Goal: Task Accomplishment & Management: Complete application form

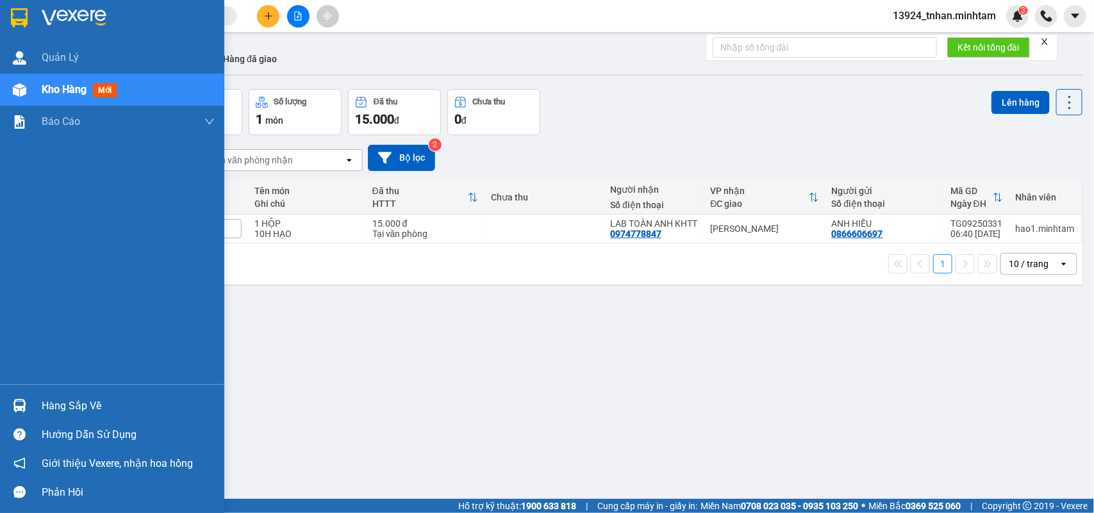
click at [20, 404] on img at bounding box center [19, 405] width 13 height 13
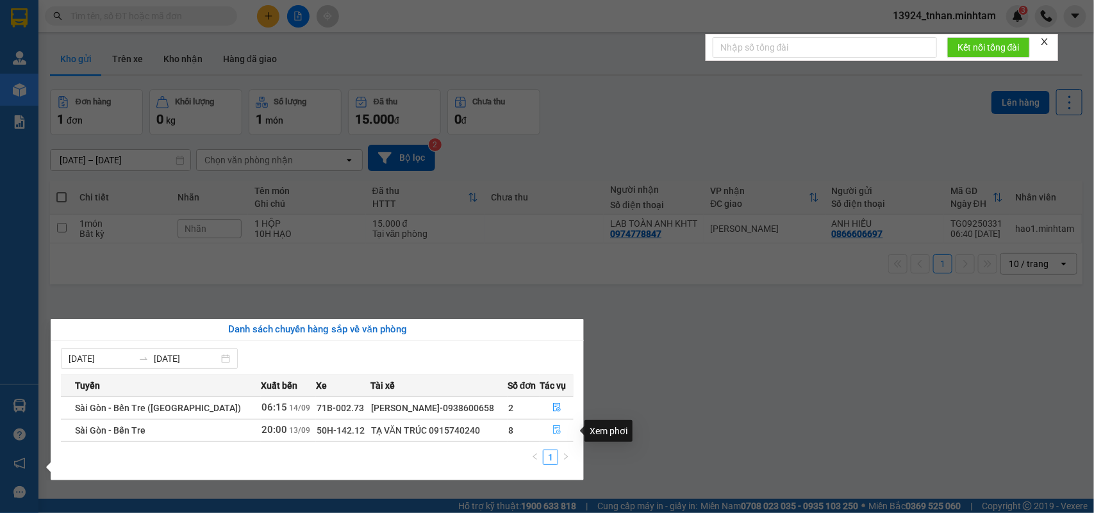
click at [553, 430] on icon "file-done" at bounding box center [557, 430] width 8 height 9
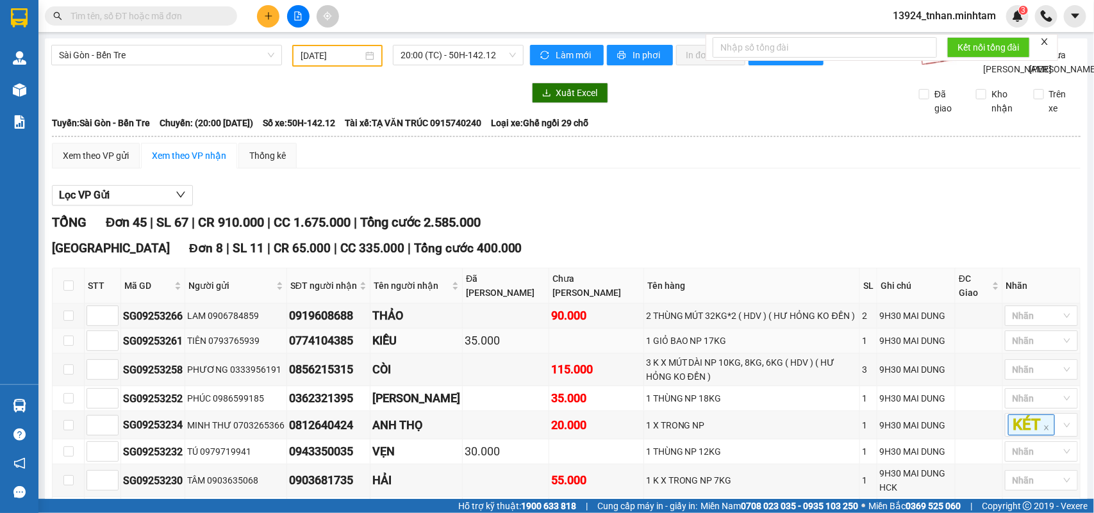
type input "[DATE]"
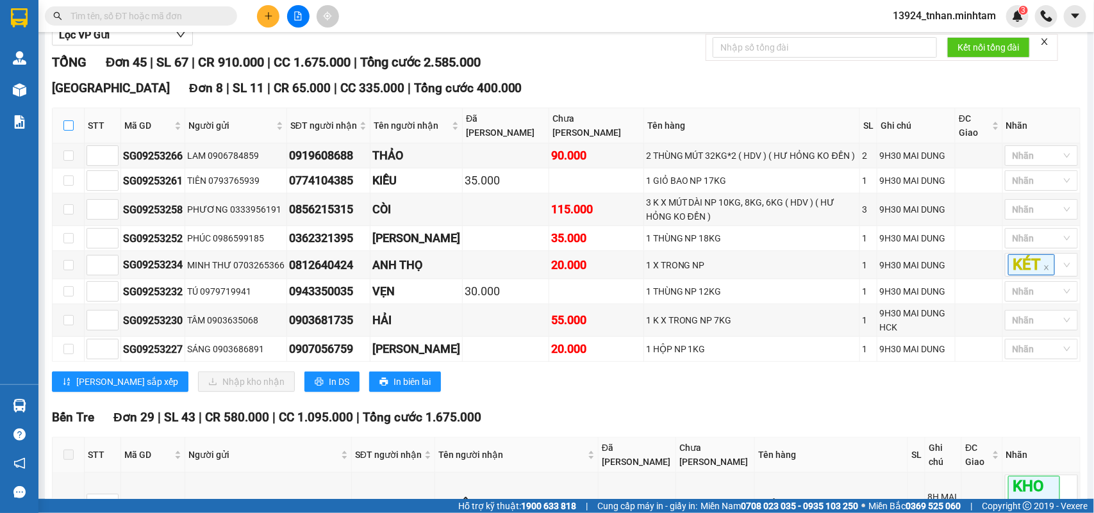
click at [65, 131] on input "checkbox" at bounding box center [68, 126] width 10 height 10
checkbox input "true"
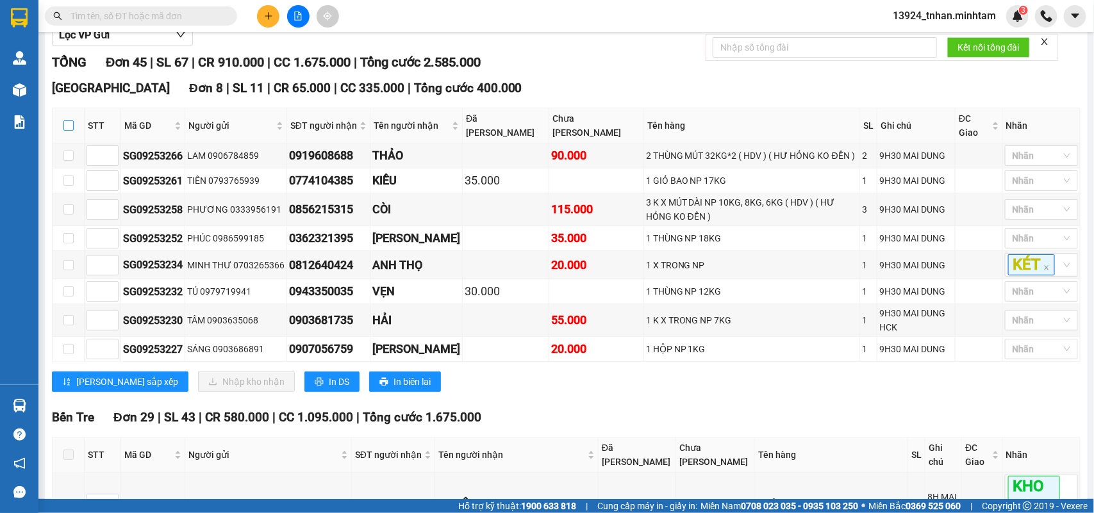
checkbox input "true"
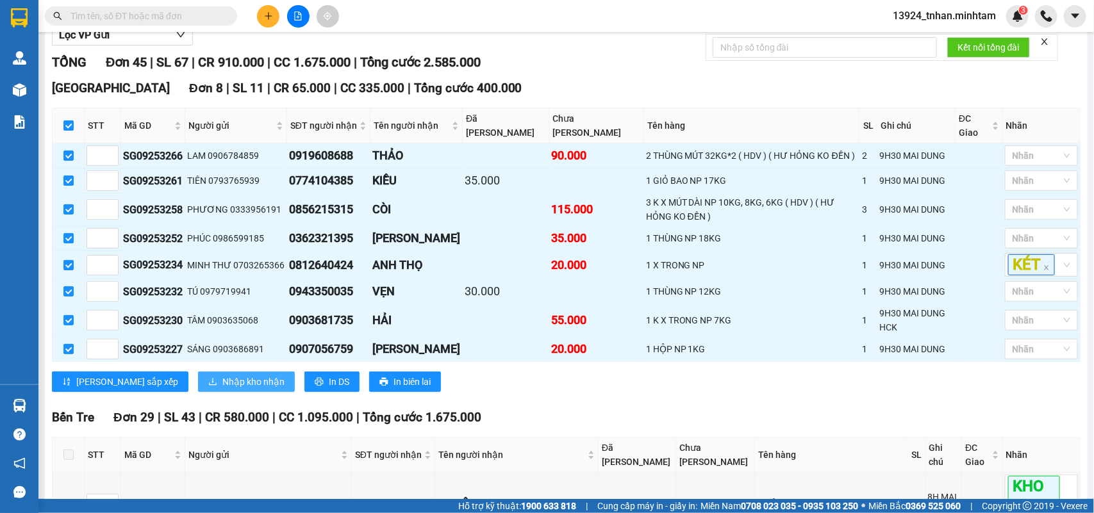
click at [222, 389] on span "Nhập kho nhận" at bounding box center [253, 382] width 62 height 14
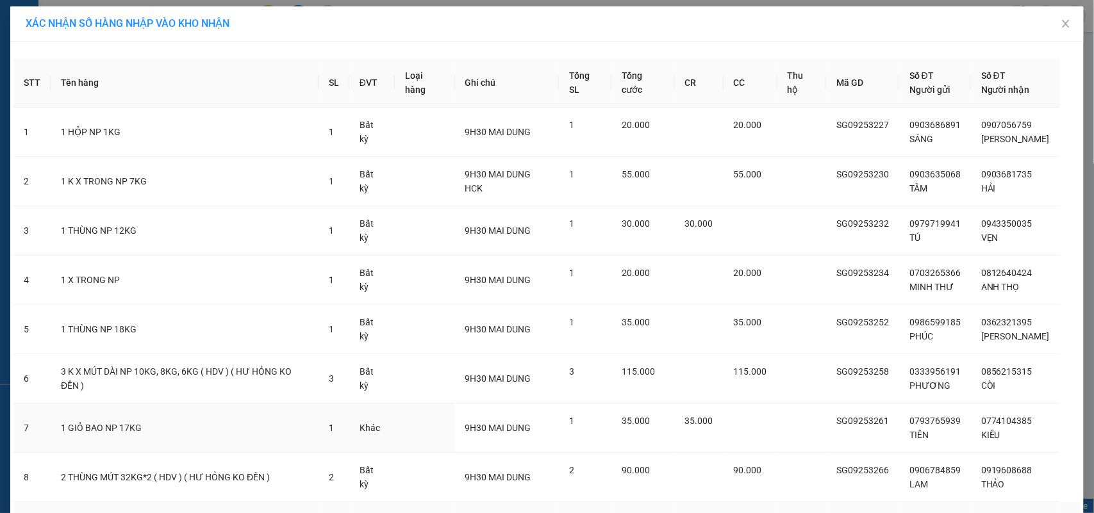
scroll to position [84, 0]
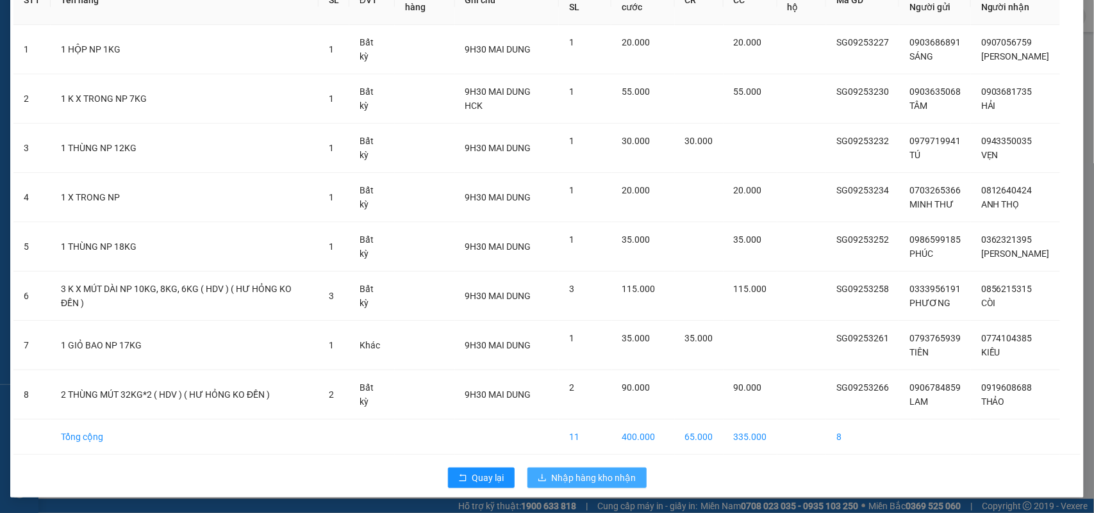
click at [571, 475] on span "Nhập hàng kho nhận" at bounding box center [594, 478] width 85 height 14
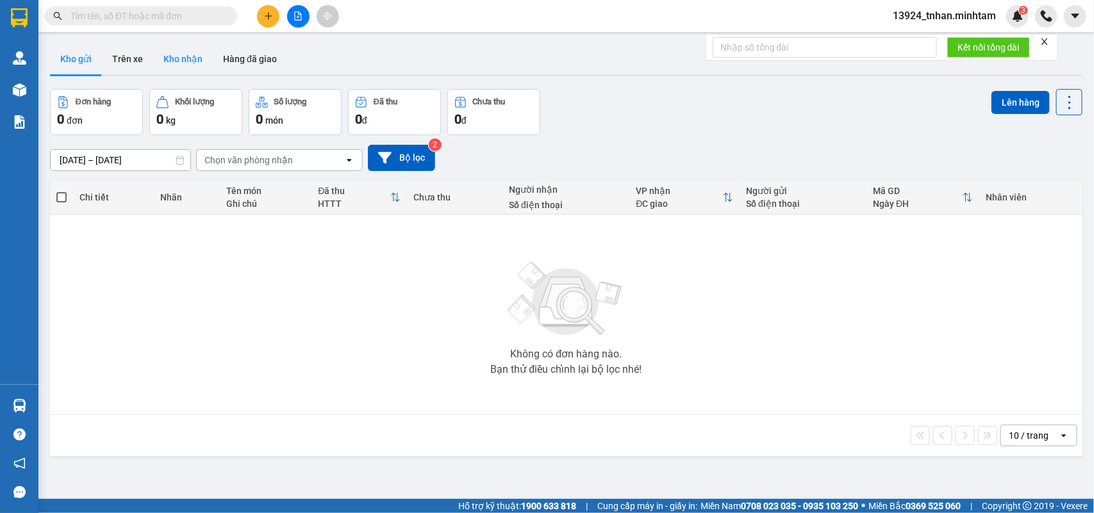
click at [189, 69] on button "Kho nhận" at bounding box center [183, 59] width 60 height 31
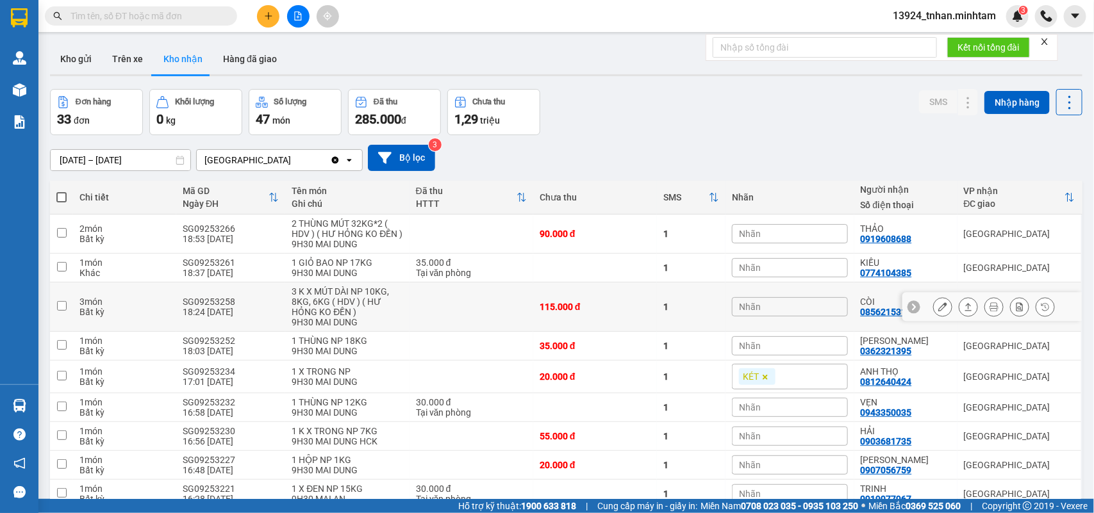
scroll to position [114, 0]
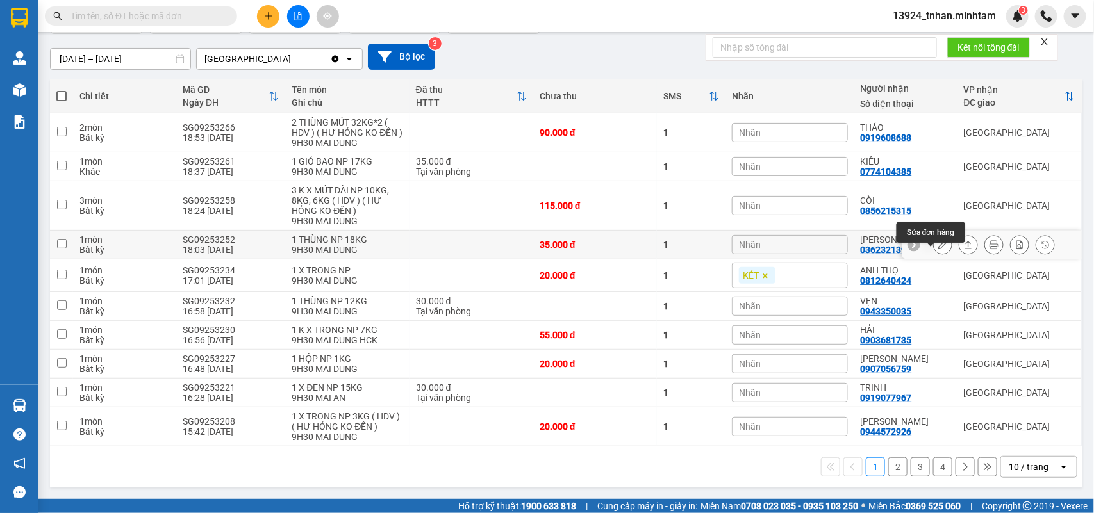
click at [938, 245] on icon at bounding box center [942, 244] width 9 height 9
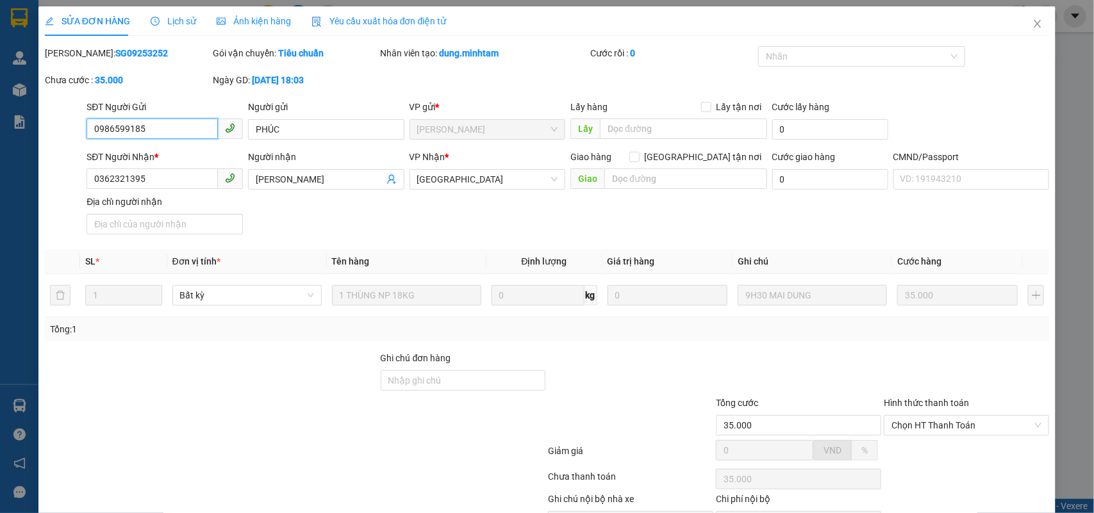
type input "0986599185"
type input "PHÚC"
type input "0362321395"
type input "[PERSON_NAME]"
type input "35.000"
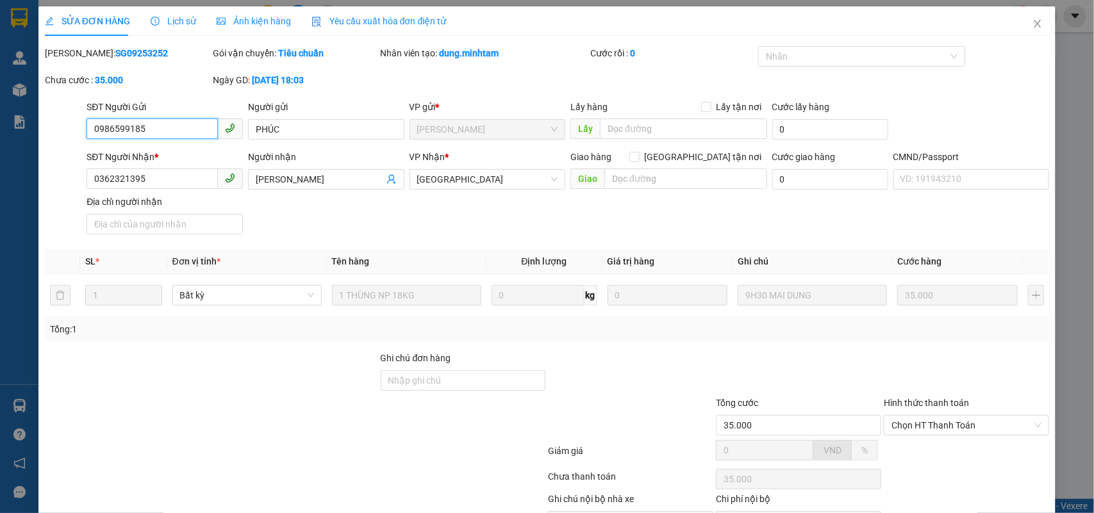
scroll to position [75, 0]
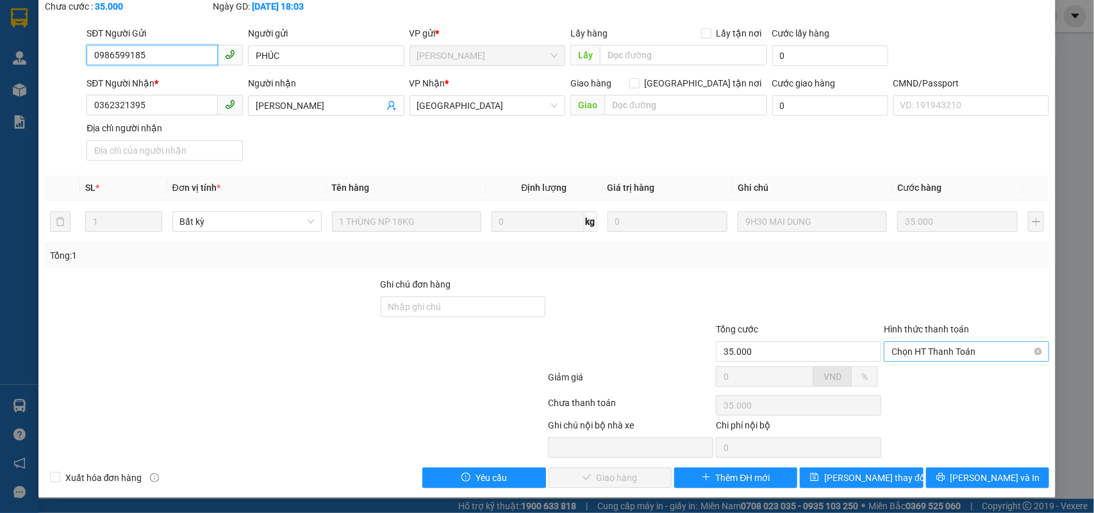
click at [969, 353] on span "Chọn HT Thanh Toán" at bounding box center [967, 351] width 150 height 19
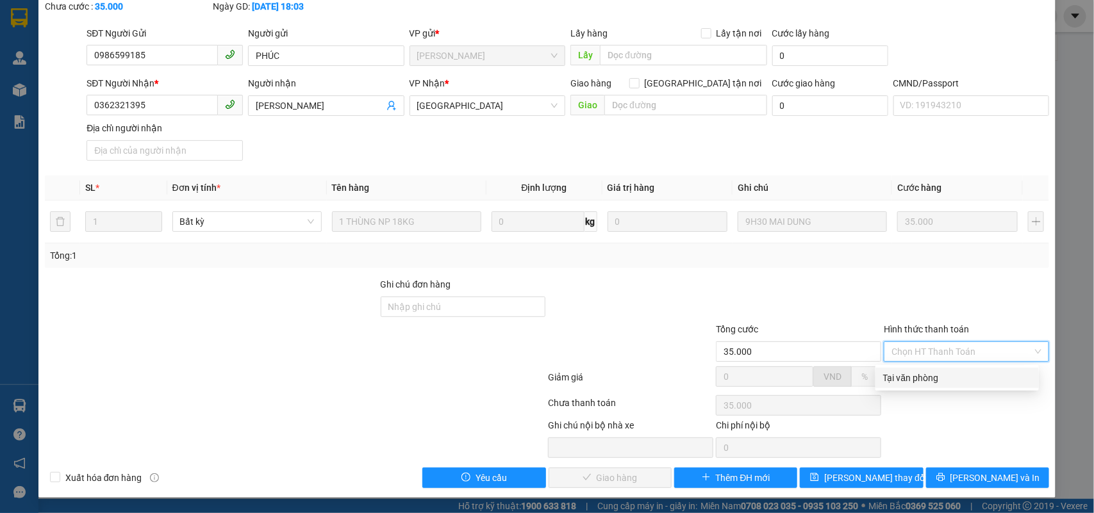
click at [898, 379] on div "Tại văn phòng" at bounding box center [957, 378] width 148 height 14
type input "0"
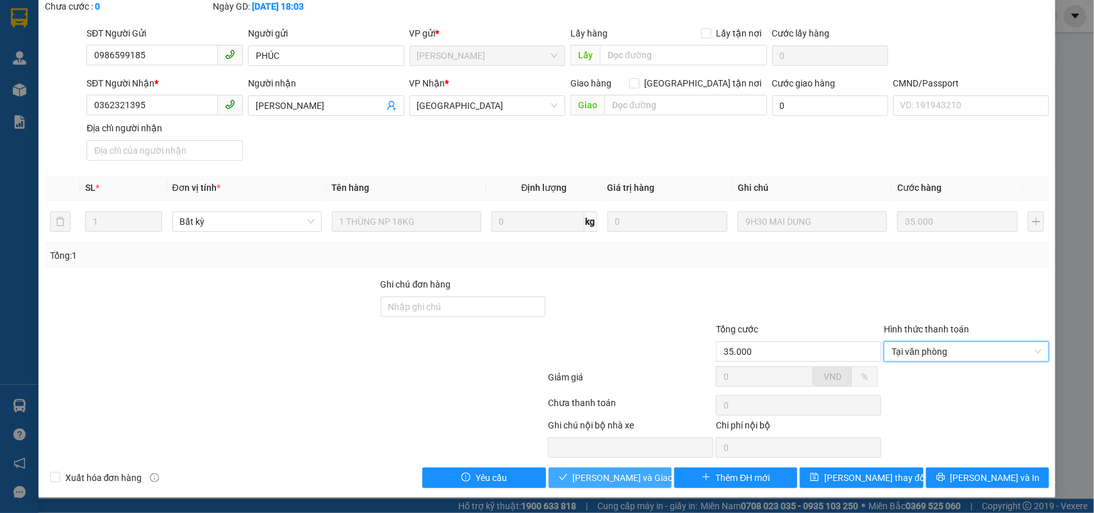
click at [632, 485] on span "[PERSON_NAME] và Giao hàng" at bounding box center [634, 478] width 123 height 14
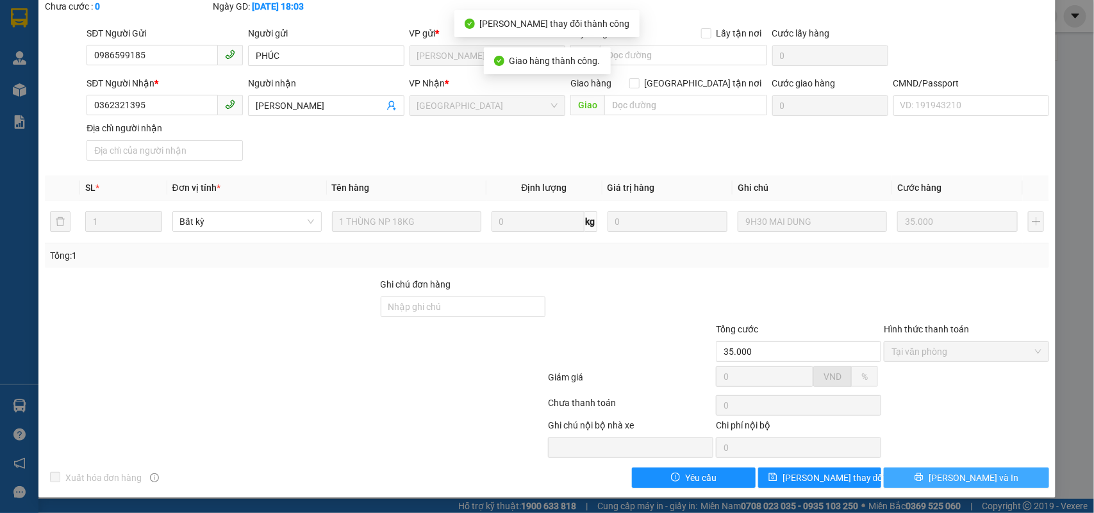
drag, startPoint x: 931, startPoint y: 481, endPoint x: 943, endPoint y: 478, distance: 12.2
click at [943, 478] on button "[PERSON_NAME] và In" at bounding box center [966, 478] width 165 height 21
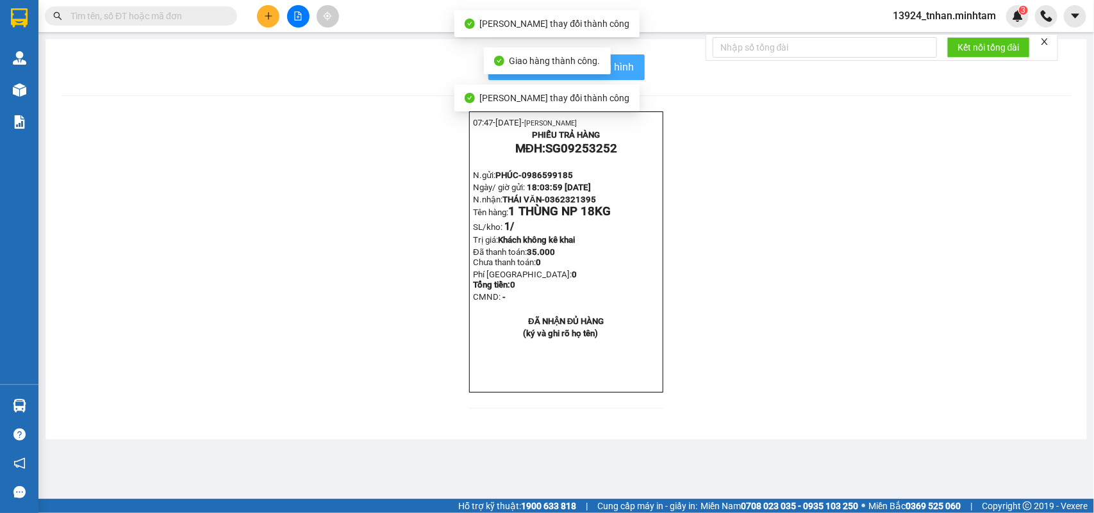
click at [625, 71] on span "In mẫu biên lai tự cấu hình" at bounding box center [574, 67] width 121 height 16
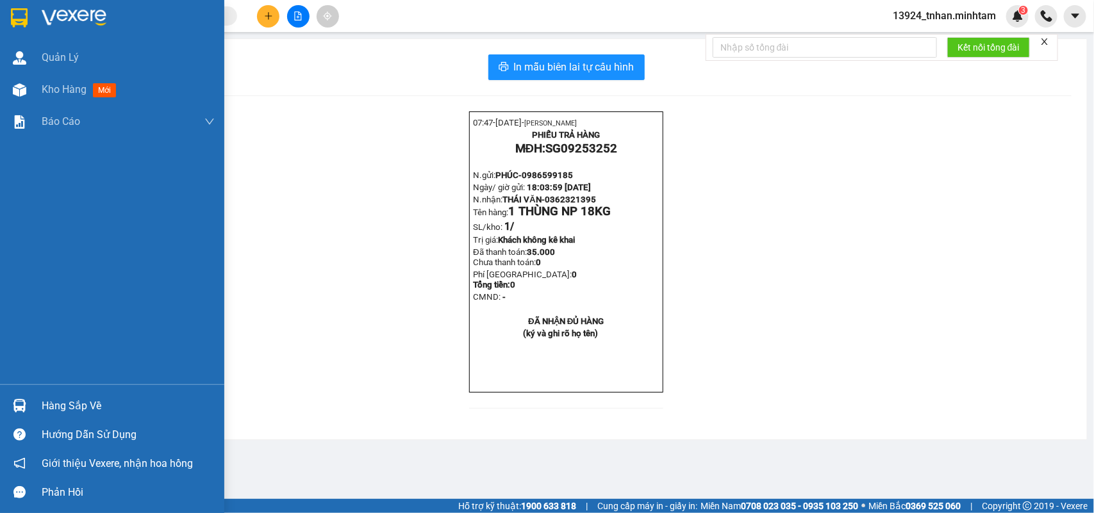
drag, startPoint x: 72, startPoint y: 405, endPoint x: 205, endPoint y: 390, distance: 133.6
click at [78, 405] on div "Hàng sắp về" at bounding box center [128, 406] width 173 height 19
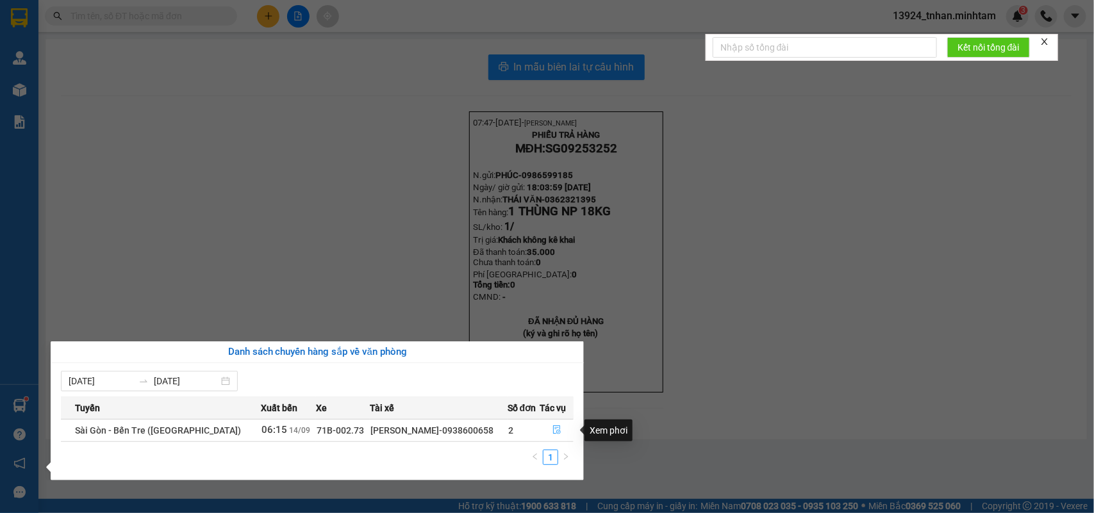
click at [562, 439] on button "button" at bounding box center [556, 430] width 33 height 21
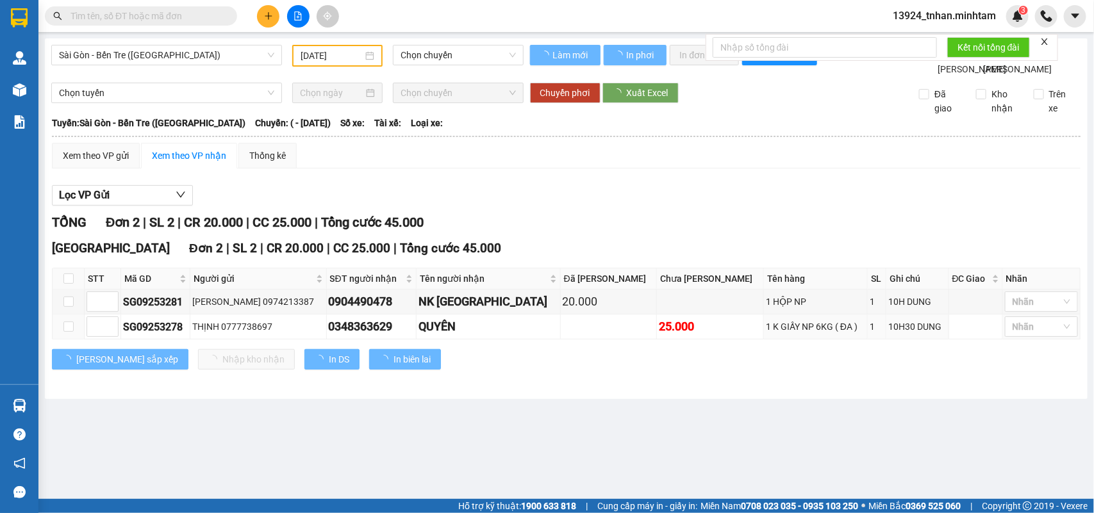
type input "[DATE]"
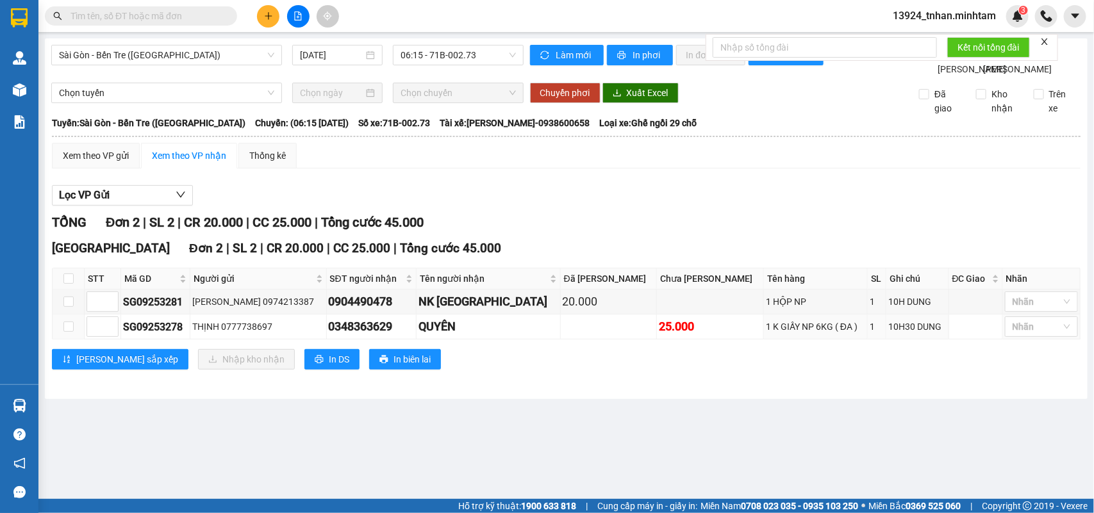
click at [186, 20] on input "text" at bounding box center [146, 16] width 151 height 14
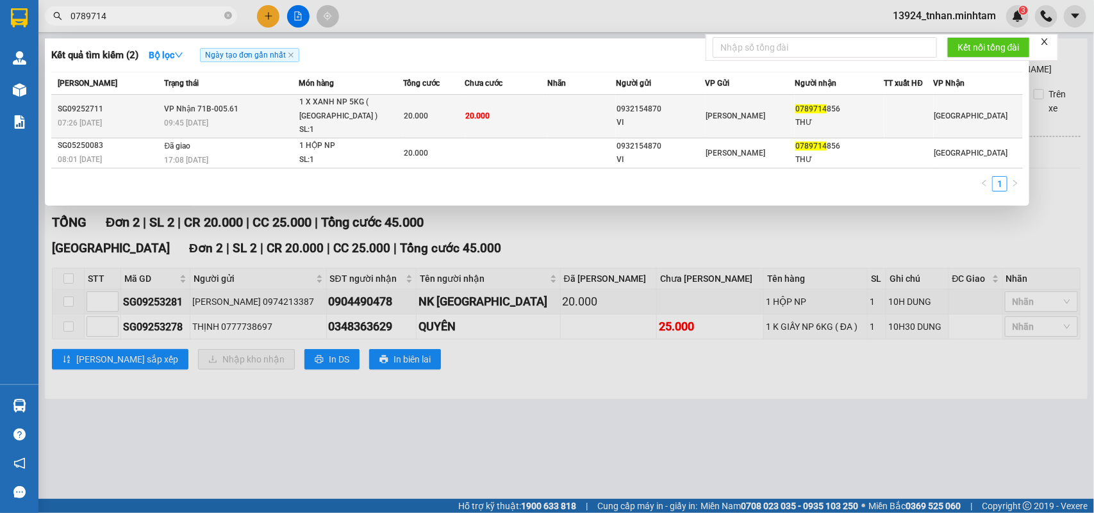
type input "0789714"
click at [443, 109] on div "20.000" at bounding box center [434, 116] width 61 height 14
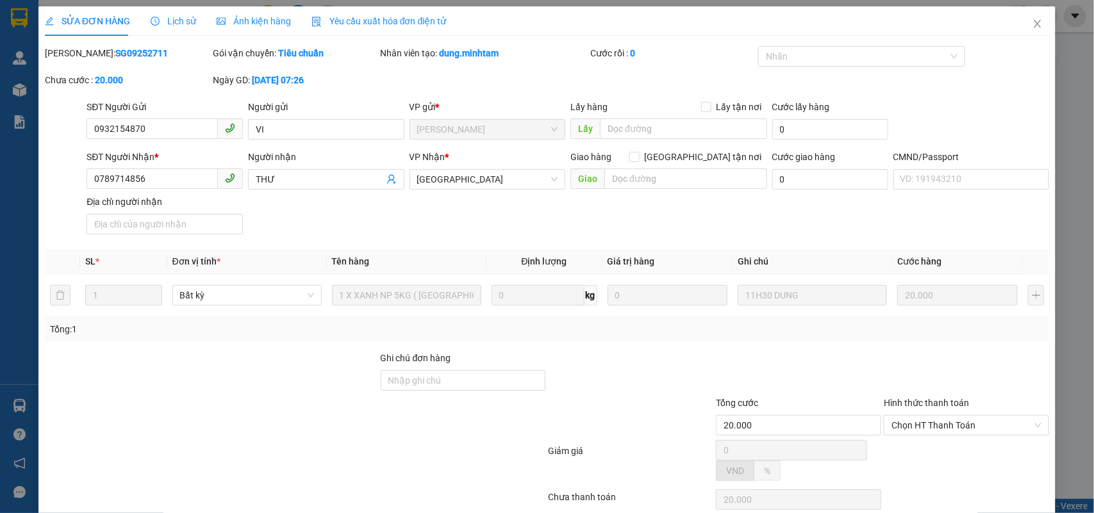
type input "0932154870"
type input "VI"
type input "0789714856"
type input "THƯ"
type input "20.000"
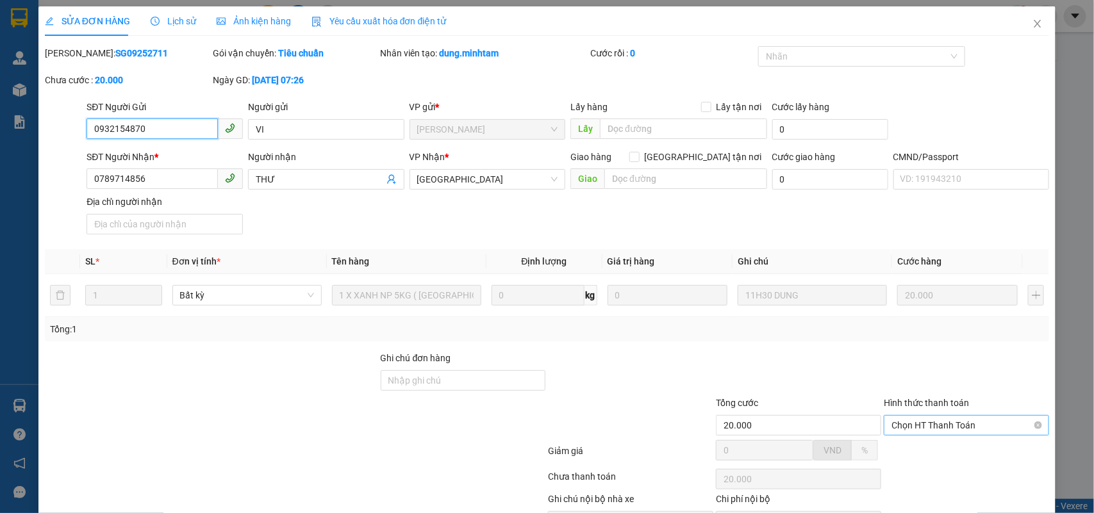
click at [928, 421] on span "Chọn HT Thanh Toán" at bounding box center [967, 425] width 150 height 19
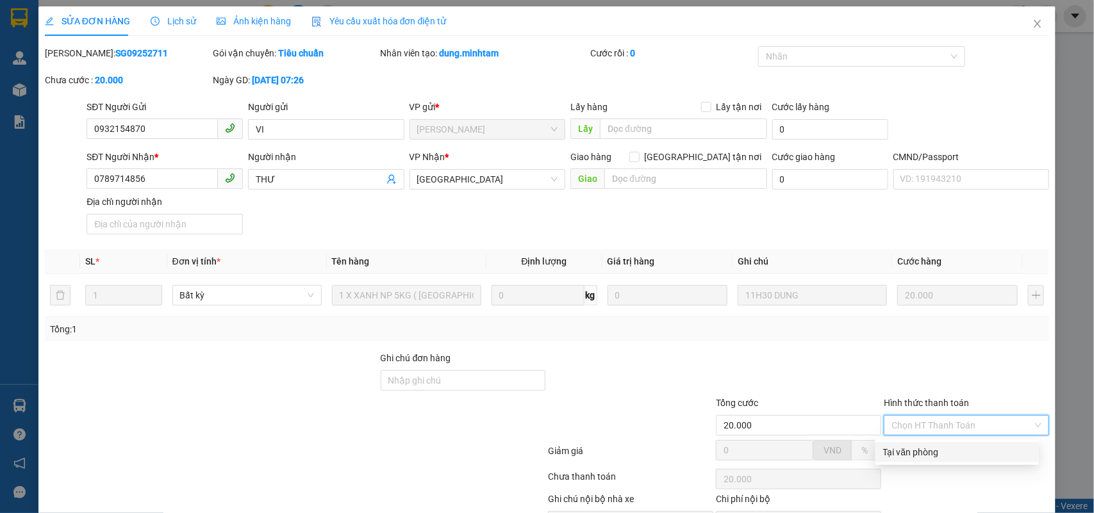
click at [915, 443] on div "Tại văn phòng" at bounding box center [957, 452] width 163 height 21
type input "0"
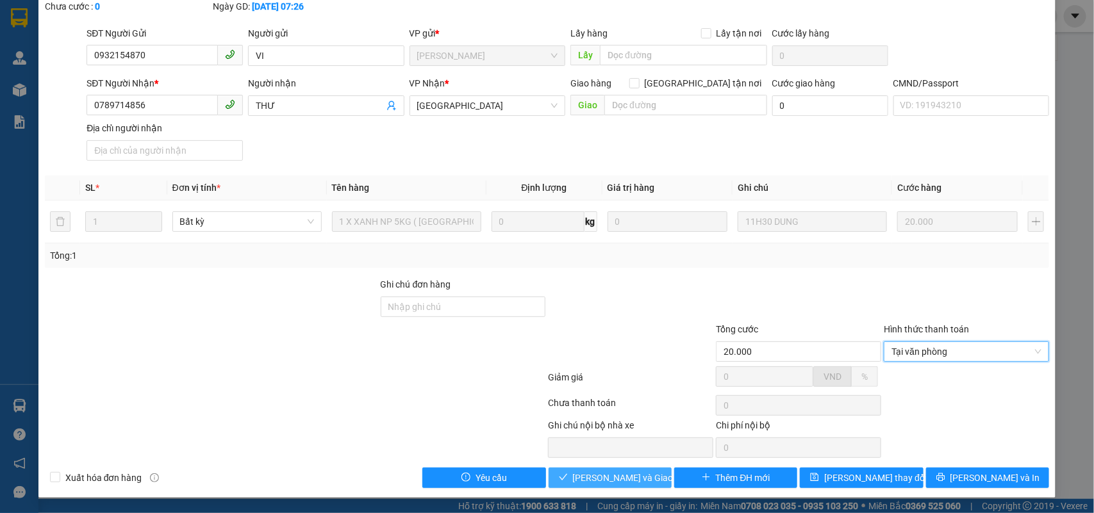
drag, startPoint x: 587, startPoint y: 485, endPoint x: 955, endPoint y: 452, distance: 369.4
click at [597, 482] on span "[PERSON_NAME] và Giao hàng" at bounding box center [634, 478] width 123 height 14
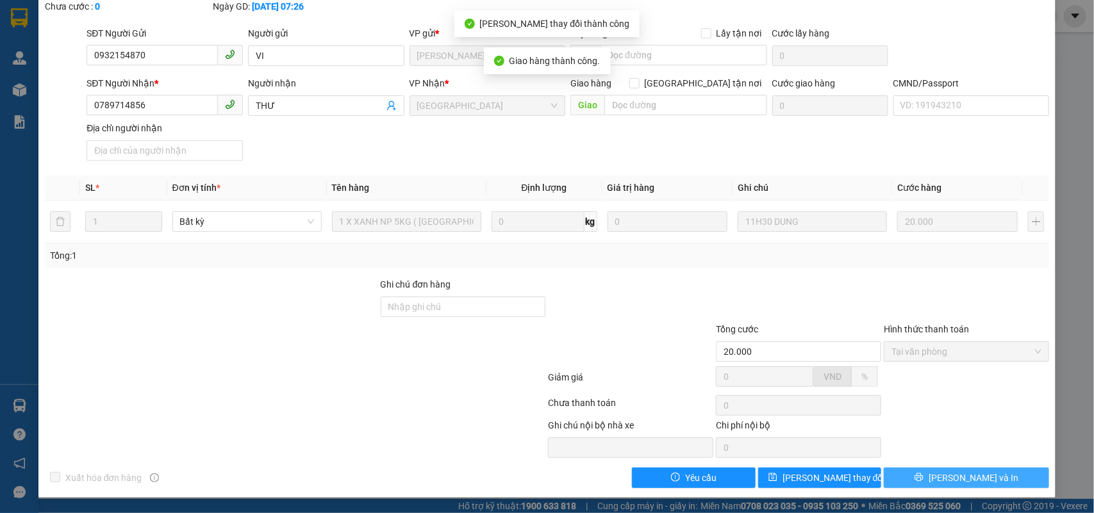
click at [999, 483] on button "[PERSON_NAME] và In" at bounding box center [966, 478] width 165 height 21
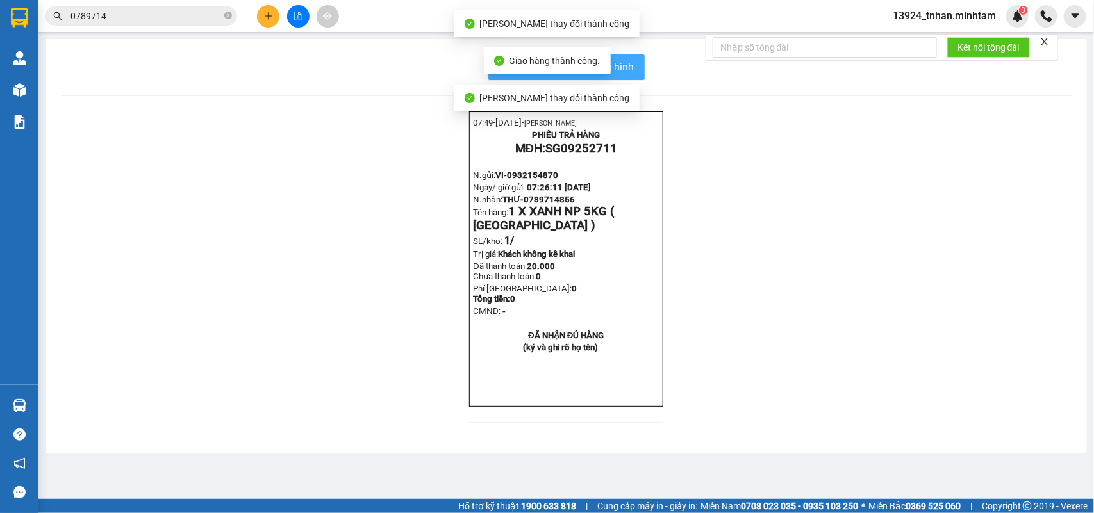
click at [642, 71] on button "In mẫu biên lai tự cấu hình" at bounding box center [566, 67] width 156 height 26
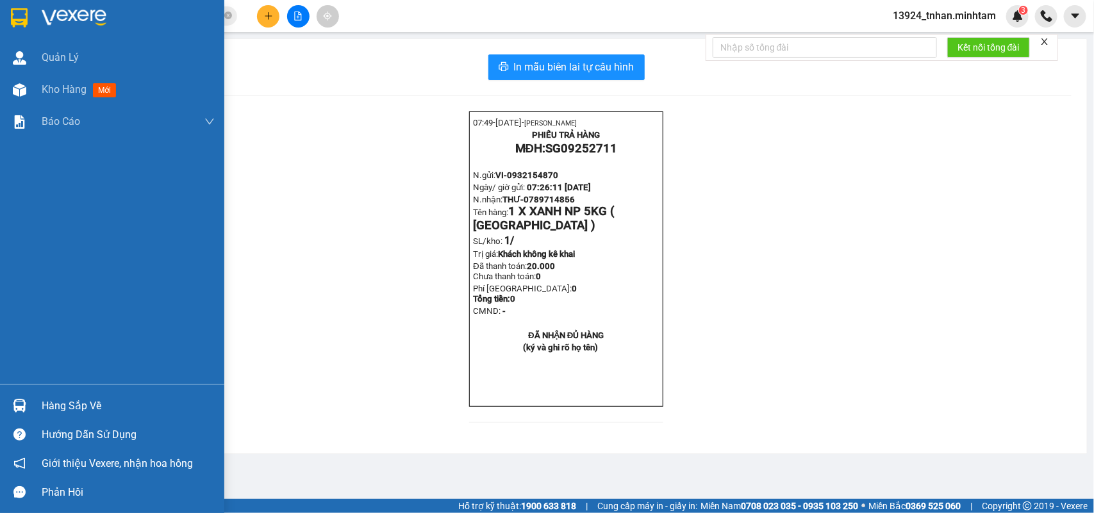
click at [77, 391] on div "Hàng sắp về Hướng dẫn sử dụng Giới thiệu Vexere, nhận hoa hồng Phản hồi" at bounding box center [112, 446] width 224 height 122
click at [82, 413] on div "Hàng sắp về" at bounding box center [128, 406] width 173 height 19
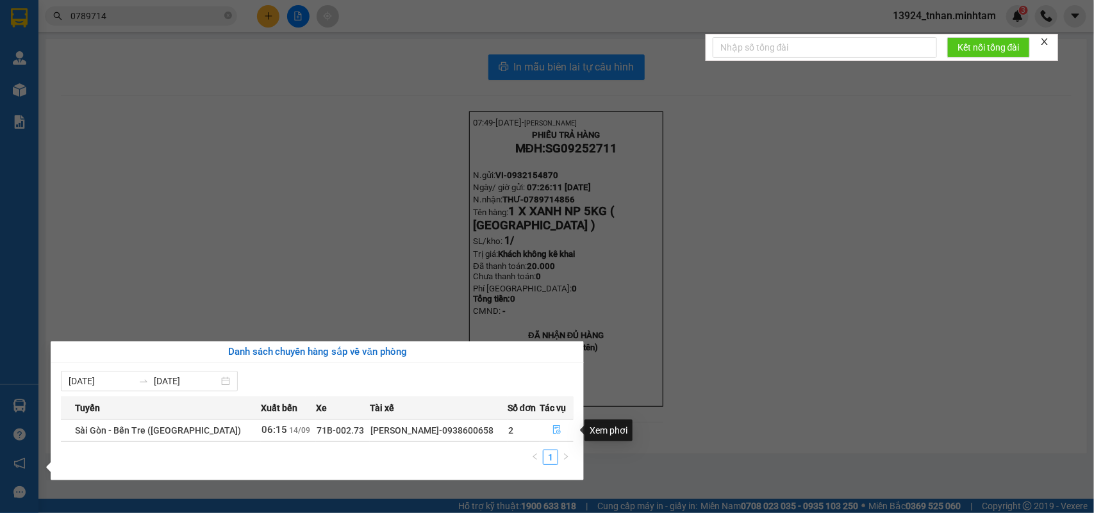
click at [553, 426] on icon "file-done" at bounding box center [557, 430] width 9 height 9
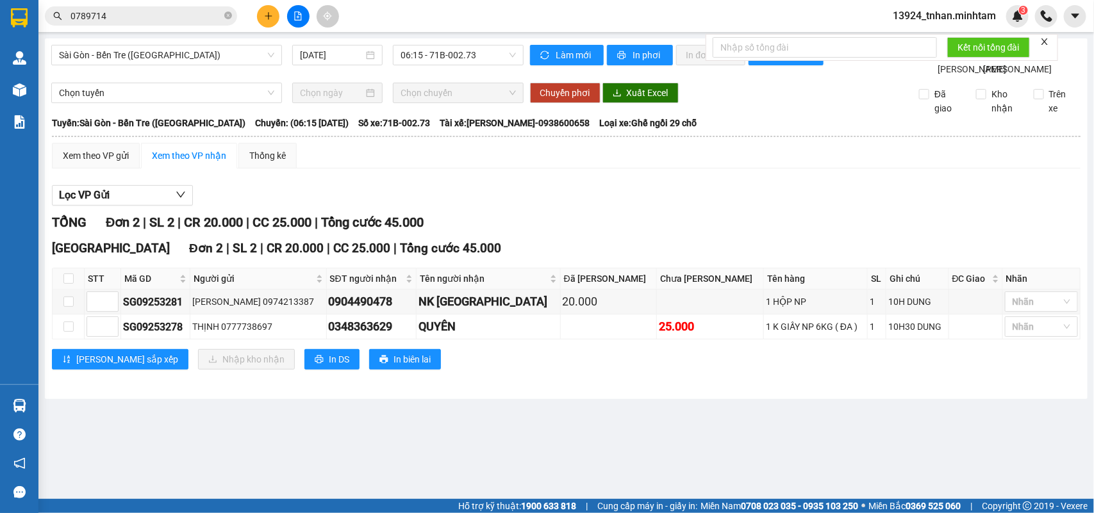
drag, startPoint x: 279, startPoint y: 138, endPoint x: 269, endPoint y: 157, distance: 21.5
drag, startPoint x: 269, startPoint y: 157, endPoint x: 189, endPoint y: 221, distance: 102.6
click at [189, 206] on button "Lọc VP Gửi" at bounding box center [122, 195] width 141 height 21
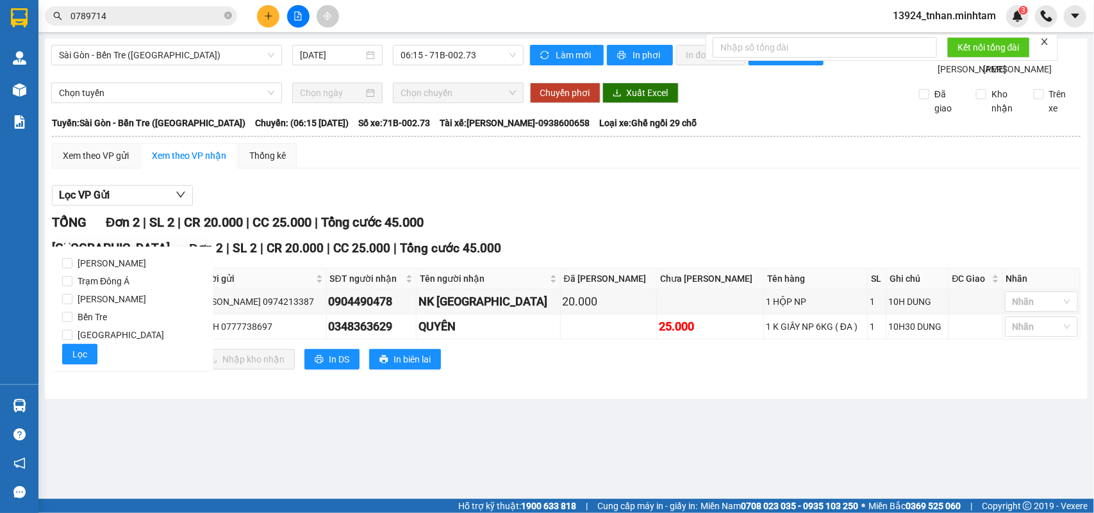
click at [556, 233] on div "TỔNG Đơn 2 | SL 2 | CR 20.000 | CC 25.000 | Tổng cước 45.000" at bounding box center [566, 223] width 1029 height 20
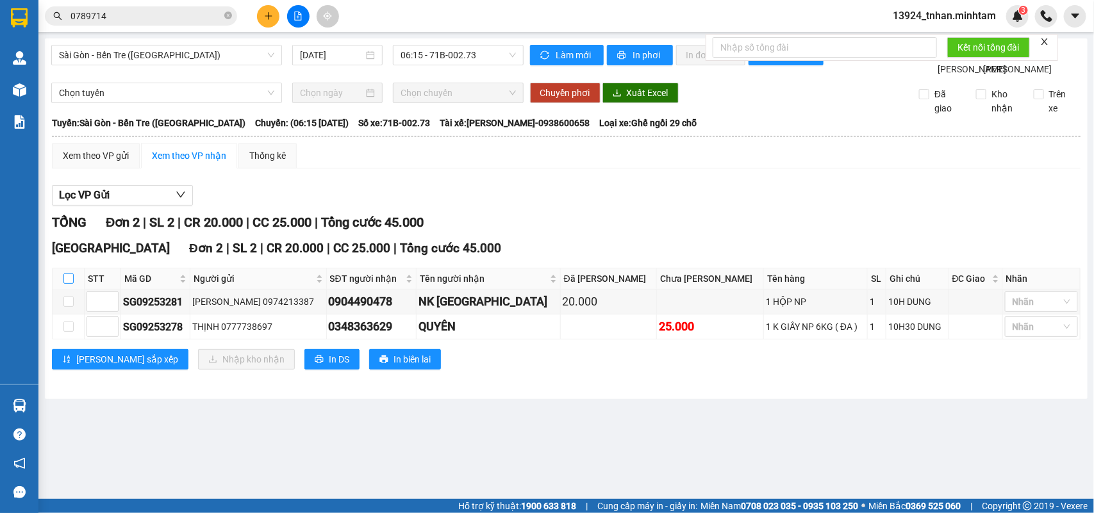
drag, startPoint x: 72, startPoint y: 308, endPoint x: 76, endPoint y: 297, distance: 11.6
click at [71, 284] on input "checkbox" at bounding box center [68, 279] width 10 height 10
checkbox input "true"
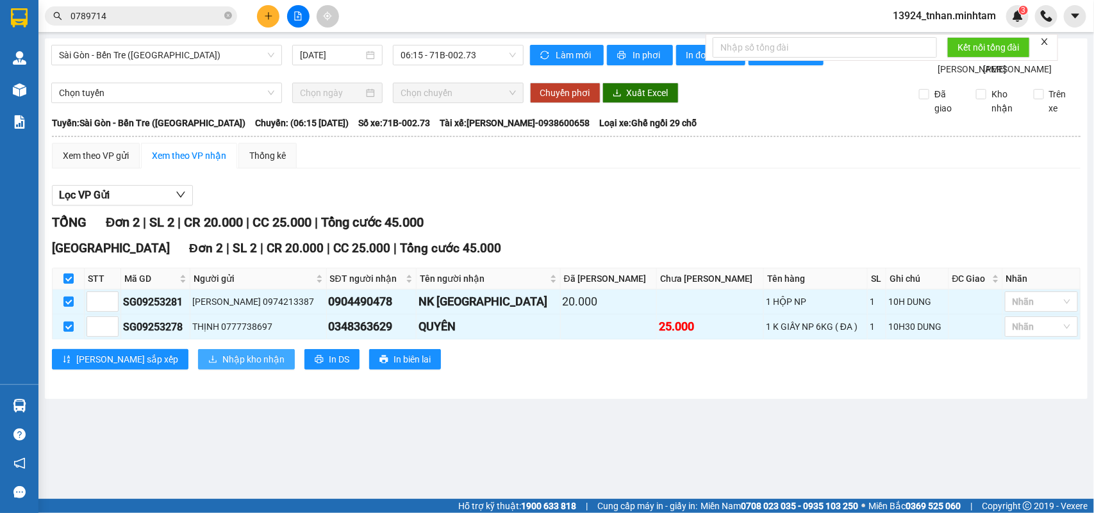
click at [222, 367] on span "Nhập kho nhận" at bounding box center [253, 360] width 62 height 14
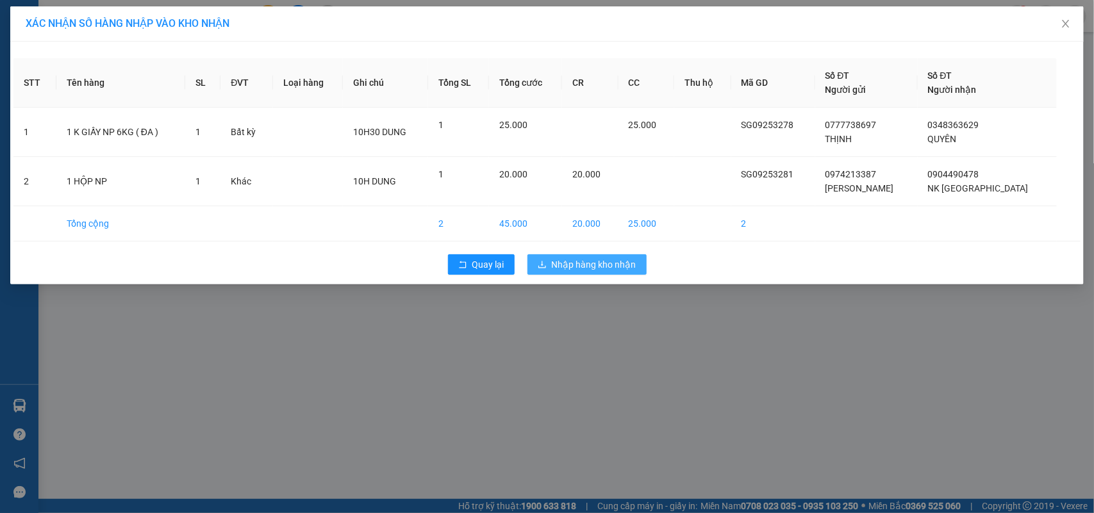
drag, startPoint x: 558, startPoint y: 266, endPoint x: 551, endPoint y: 258, distance: 10.0
click at [551, 258] on button "Nhập hàng kho nhận" at bounding box center [587, 264] width 119 height 21
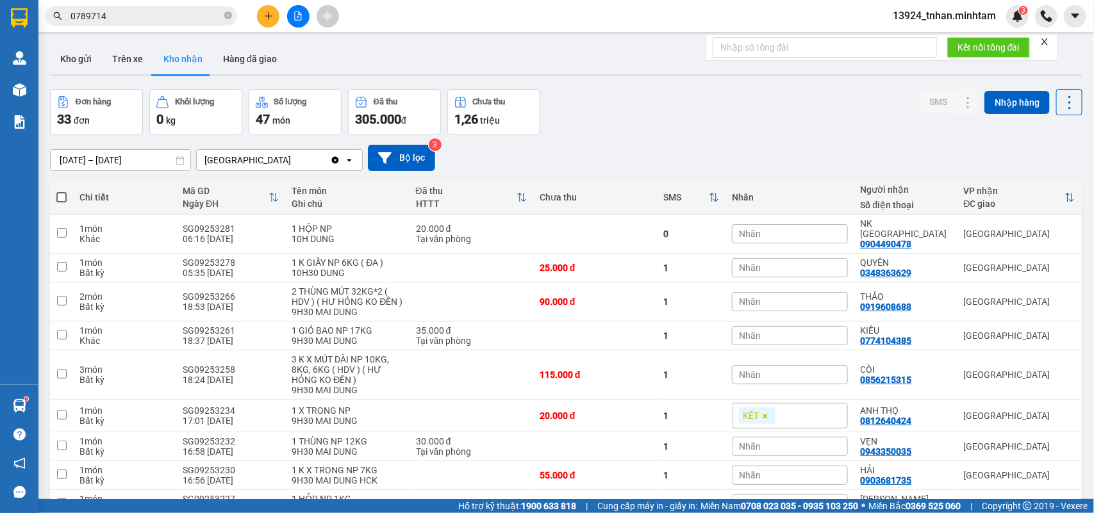
click at [229, 15] on icon "close-circle" at bounding box center [228, 16] width 8 height 8
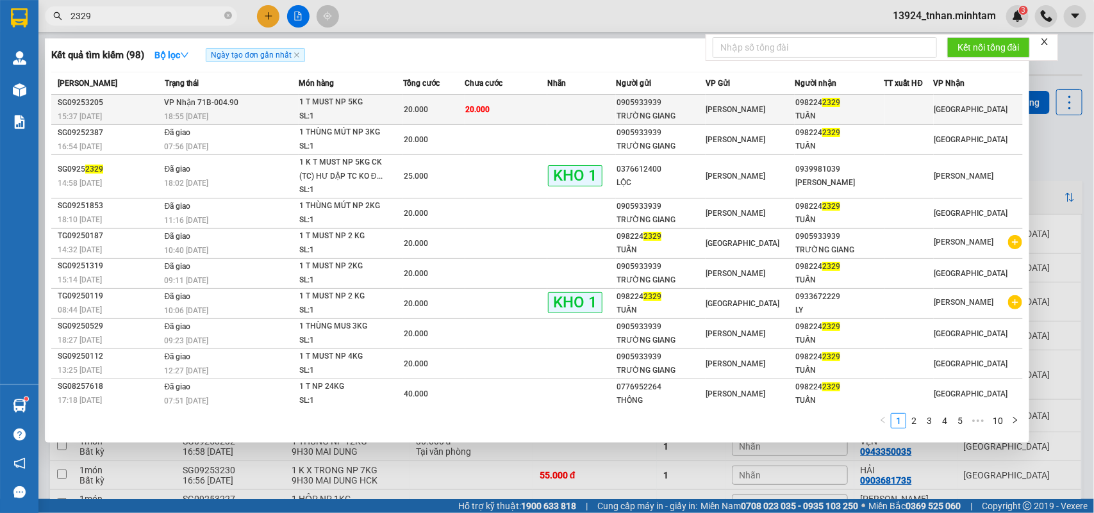
type input "2329"
click at [491, 112] on td "20.000" at bounding box center [506, 110] width 83 height 30
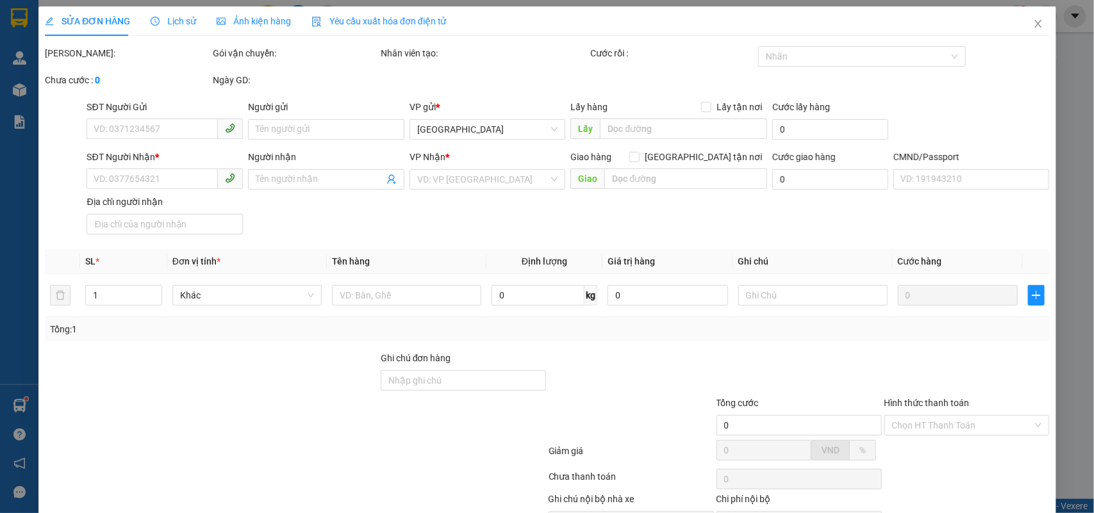
type input "0905933939"
type input "TRƯỜNG GIANG"
type input "0982242329"
type input "TUẤN"
type input "20.000"
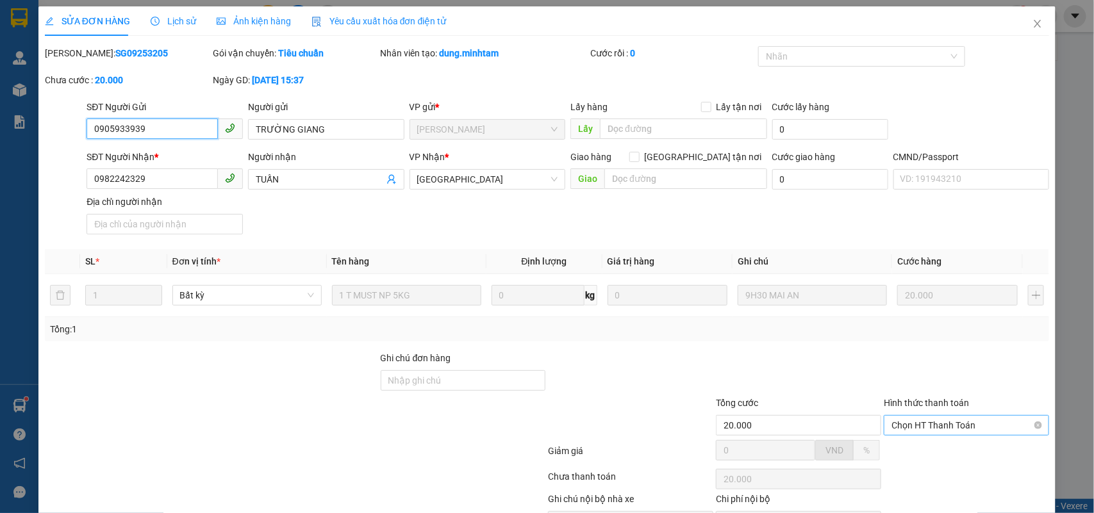
scroll to position [75, 0]
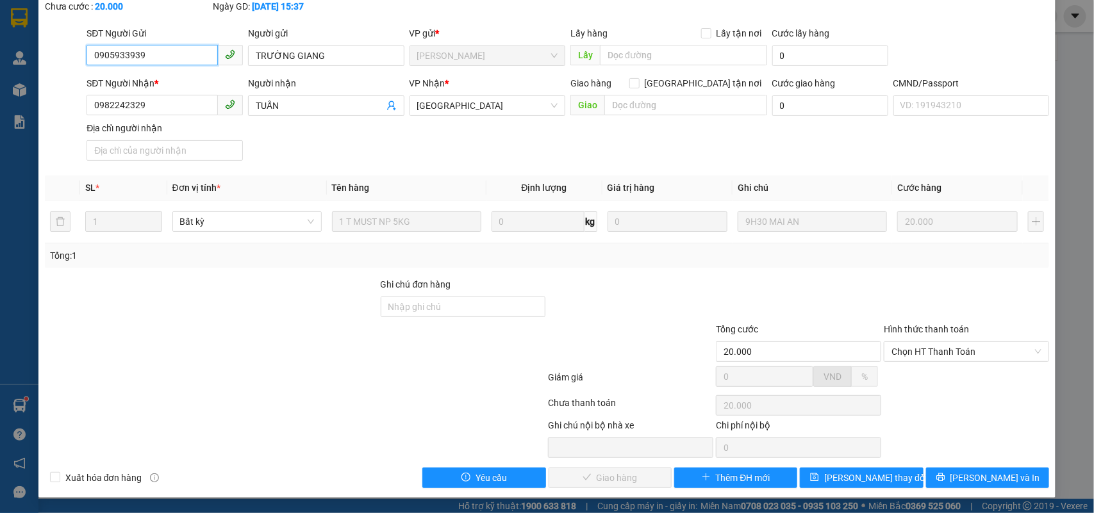
drag, startPoint x: 913, startPoint y: 357, endPoint x: 915, endPoint y: 372, distance: 14.8
click at [914, 363] on div "Hình thức thanh toán Chọn HT Thanh Toán" at bounding box center [966, 344] width 165 height 45
drag, startPoint x: 924, startPoint y: 344, endPoint x: 922, endPoint y: 361, distance: 16.9
click at [924, 349] on span "Chọn HT Thanh Toán" at bounding box center [967, 351] width 150 height 19
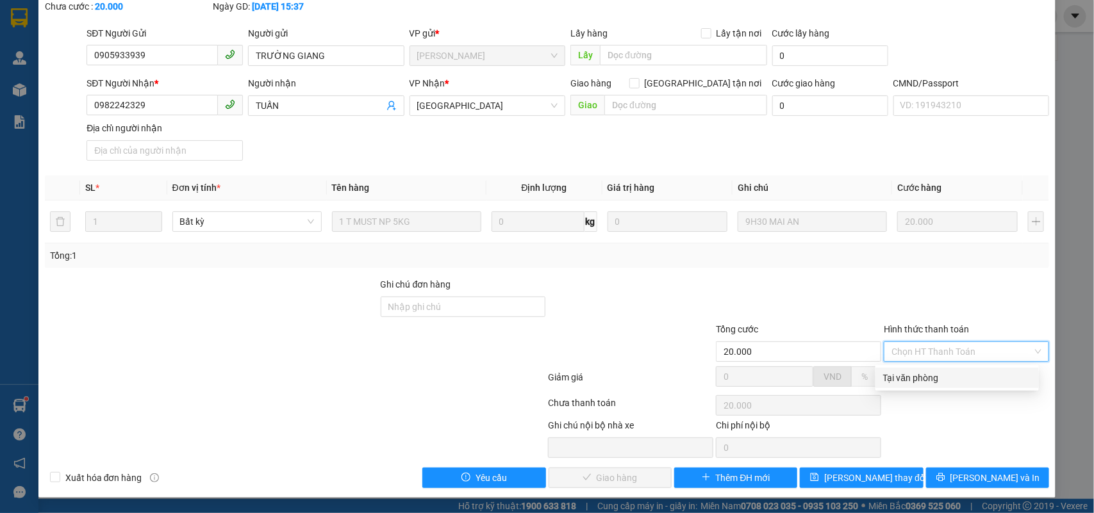
drag, startPoint x: 911, startPoint y: 377, endPoint x: 732, endPoint y: 411, distance: 182.7
click at [909, 379] on div "Tại văn phòng" at bounding box center [957, 378] width 148 height 14
type input "0"
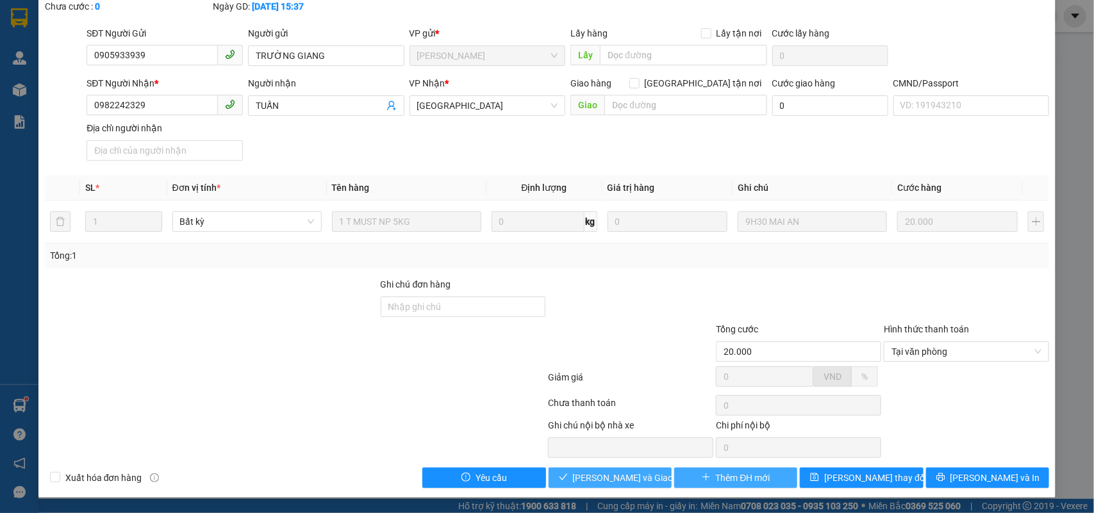
drag, startPoint x: 617, startPoint y: 485, endPoint x: 761, endPoint y: 481, distance: 143.7
click at [619, 485] on span "[PERSON_NAME] và Giao hàng" at bounding box center [634, 478] width 123 height 14
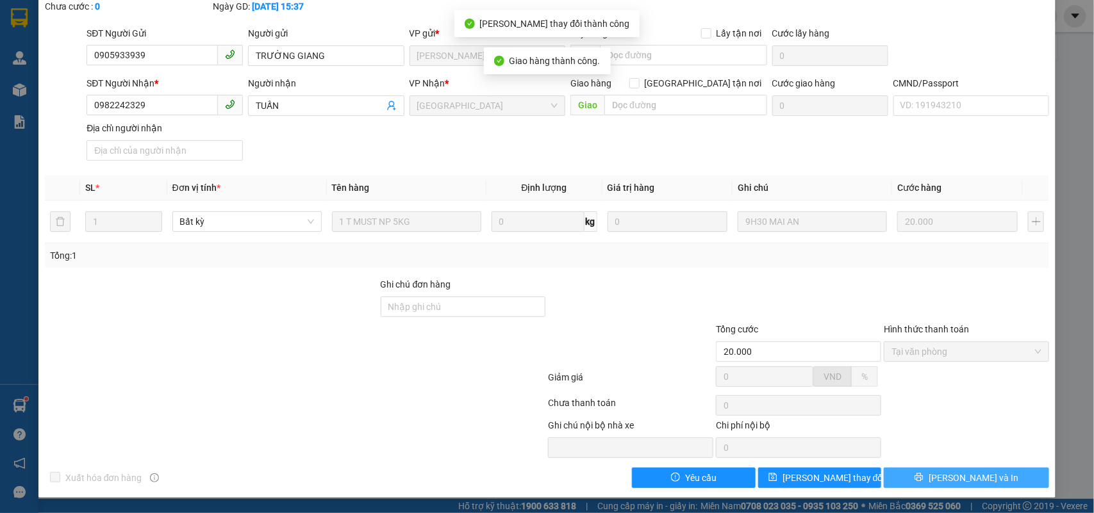
click at [997, 484] on button "[PERSON_NAME] và In" at bounding box center [966, 478] width 165 height 21
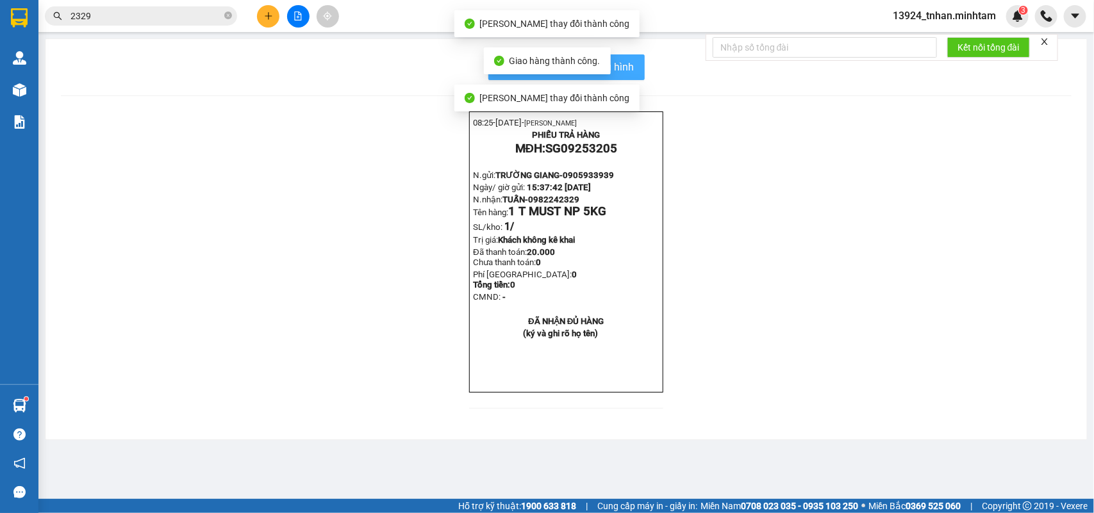
click at [635, 71] on button "In mẫu biên lai tự cấu hình" at bounding box center [566, 67] width 156 height 26
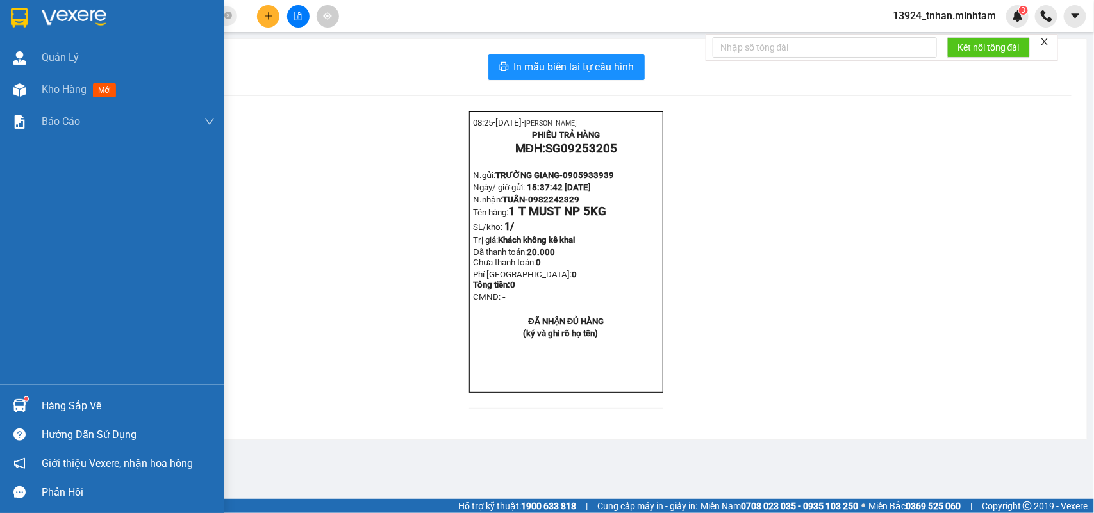
click at [18, 11] on img at bounding box center [19, 17] width 17 height 19
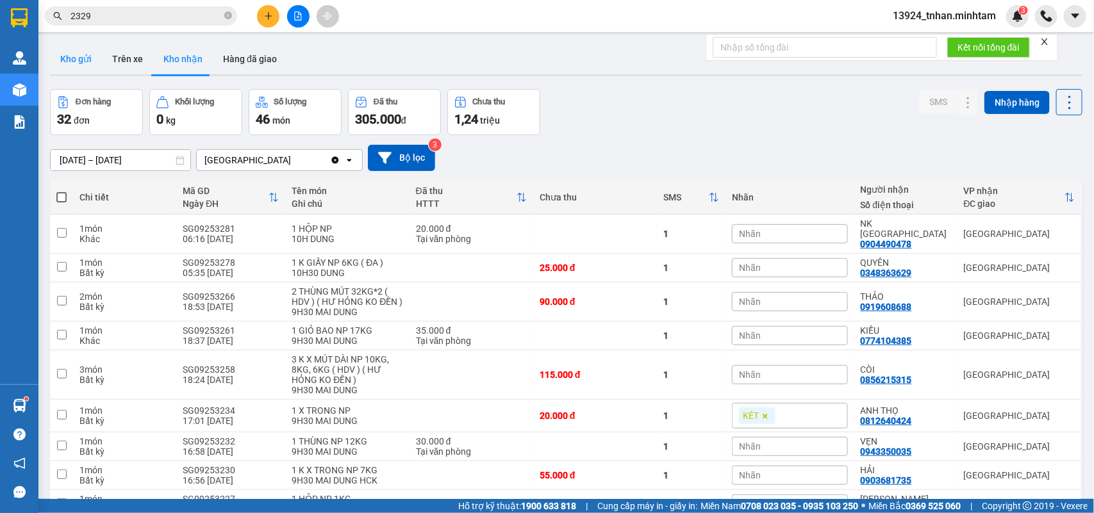
click at [79, 56] on button "Kho gửi" at bounding box center [76, 59] width 52 height 31
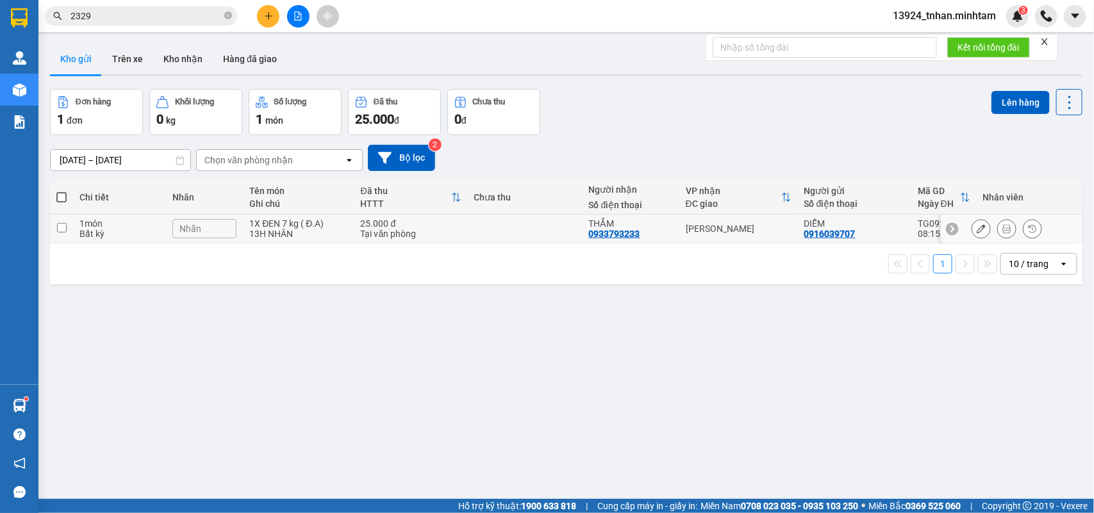
click at [687, 233] on div "[PERSON_NAME]" at bounding box center [739, 229] width 106 height 10
checkbox input "true"
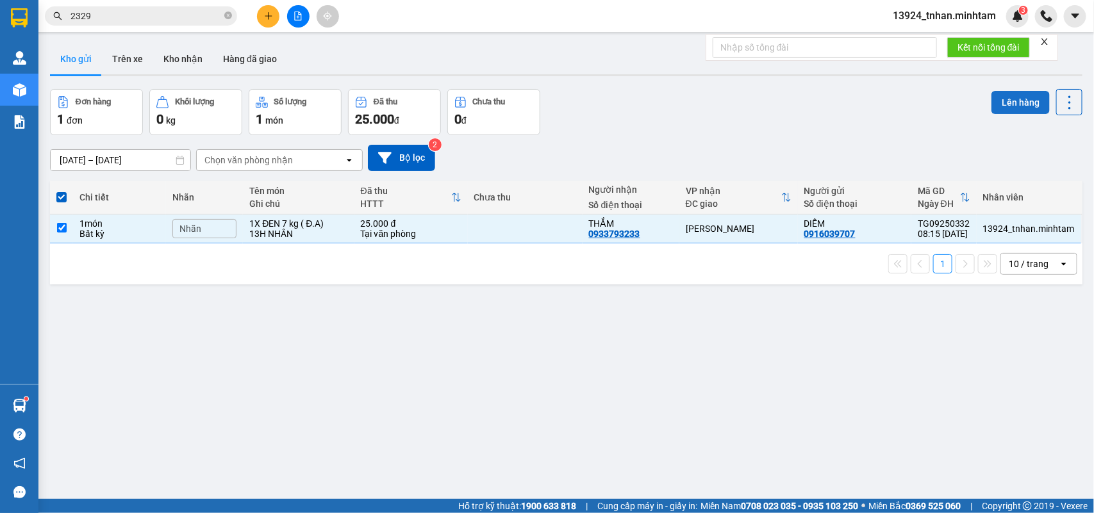
click at [1002, 97] on button "Lên hàng" at bounding box center [1021, 102] width 58 height 23
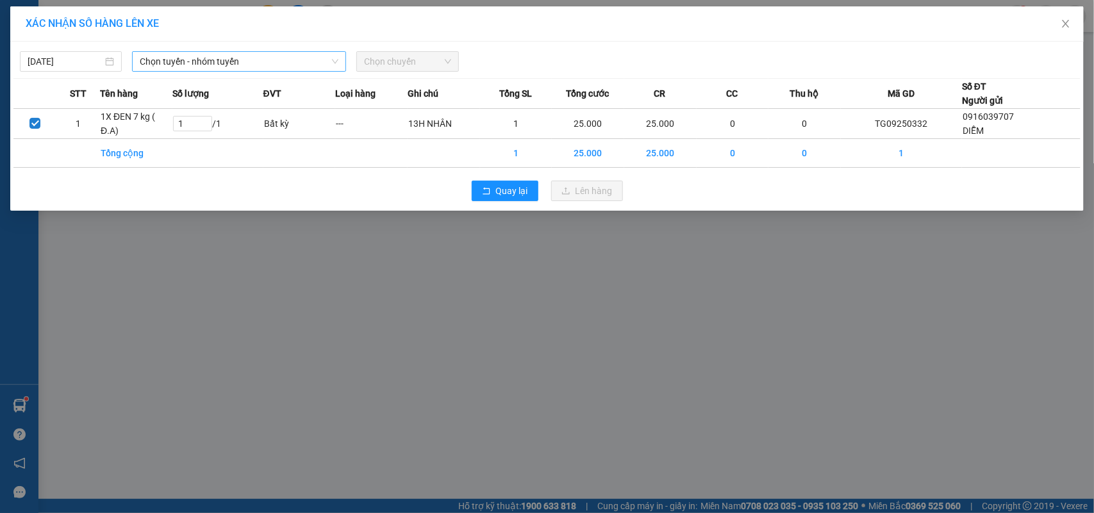
click at [242, 64] on span "Chọn tuyến - nhóm tuyến" at bounding box center [239, 61] width 199 height 19
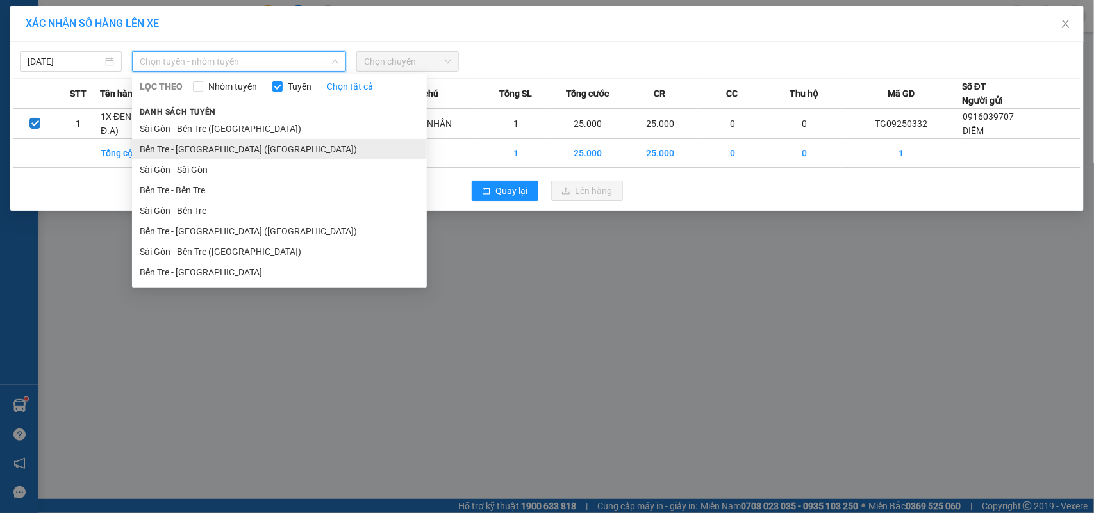
click at [269, 154] on li "Bến Tre - [GEOGRAPHIC_DATA] ([GEOGRAPHIC_DATA])" at bounding box center [279, 149] width 295 height 21
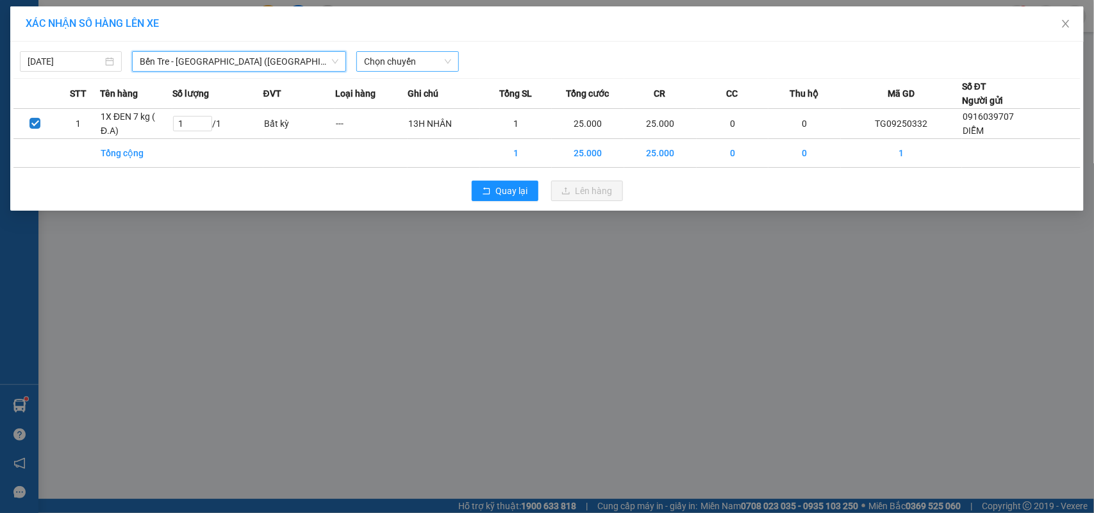
click at [380, 62] on span "Chọn chuyến" at bounding box center [407, 61] width 87 height 19
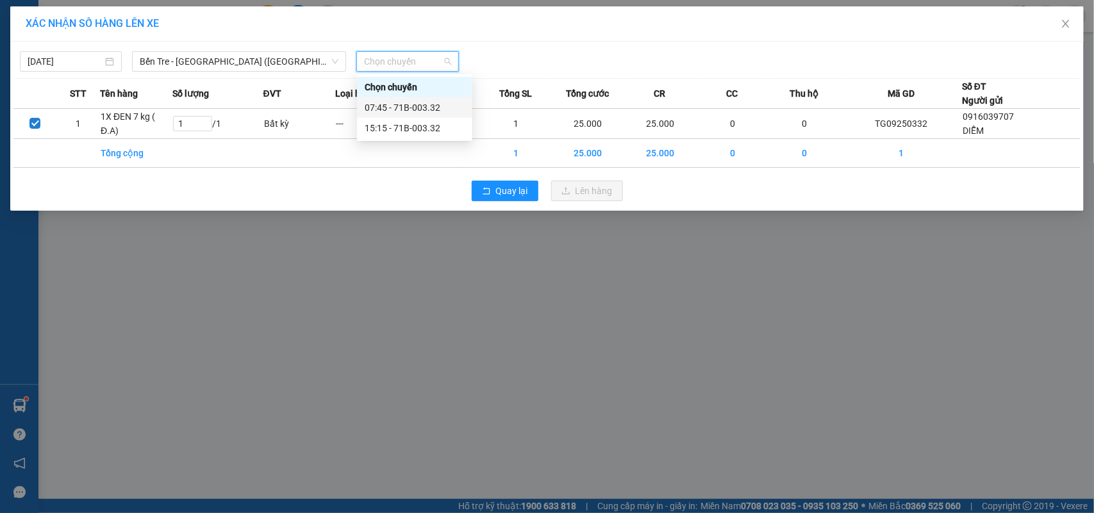
click at [428, 103] on div "07:45 - 71B-003.32" at bounding box center [415, 108] width 100 height 14
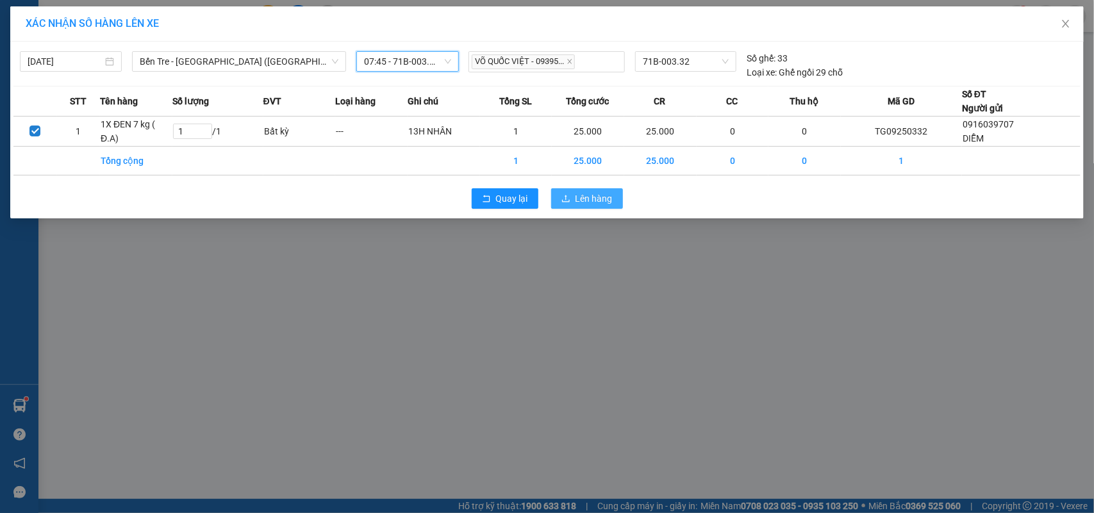
click at [597, 206] on button "Lên hàng" at bounding box center [587, 198] width 72 height 21
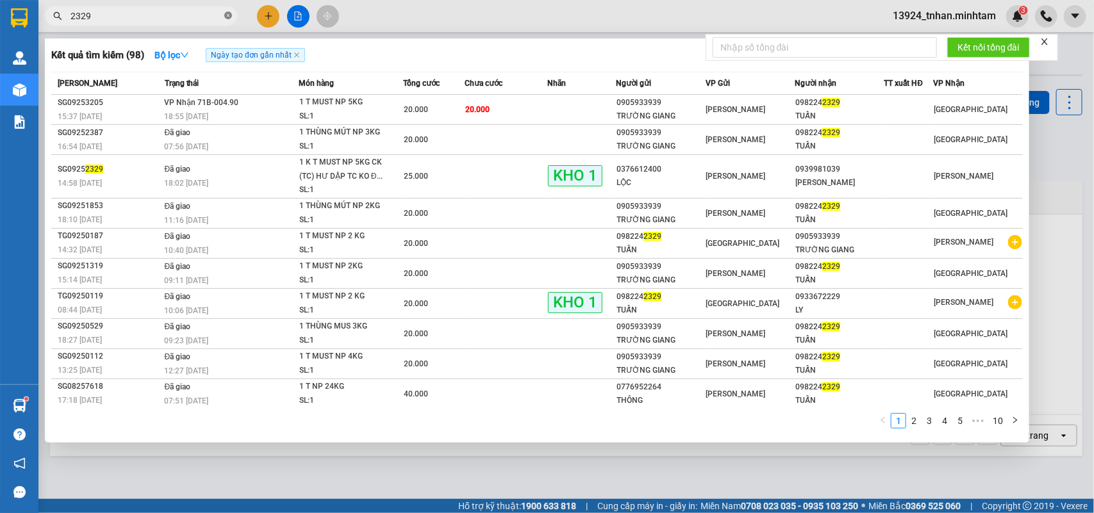
click at [226, 17] on icon "close-circle" at bounding box center [228, 16] width 8 height 8
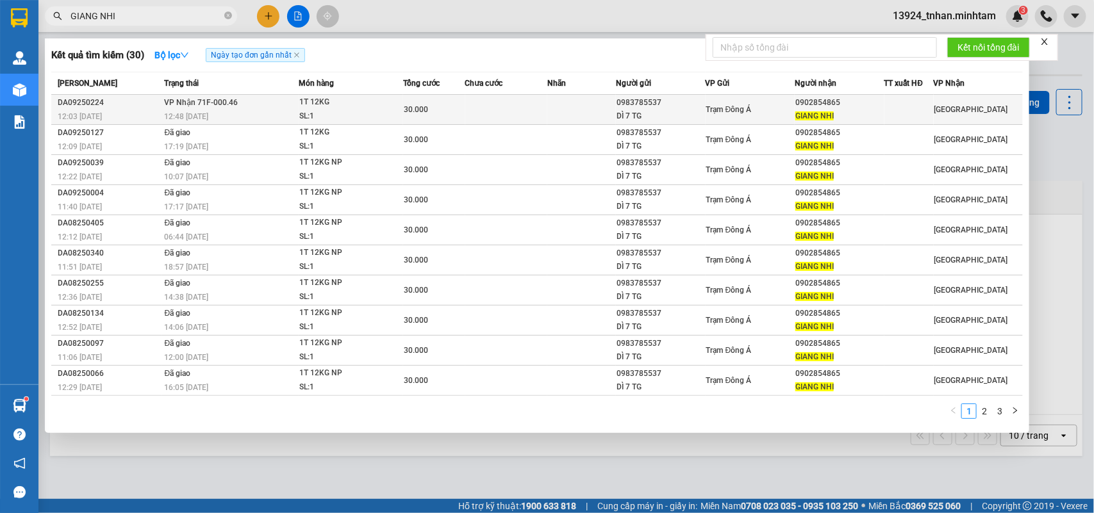
type input "GIANG NHI"
click at [492, 104] on td at bounding box center [506, 110] width 83 height 30
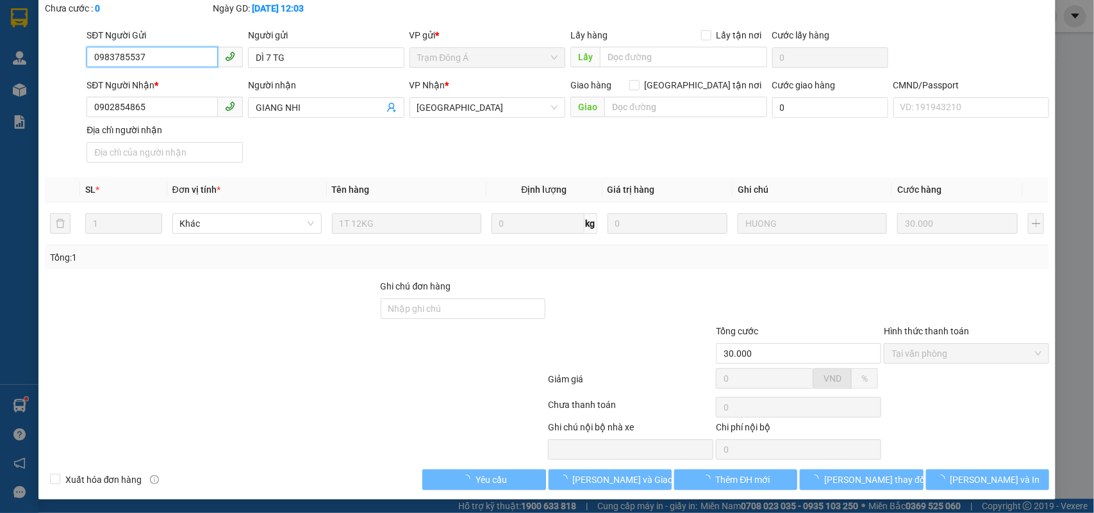
type input "0983785537"
type input "DÌ 7 TG"
type input "0902854865"
type input "GIANG NHI"
type input "30.000"
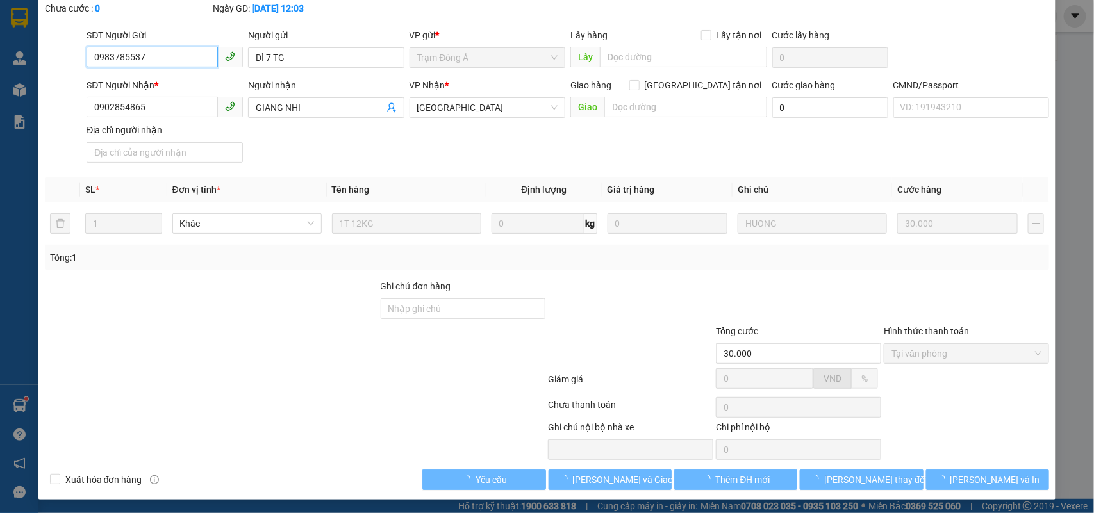
scroll to position [75, 0]
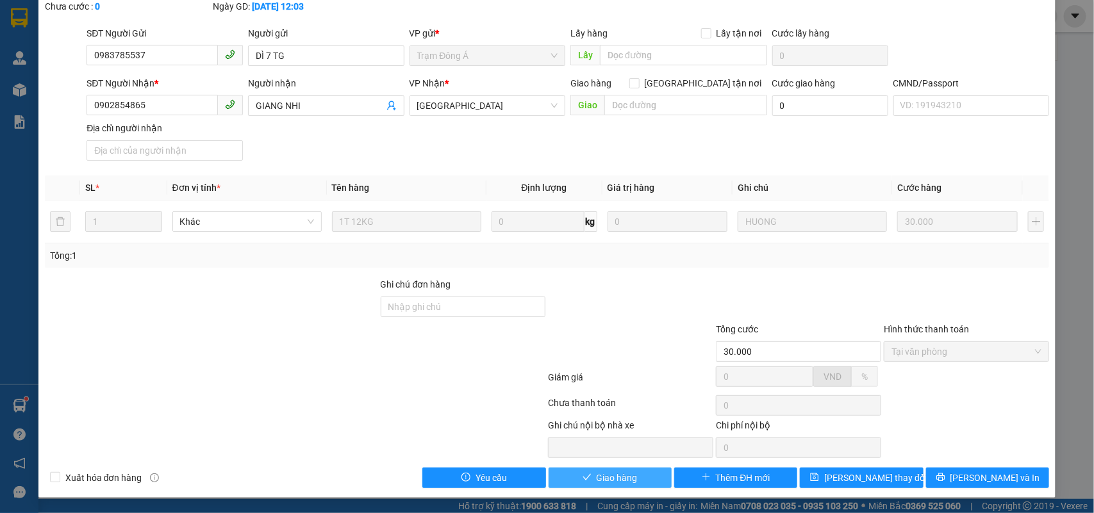
click at [626, 472] on span "Giao hàng" at bounding box center [617, 478] width 41 height 14
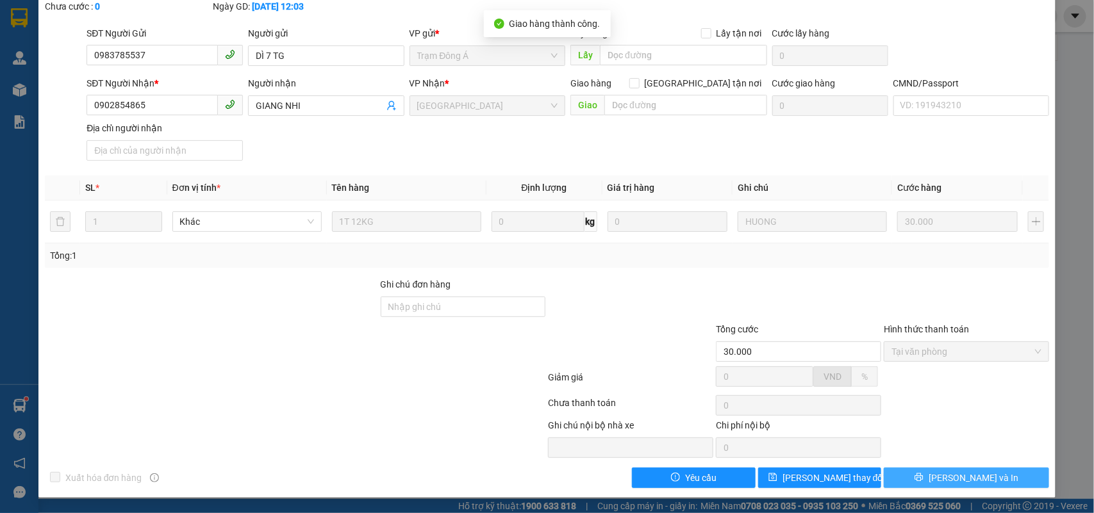
click at [952, 472] on span "[PERSON_NAME] và In" at bounding box center [974, 478] width 90 height 14
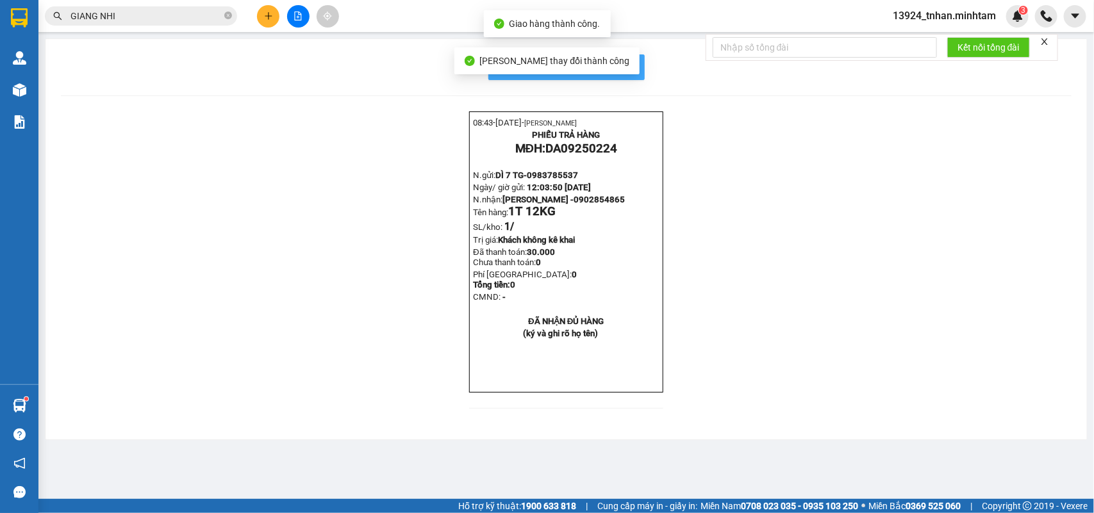
click at [639, 76] on button "In mẫu biên lai tự cấu hình" at bounding box center [566, 67] width 156 height 26
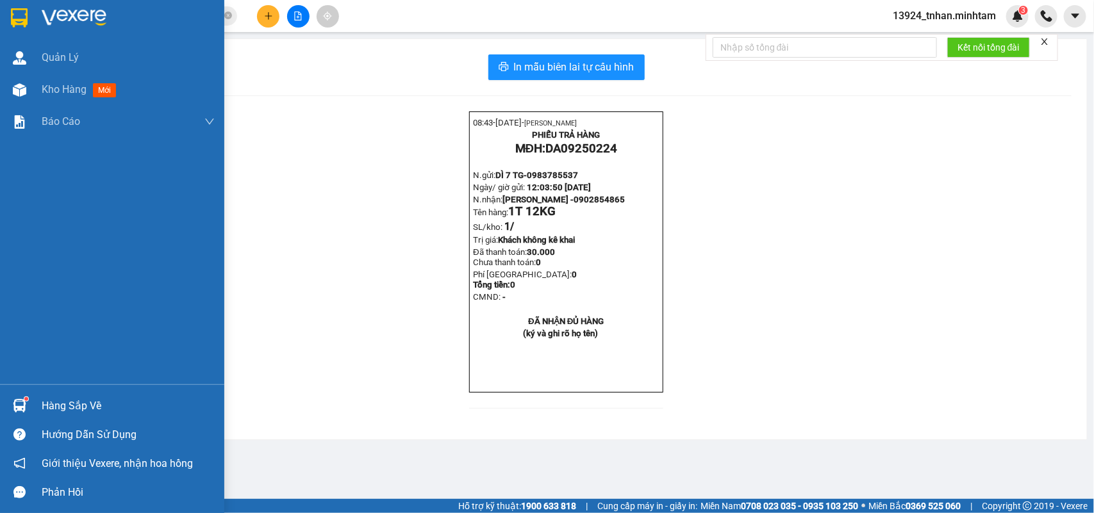
click at [49, 393] on div "Hàng sắp về" at bounding box center [112, 406] width 224 height 29
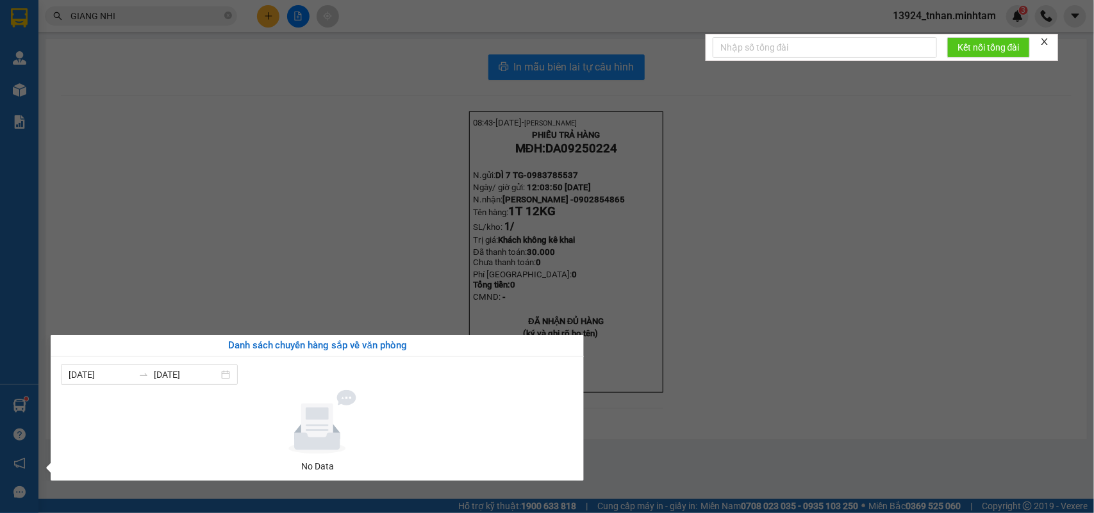
click at [277, 212] on section "Kết quả tìm kiếm ( 30 ) Bộ lọc Ngày tạo đơn gần nhất Mã ĐH Trạng thái Món hàng …" at bounding box center [547, 256] width 1094 height 513
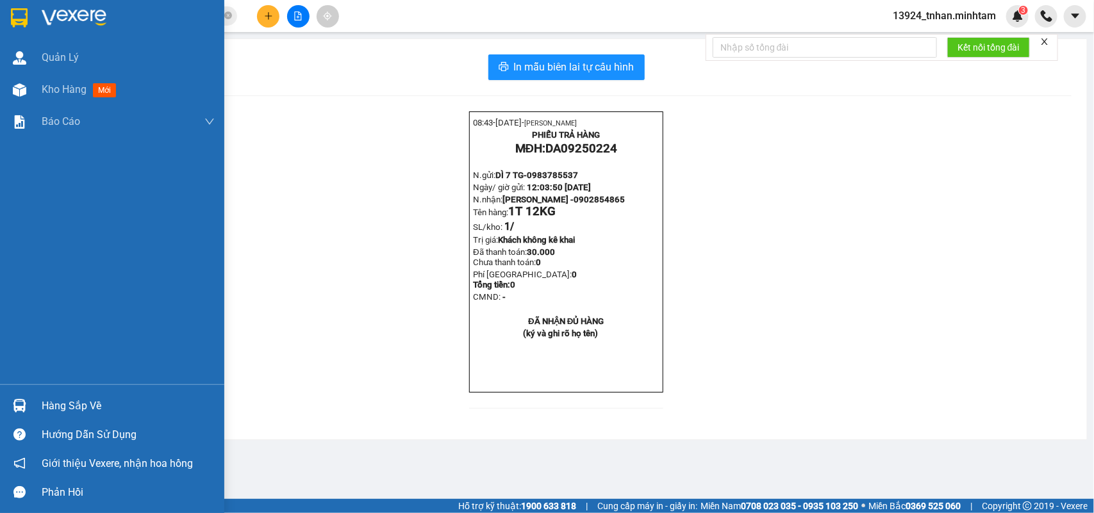
click at [30, 407] on div "Hàng sắp về" at bounding box center [112, 406] width 224 height 29
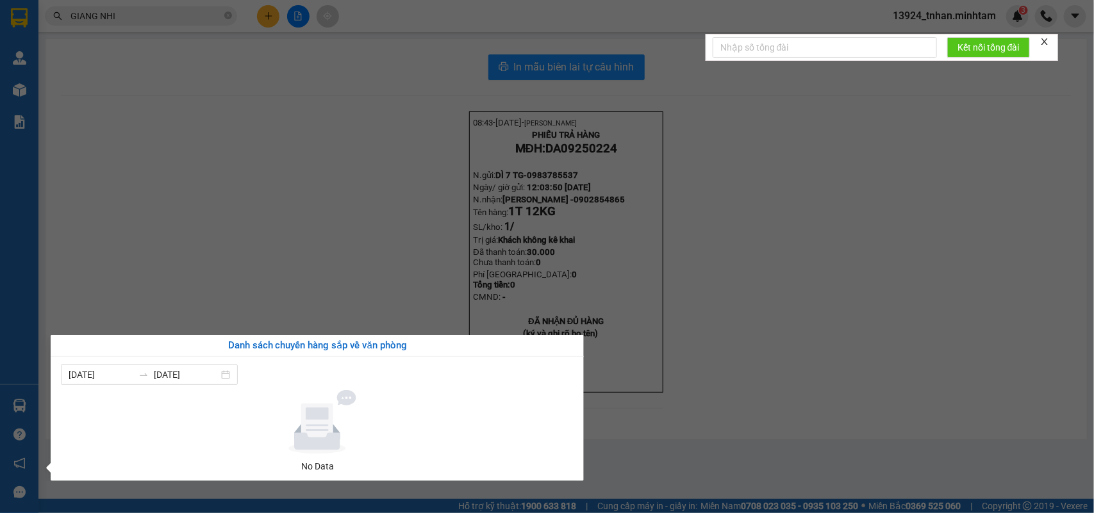
click at [228, 16] on section "Kết quả tìm kiếm ( 30 ) Bộ lọc Ngày tạo đơn gần nhất Mã ĐH Trạng thái Món hàng …" at bounding box center [547, 256] width 1094 height 513
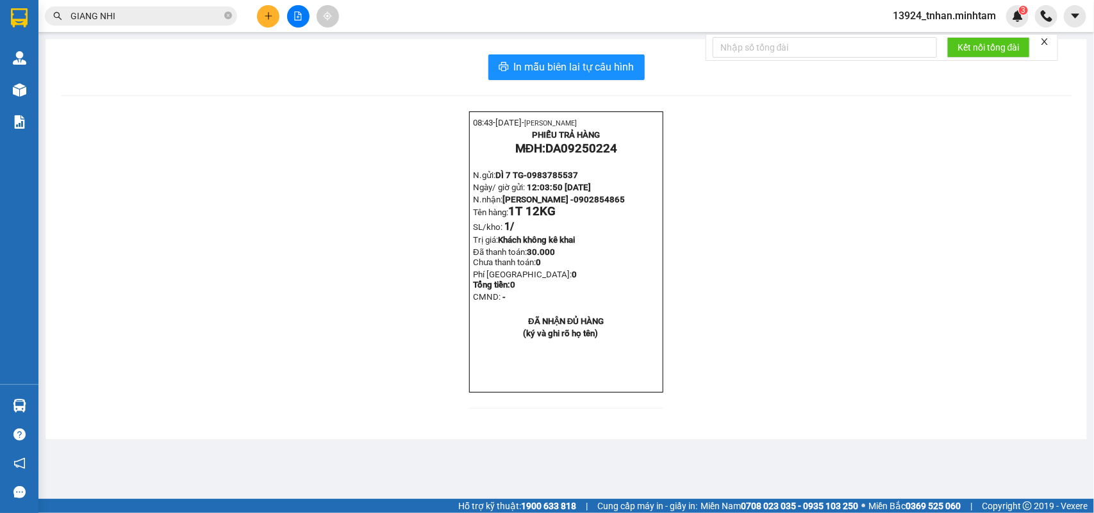
click at [228, 16] on icon "close-circle" at bounding box center [228, 16] width 8 height 8
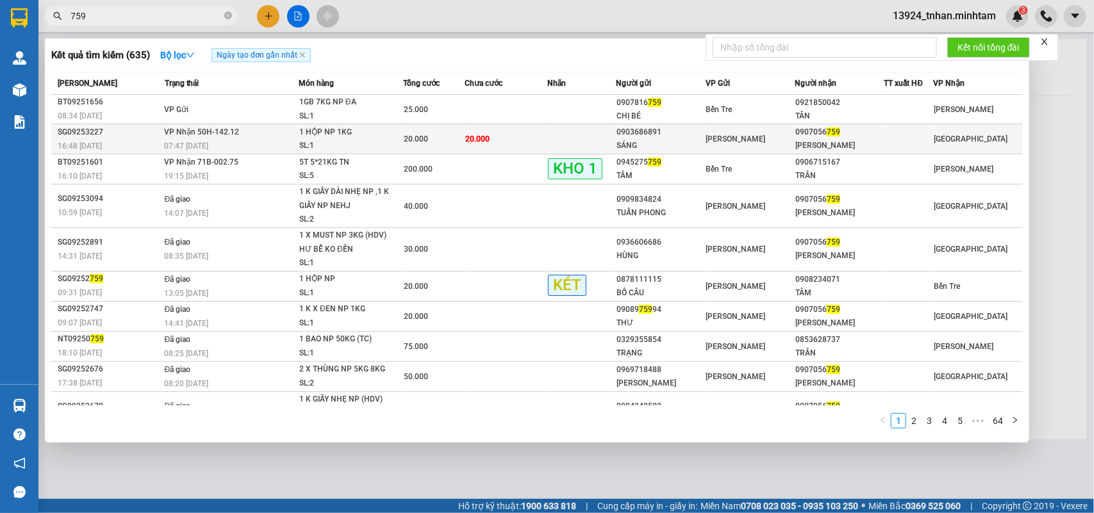
type input "759"
click at [690, 140] on div "SÁNG" at bounding box center [661, 145] width 88 height 13
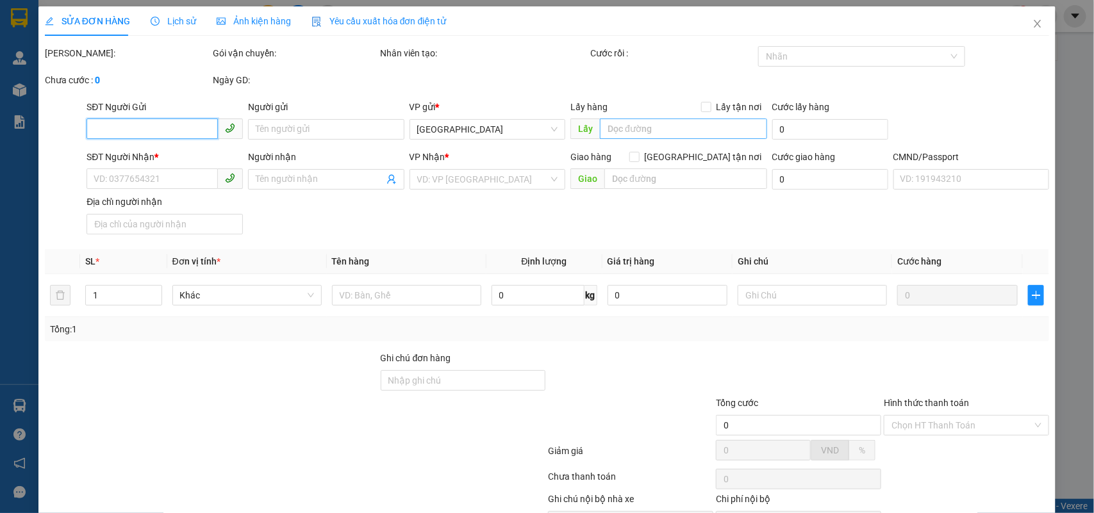
type input "0903686891"
type input "SÁNG"
type input "0907056759"
type input "[PERSON_NAME]"
type input "MÉO SẴN"
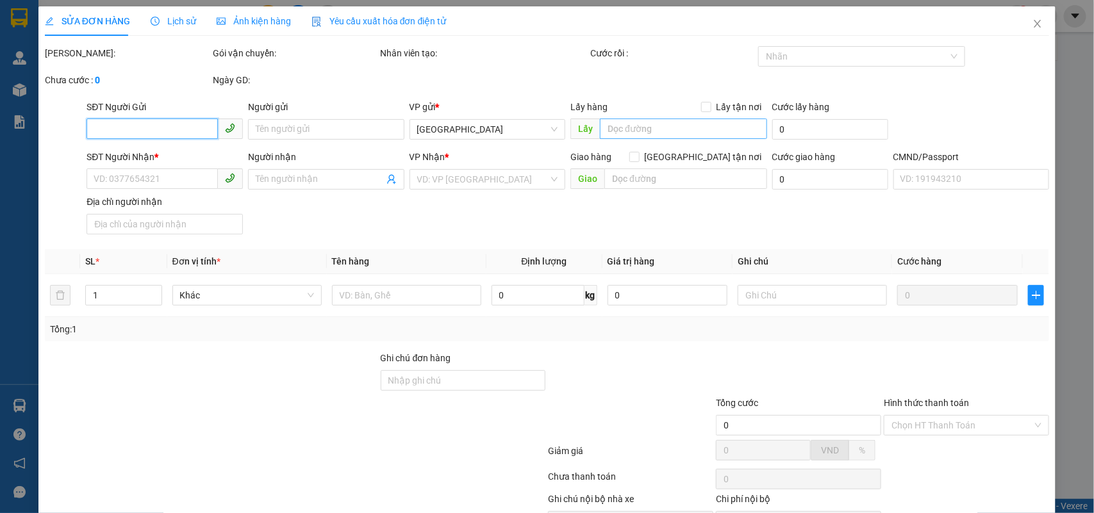
type input "20.000"
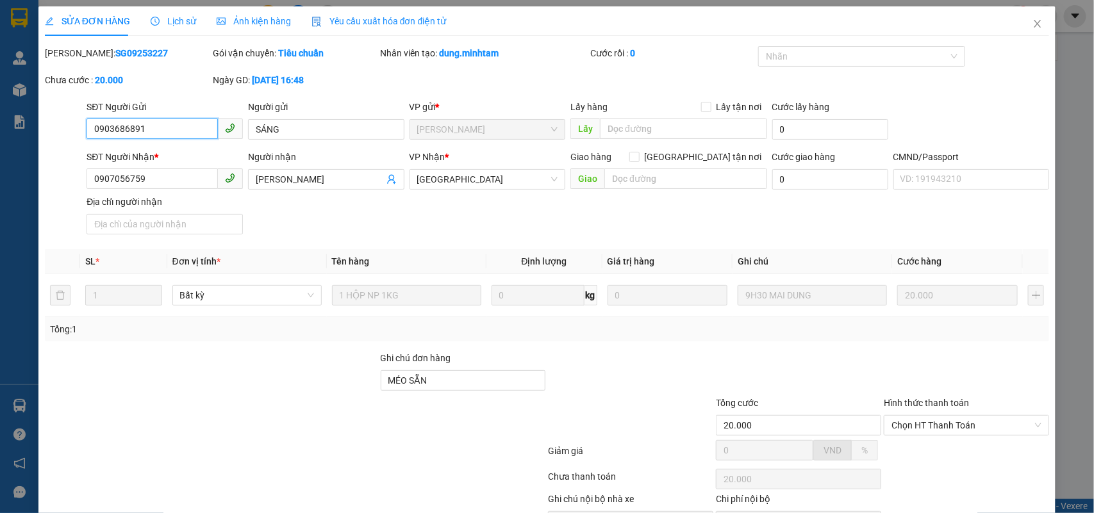
scroll to position [75, 0]
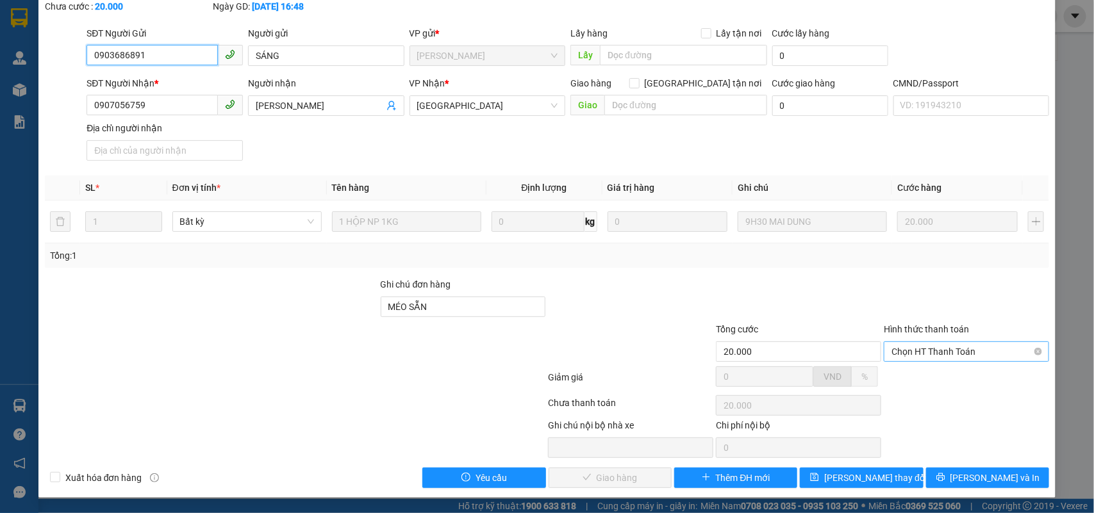
click at [945, 356] on span "Chọn HT Thanh Toán" at bounding box center [967, 351] width 150 height 19
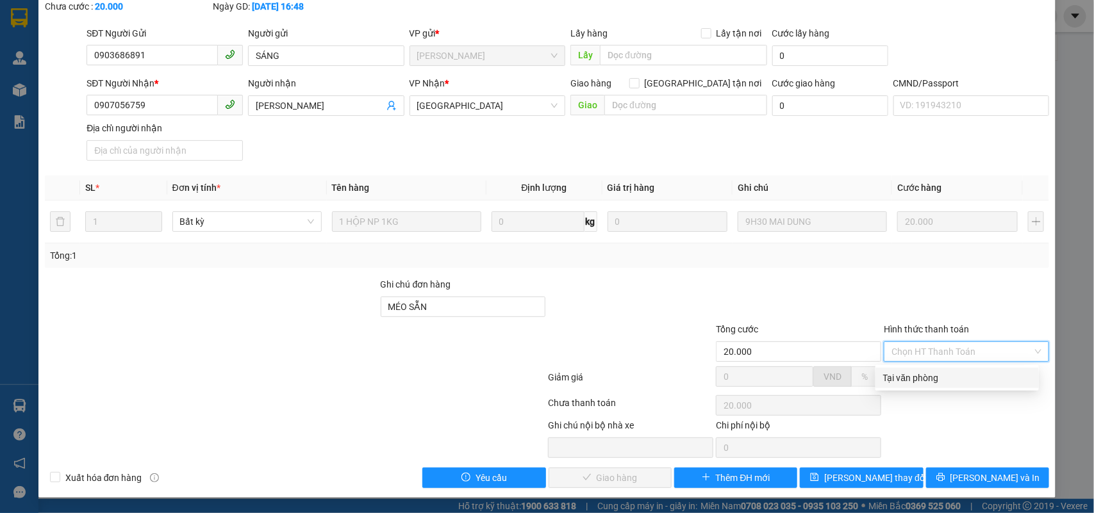
click at [912, 374] on div "Tại văn phòng" at bounding box center [957, 378] width 148 height 14
type input "0"
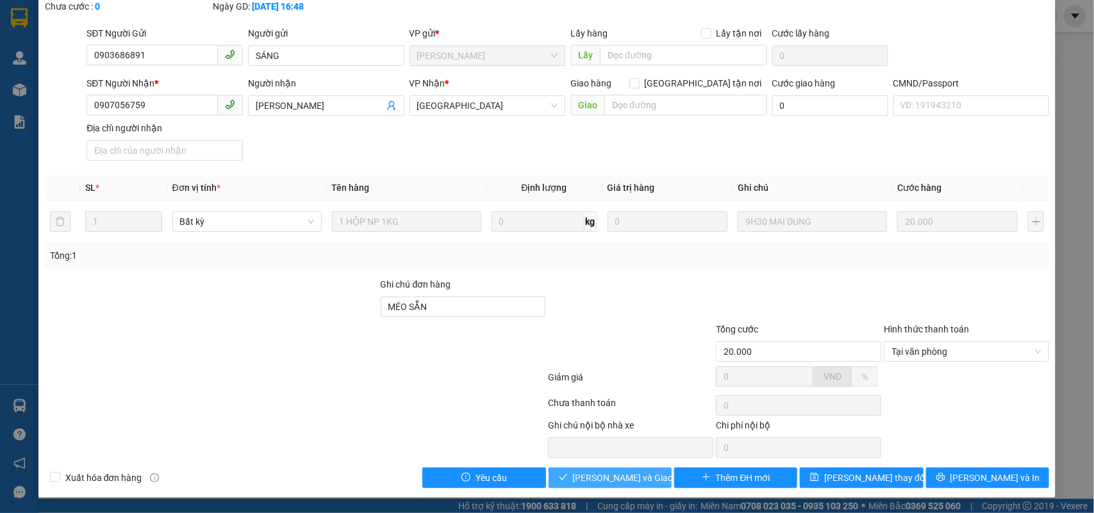
click at [587, 472] on span "[PERSON_NAME] và Giao hàng" at bounding box center [634, 478] width 123 height 14
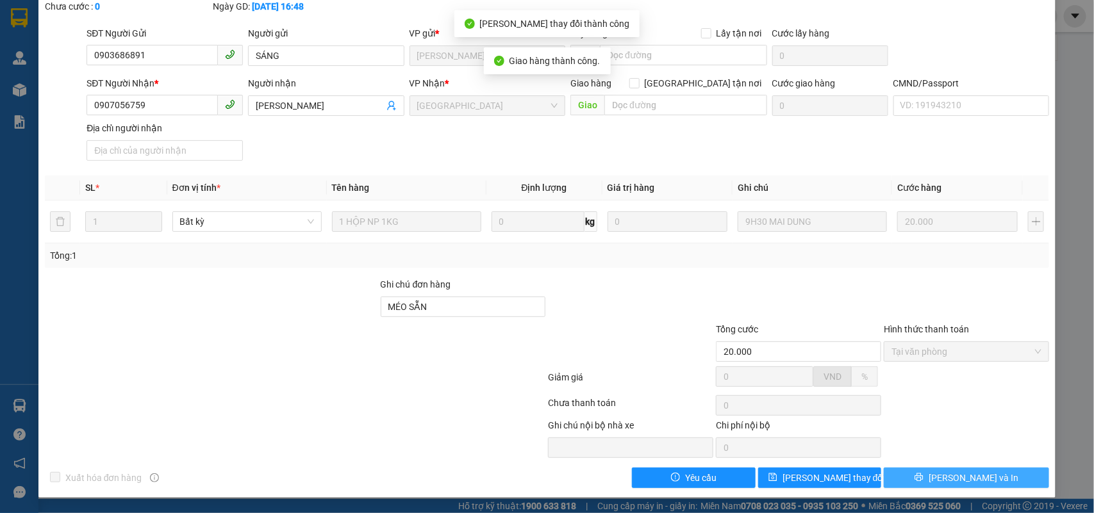
click at [995, 474] on button "[PERSON_NAME] và In" at bounding box center [966, 478] width 165 height 21
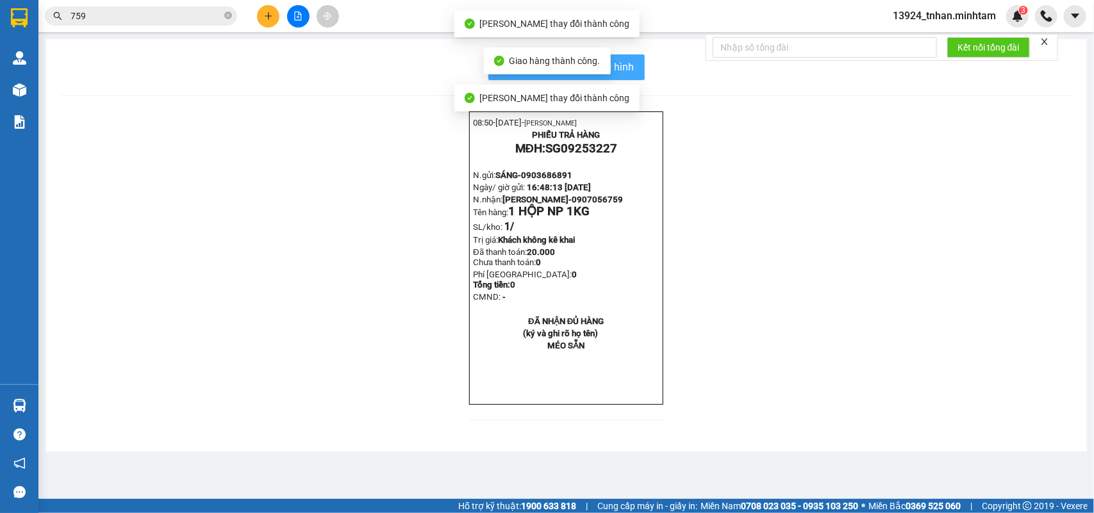
click at [626, 72] on span "In mẫu biên lai tự cấu hình" at bounding box center [574, 67] width 121 height 16
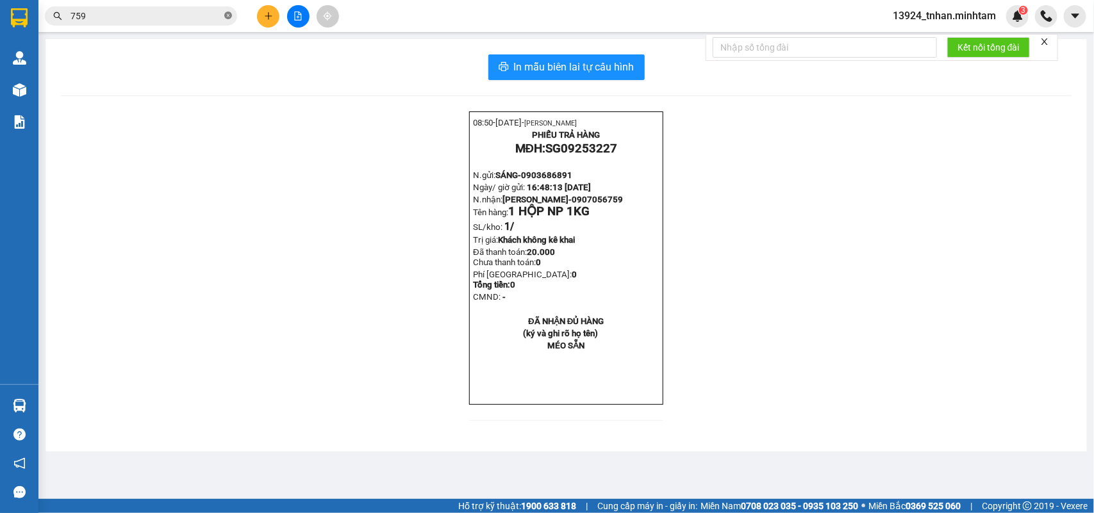
click at [226, 15] on icon "close-circle" at bounding box center [228, 16] width 8 height 8
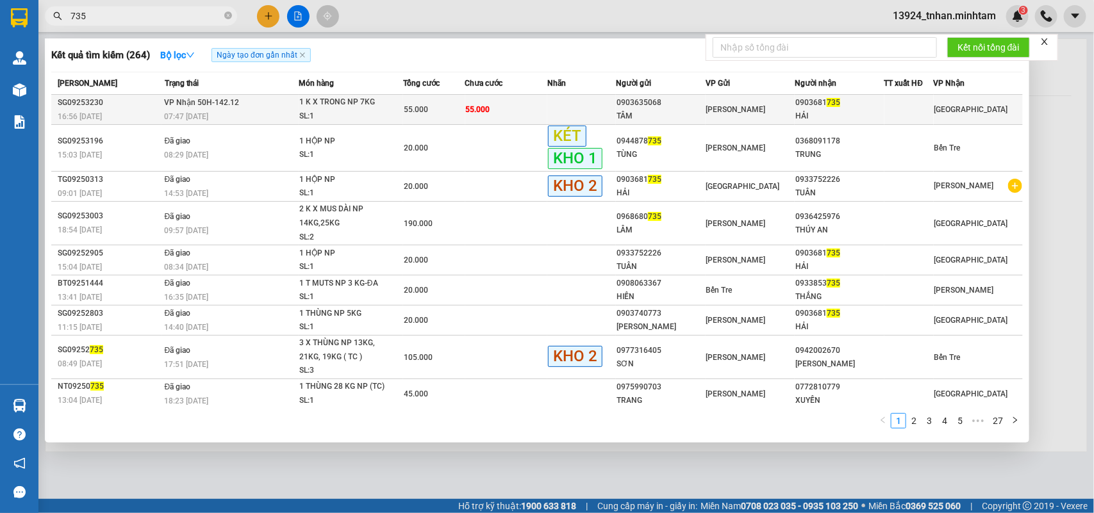
type input "735"
click at [333, 108] on div "1 K X TRONG NP 7KG" at bounding box center [347, 103] width 96 height 14
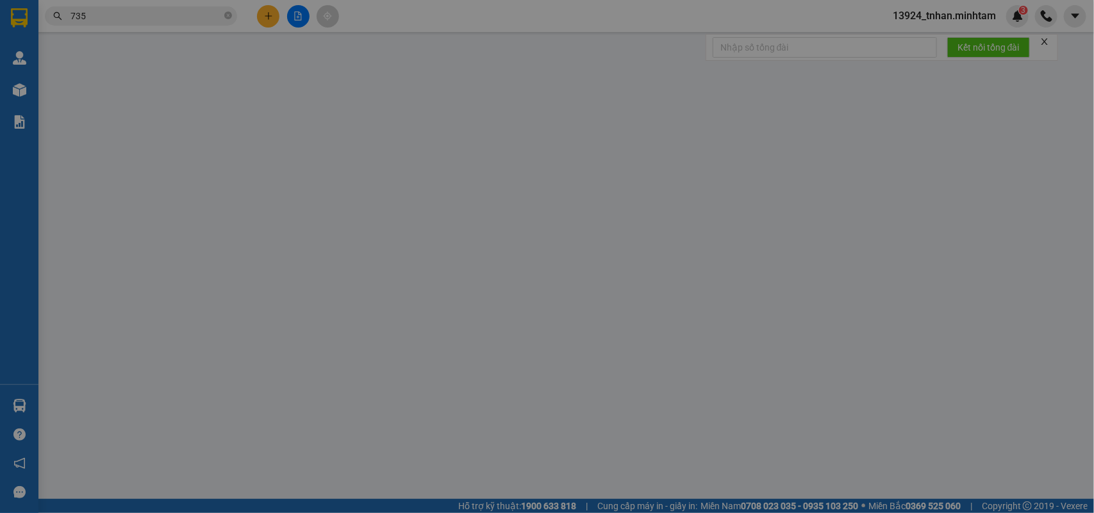
type input "0903635068"
type input "TÂM"
type input "0903681735"
type input "HẢI"
type input "55.000"
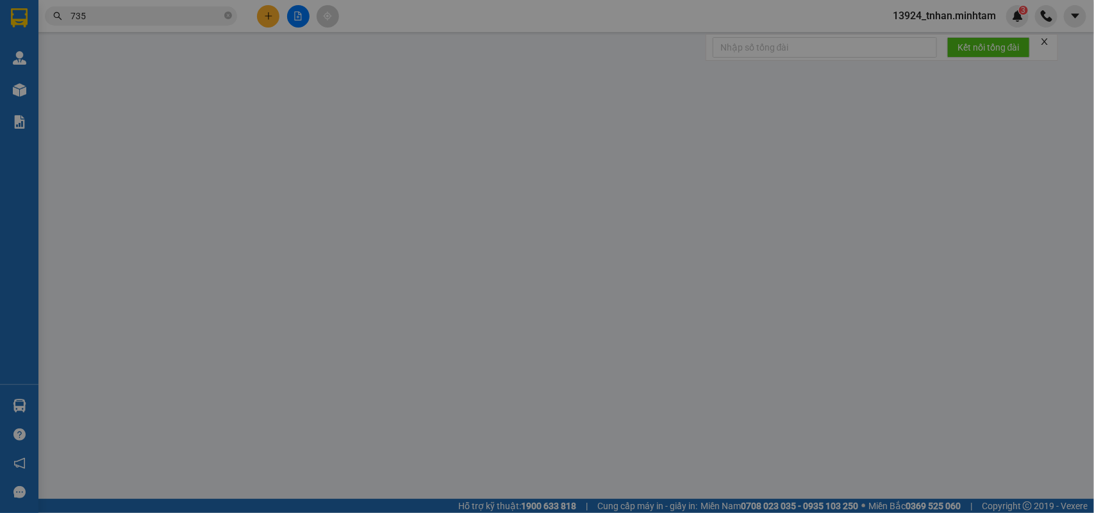
type input "55.000"
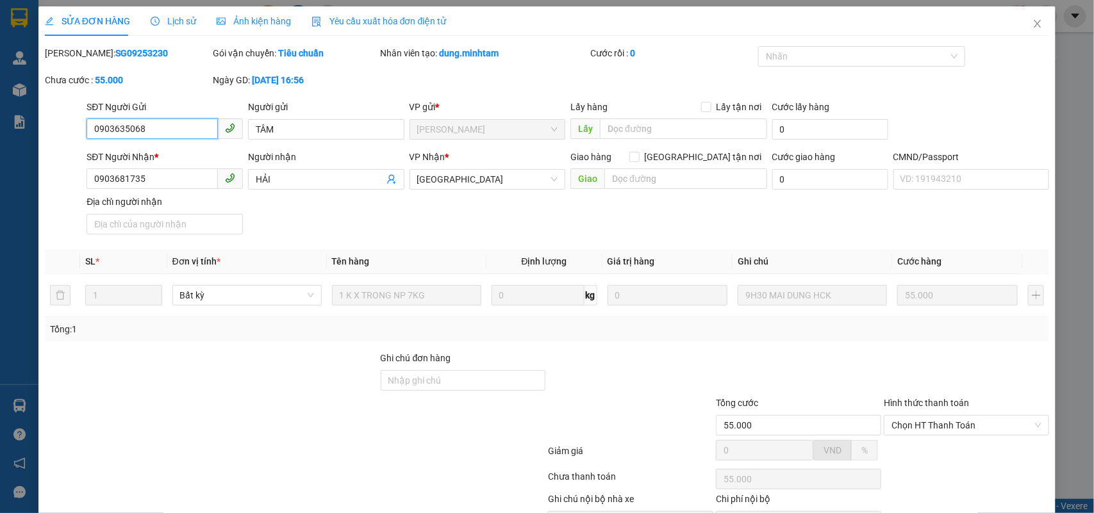
scroll to position [75, 0]
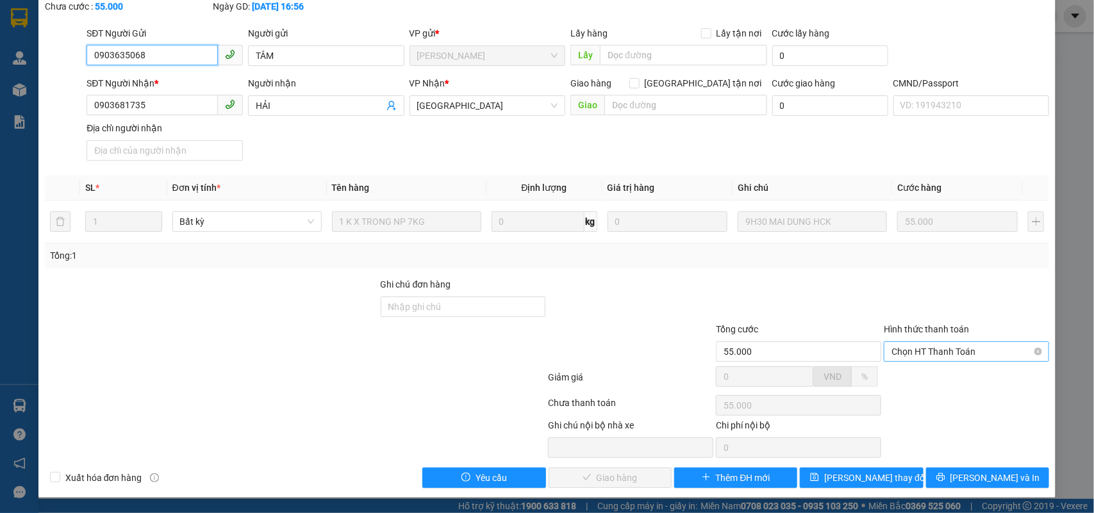
drag, startPoint x: 951, startPoint y: 344, endPoint x: 947, endPoint y: 353, distance: 10.4
click at [951, 346] on span "Chọn HT Thanh Toán" at bounding box center [967, 351] width 150 height 19
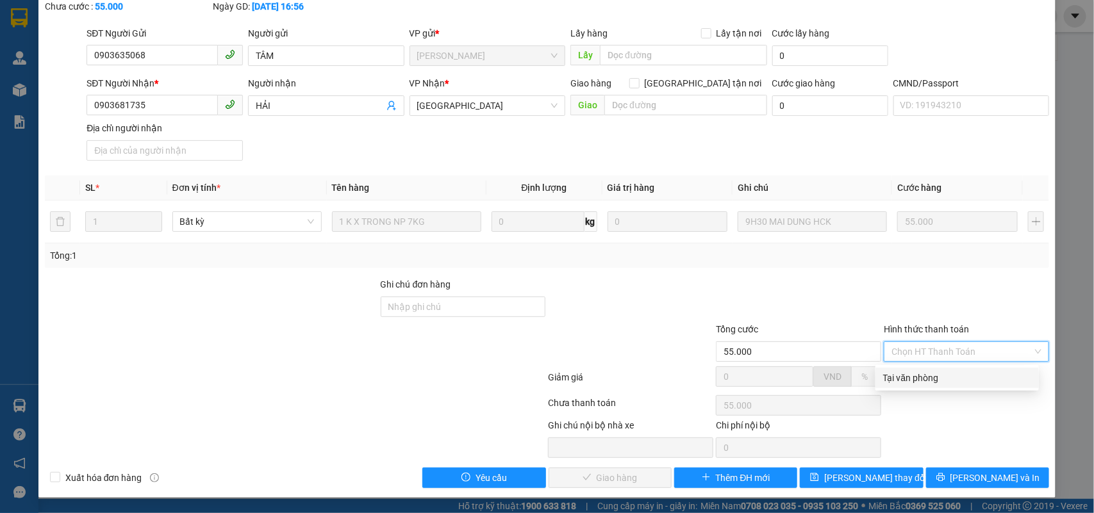
click at [928, 365] on div "Total Paid Fee 0 Total UnPaid Fee 55.000 Cash Collection Total Fee Mã ĐH: SG092…" at bounding box center [547, 230] width 1005 height 516
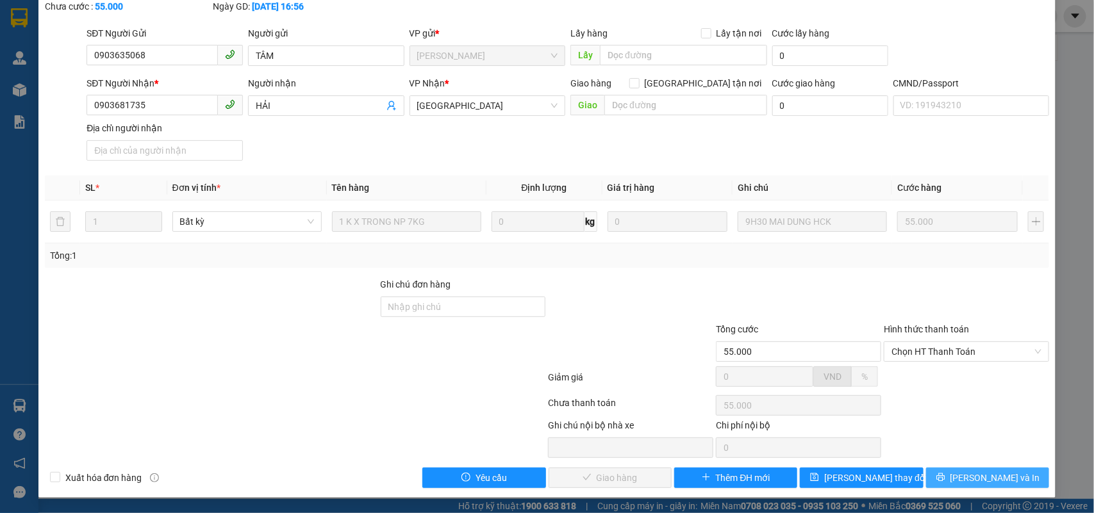
click at [966, 478] on span "[PERSON_NAME] và In" at bounding box center [996, 478] width 90 height 14
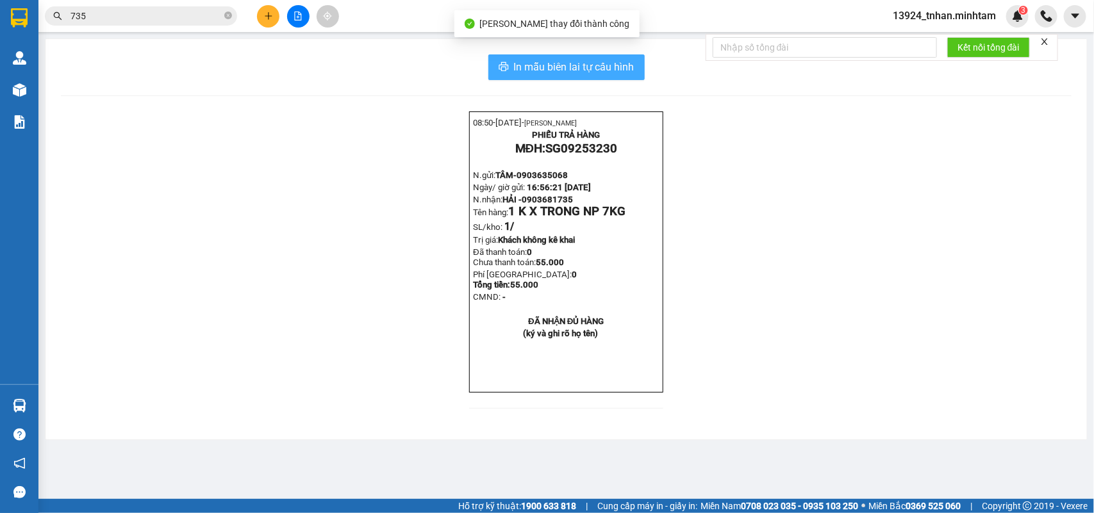
click at [631, 65] on span "In mẫu biên lai tự cấu hình" at bounding box center [574, 67] width 121 height 16
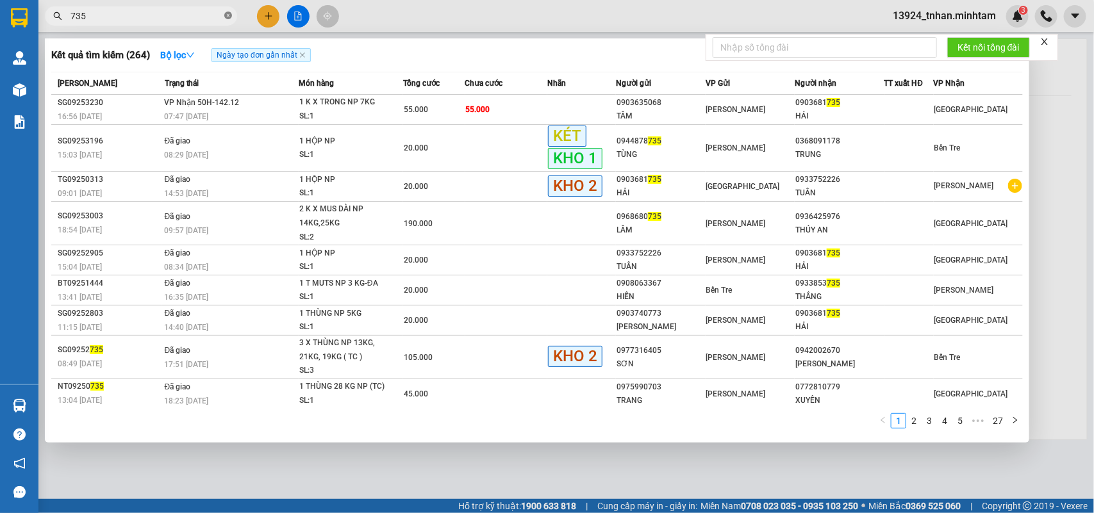
click at [226, 18] on icon "close-circle" at bounding box center [228, 16] width 8 height 8
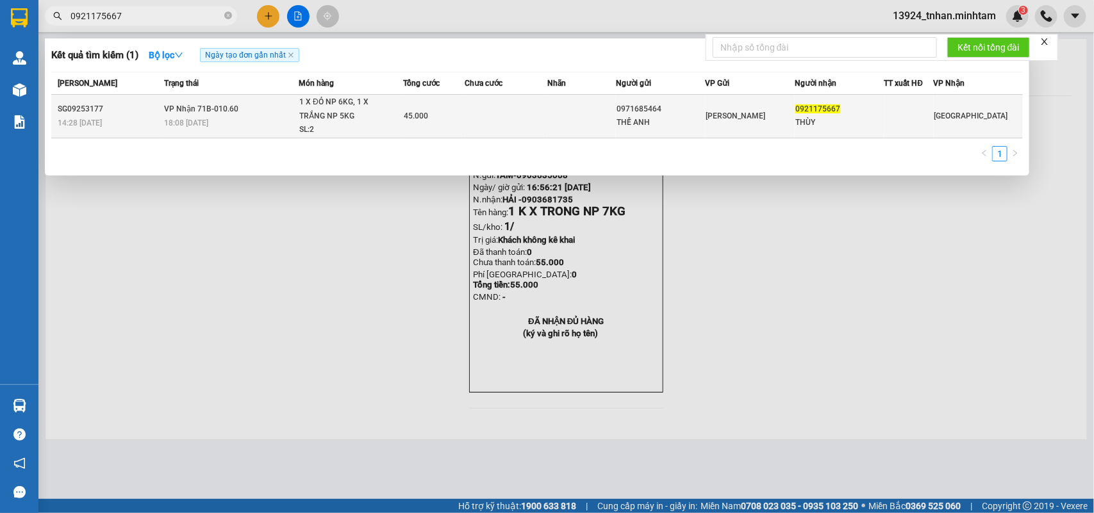
type input "0921175667"
click at [494, 122] on td at bounding box center [506, 117] width 83 height 44
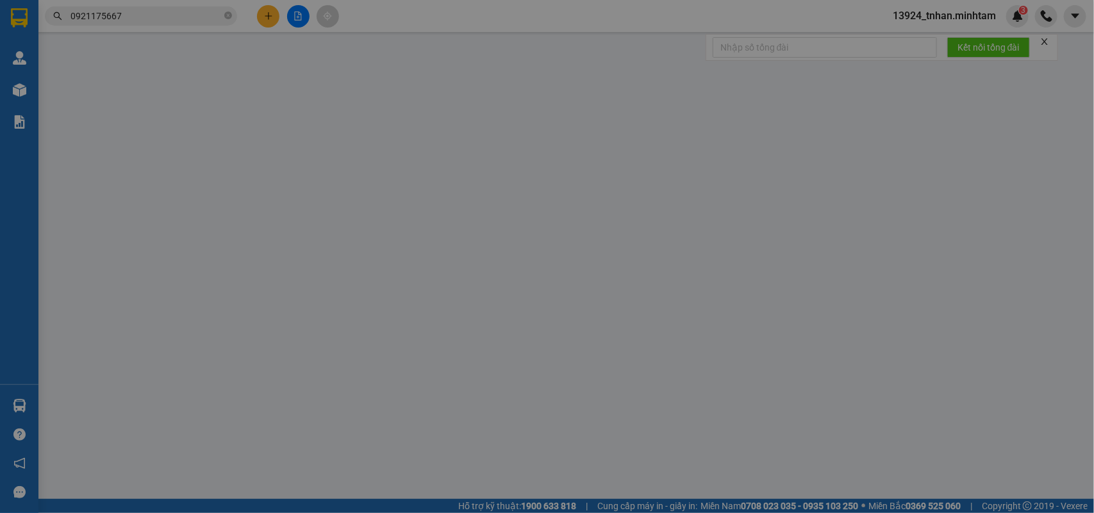
type input "0971685464"
type input "THẾ ANH"
type input "0921175667"
type input "THÙY"
type input "45.000"
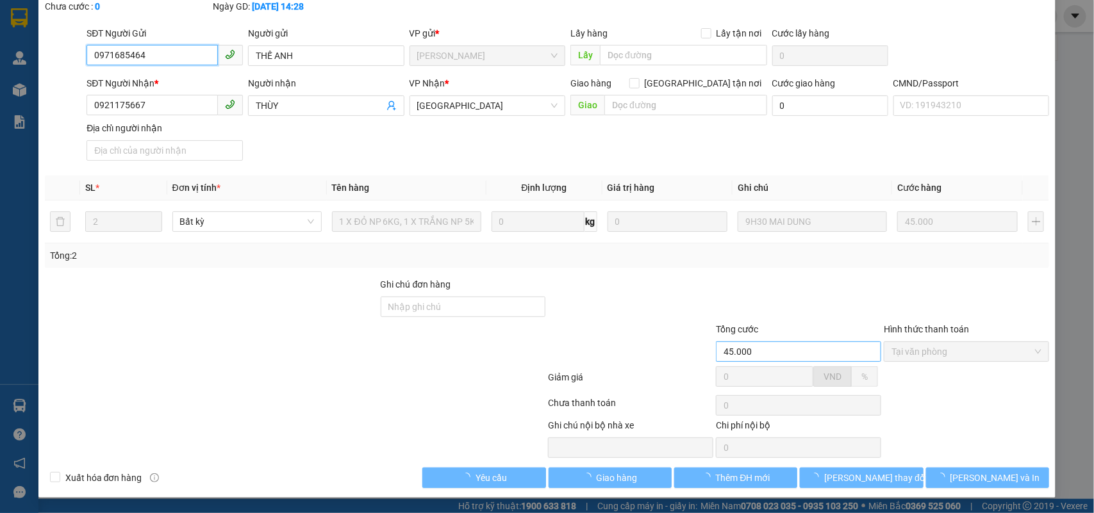
scroll to position [75, 0]
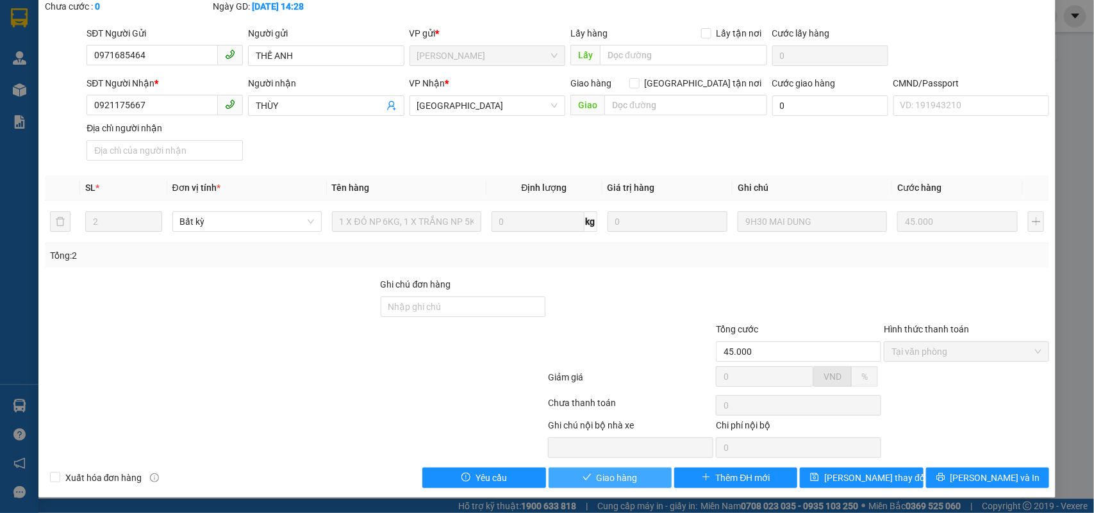
click at [645, 469] on button "Giao hàng" at bounding box center [610, 478] width 123 height 21
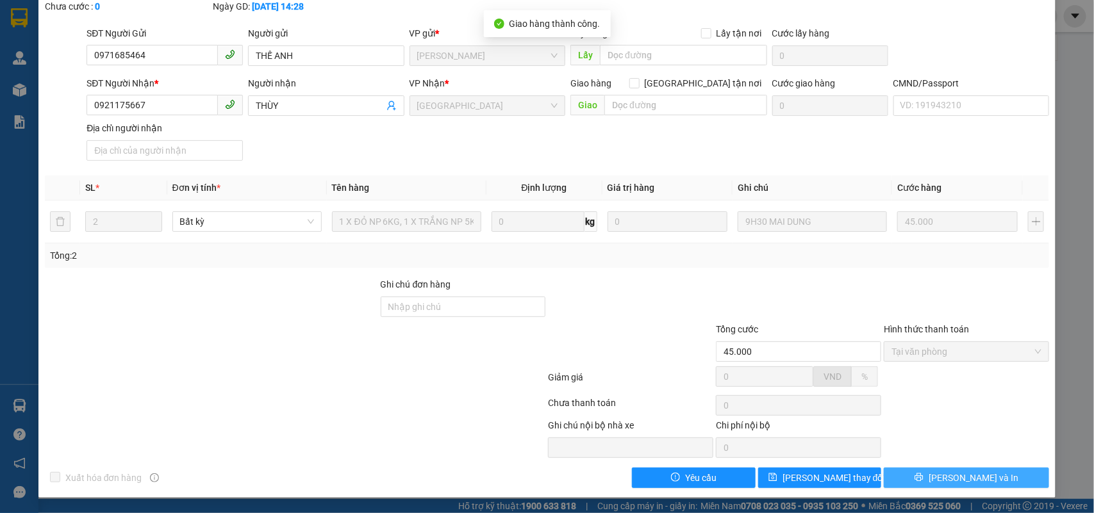
click at [965, 476] on span "[PERSON_NAME] và In" at bounding box center [974, 478] width 90 height 14
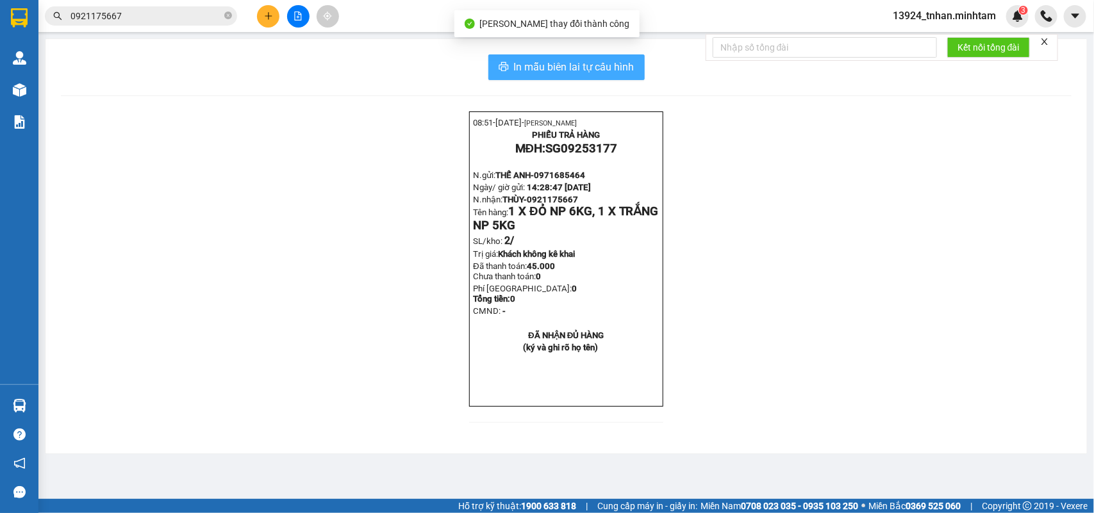
click at [603, 68] on span "In mẫu biên lai tự cấu hình" at bounding box center [574, 67] width 121 height 16
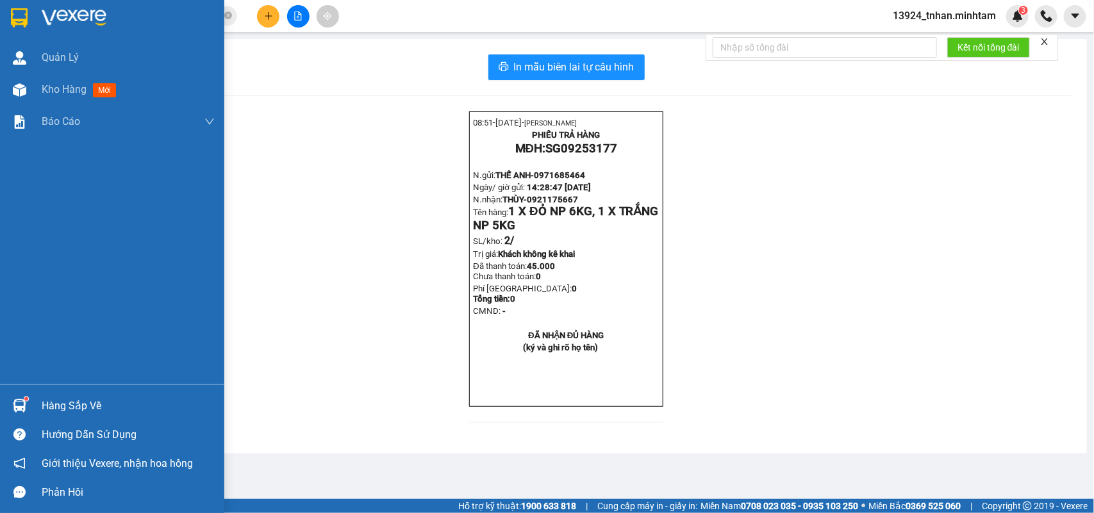
click at [1, 402] on div "Hàng sắp về" at bounding box center [112, 406] width 224 height 29
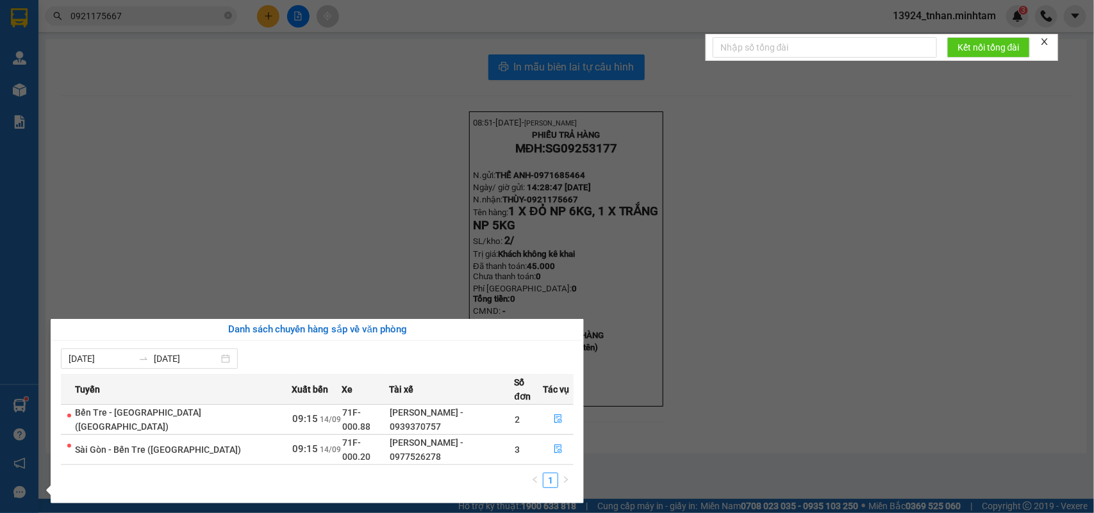
click at [238, 233] on section "Kết quả tìm kiếm ( 1 ) Bộ lọc Ngày tạo đơn gần nhất Mã ĐH Trạng thái Món hàng T…" at bounding box center [547, 256] width 1094 height 513
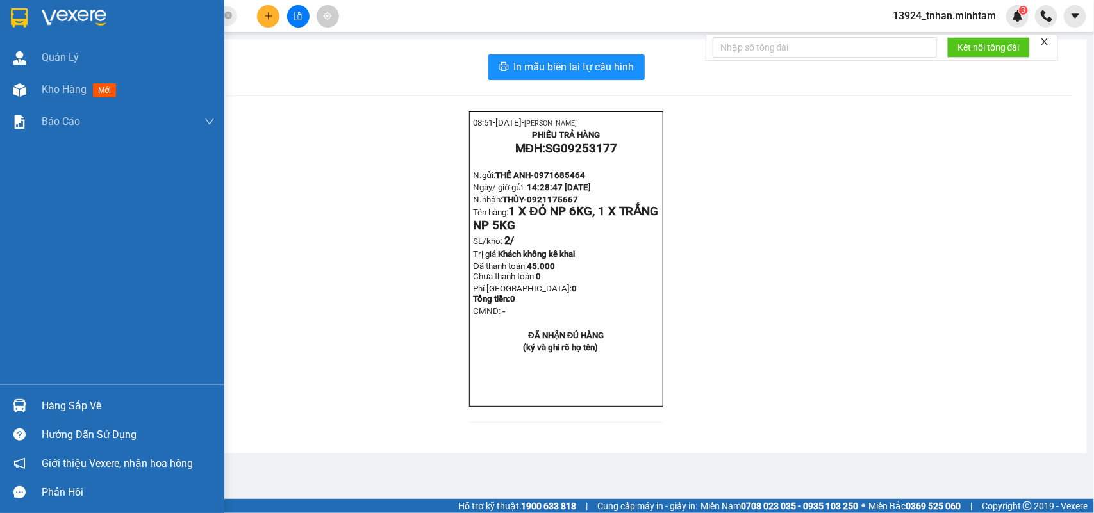
drag, startPoint x: 16, startPoint y: 411, endPoint x: 34, endPoint y: 401, distance: 20.4
click at [16, 410] on img at bounding box center [19, 405] width 13 height 13
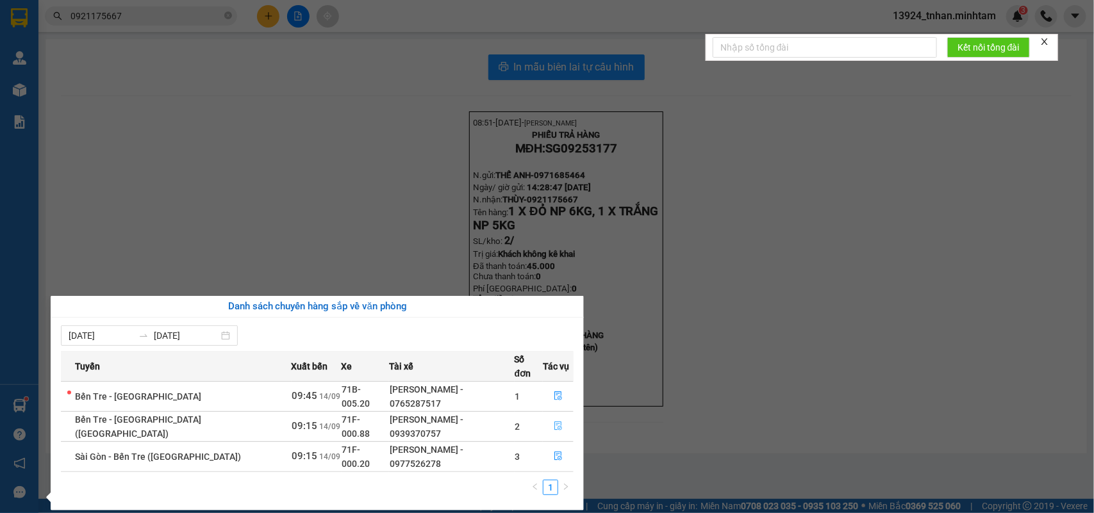
click at [546, 417] on button "button" at bounding box center [558, 427] width 29 height 21
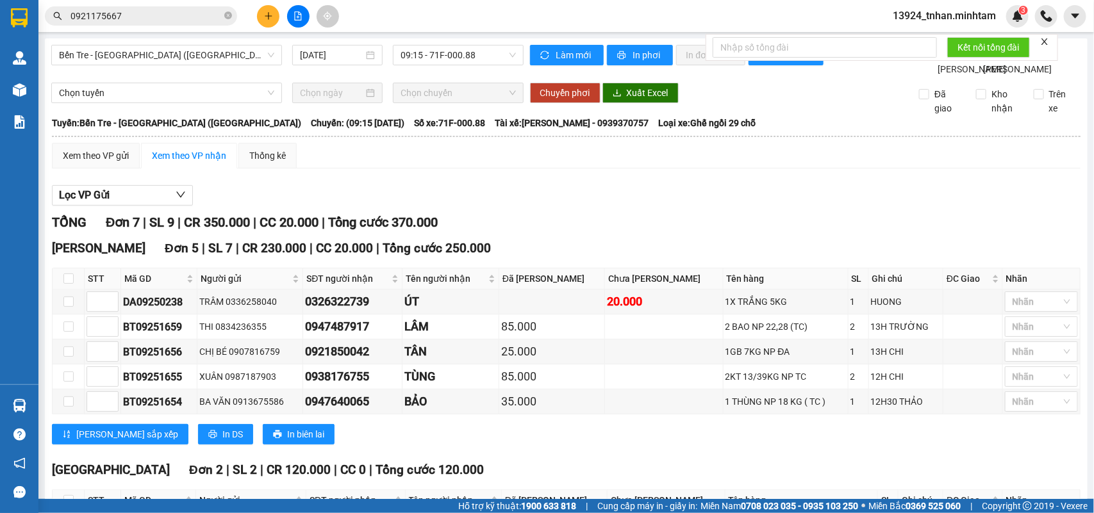
scroll to position [161, 0]
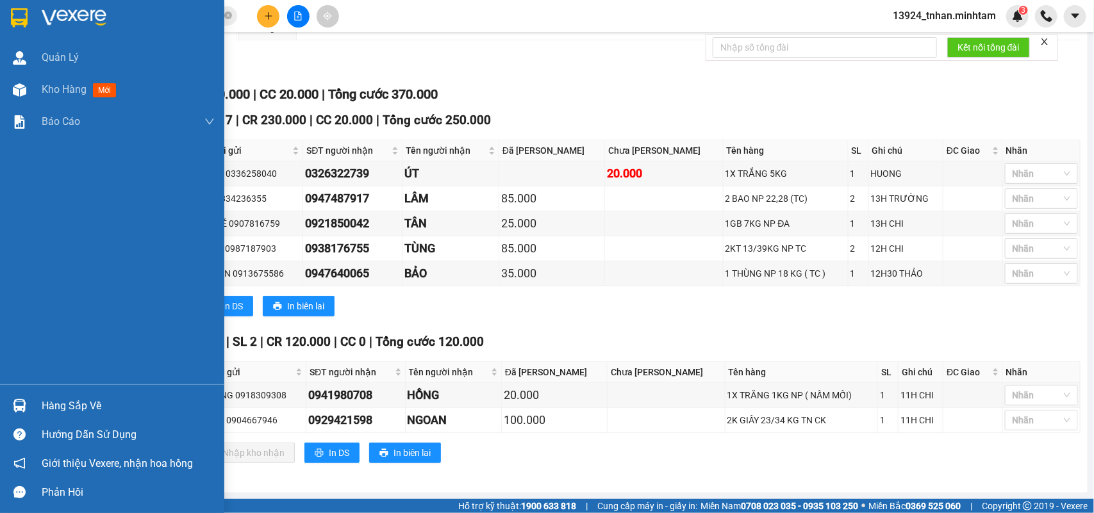
drag, startPoint x: 19, startPoint y: 402, endPoint x: 47, endPoint y: 399, distance: 27.7
click at [18, 402] on img at bounding box center [19, 405] width 13 height 13
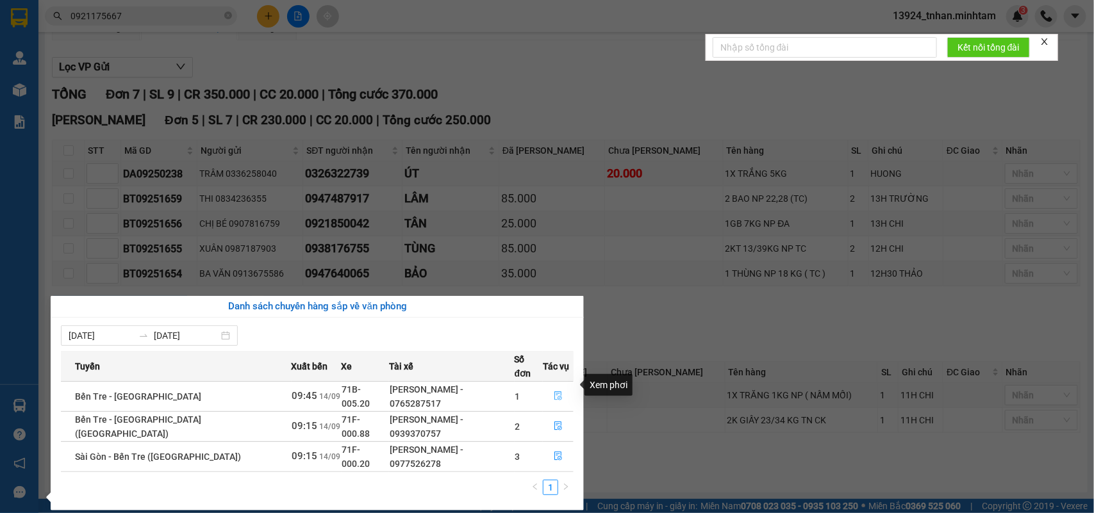
click at [560, 394] on button "button" at bounding box center [558, 397] width 29 height 21
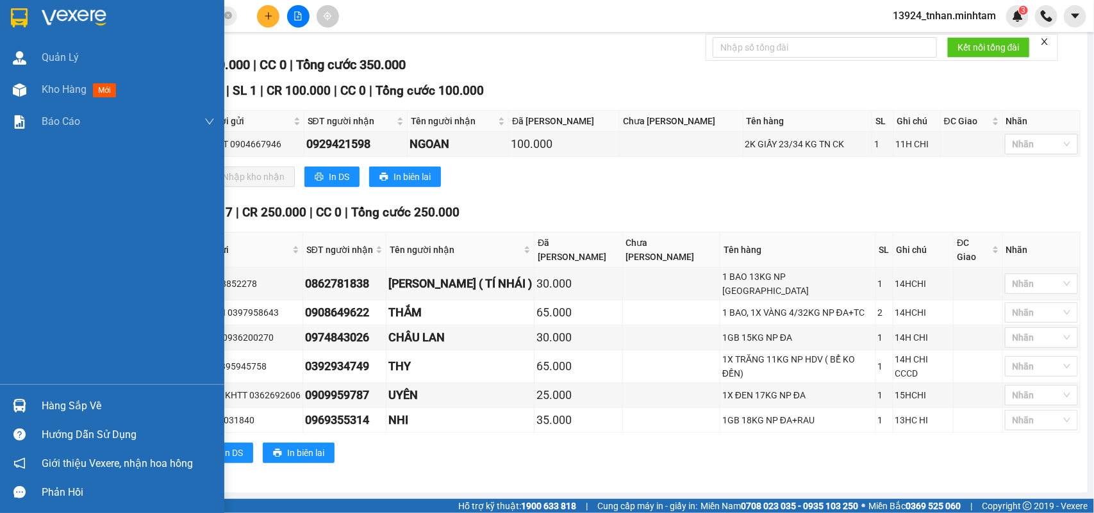
click at [42, 412] on div "Hàng sắp về" at bounding box center [128, 406] width 173 height 19
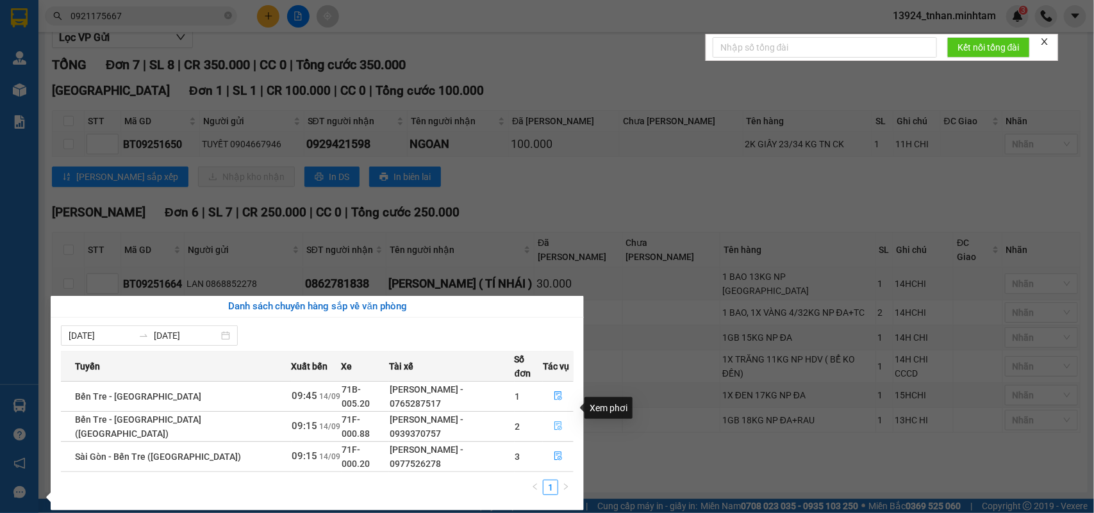
click at [567, 417] on button "button" at bounding box center [558, 427] width 29 height 21
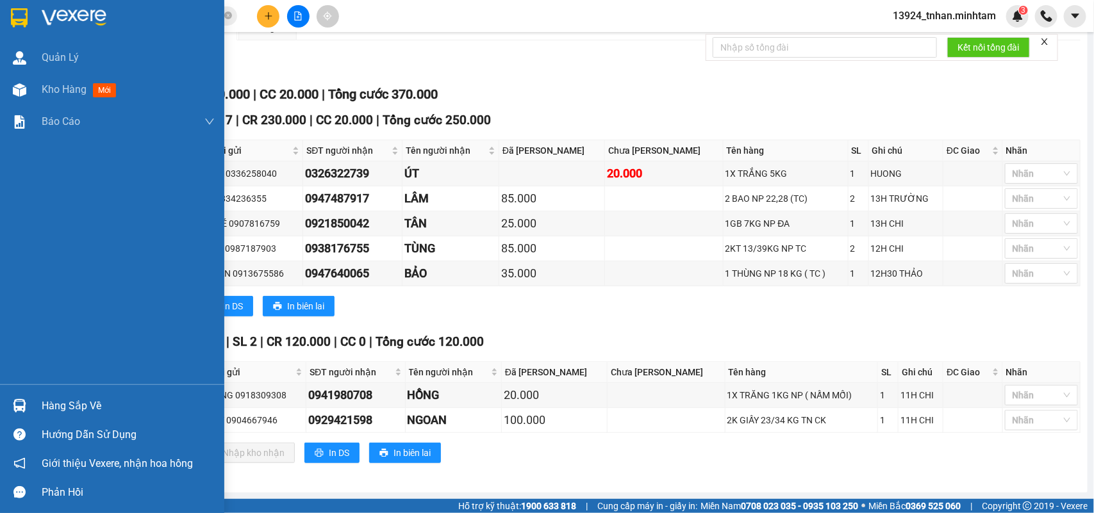
click at [17, 399] on img at bounding box center [19, 405] width 13 height 13
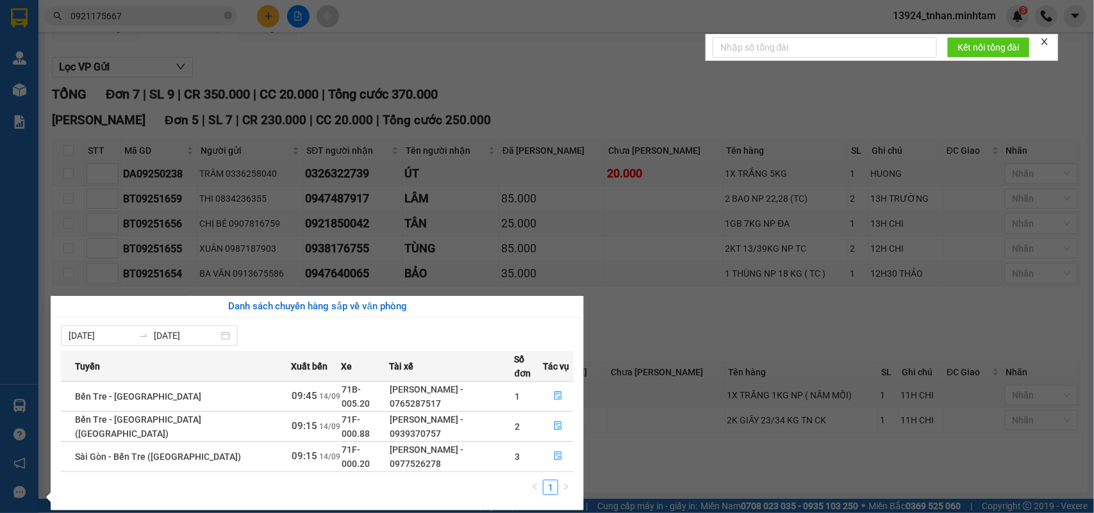
click at [670, 301] on section "Kết quả tìm kiếm ( 1 ) Bộ lọc Ngày tạo đơn gần nhất Mã ĐH Trạng thái Món hàng T…" at bounding box center [547, 256] width 1094 height 513
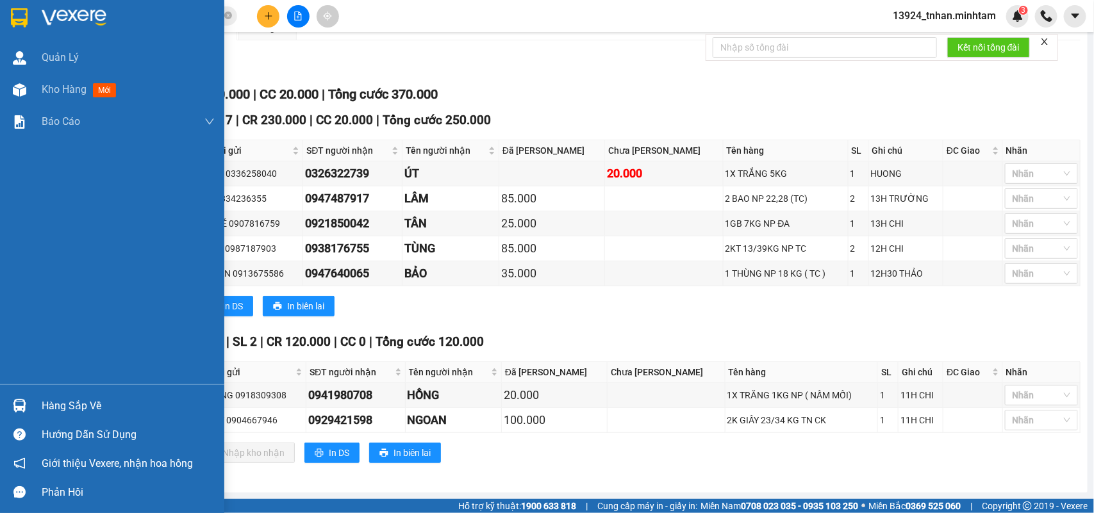
click at [22, 419] on div "Hàng sắp về" at bounding box center [112, 406] width 224 height 29
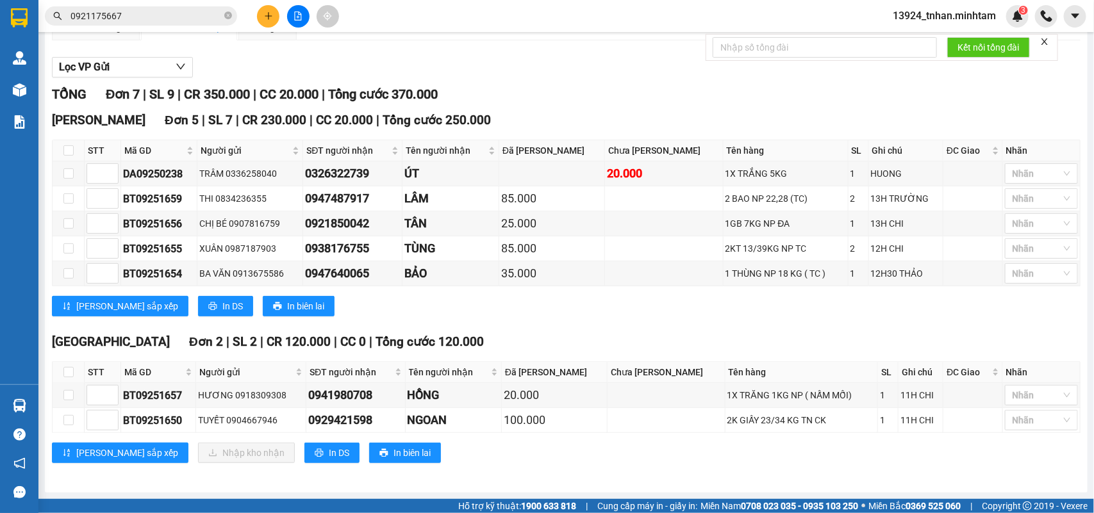
click at [675, 338] on section "Kết quả tìm kiếm ( 1 ) Bộ lọc Ngày tạo đơn gần nhất Mã ĐH Trạng thái Món hàng T…" at bounding box center [547, 256] width 1094 height 513
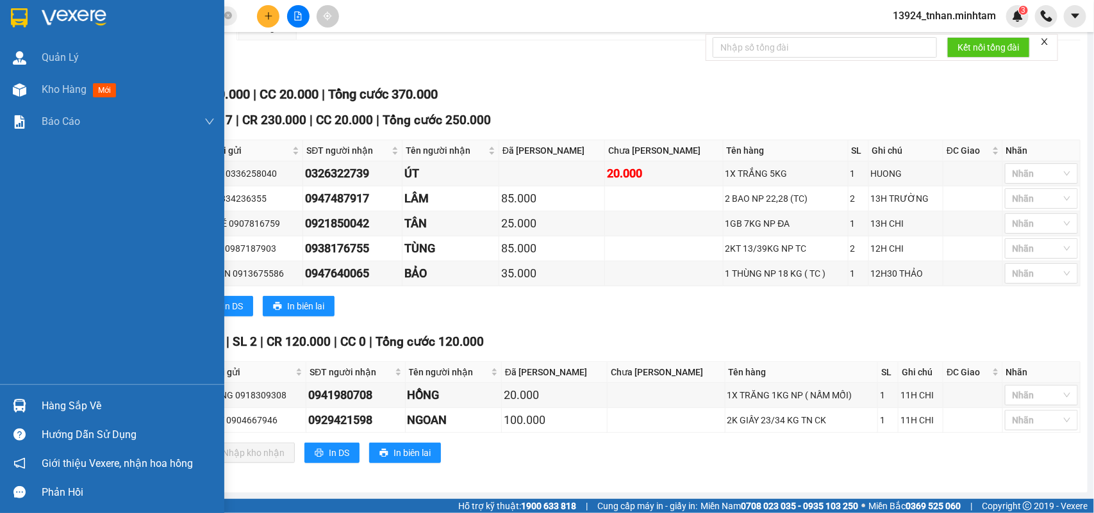
click at [28, 404] on div at bounding box center [19, 406] width 22 height 22
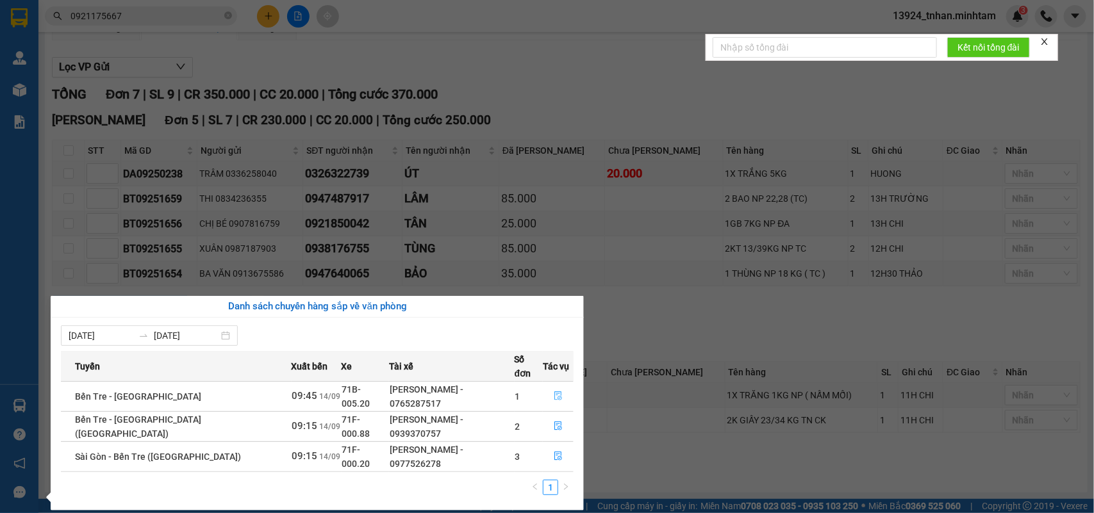
click at [560, 387] on button "button" at bounding box center [558, 397] width 29 height 21
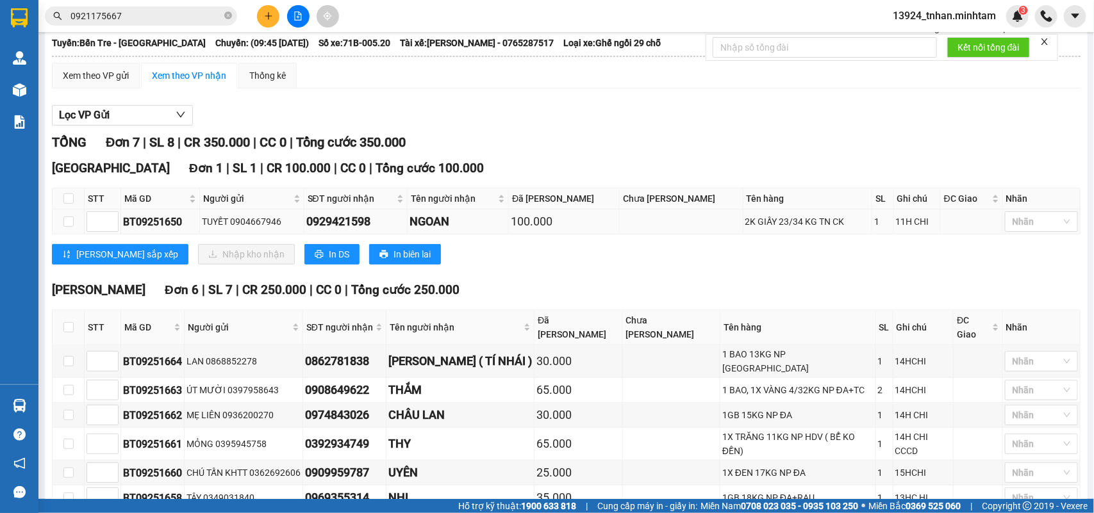
scroll to position [160, 0]
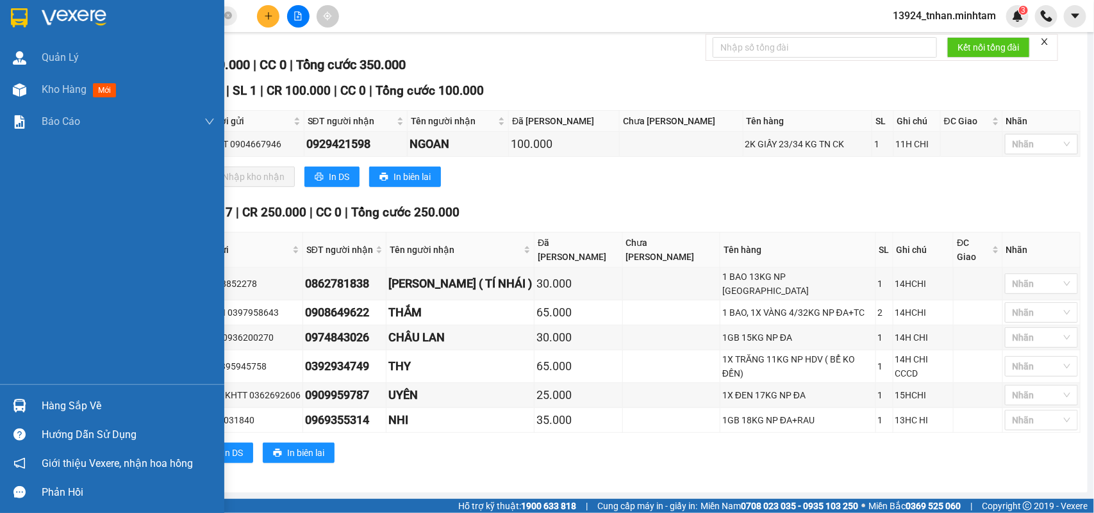
click at [21, 406] on img at bounding box center [19, 405] width 13 height 13
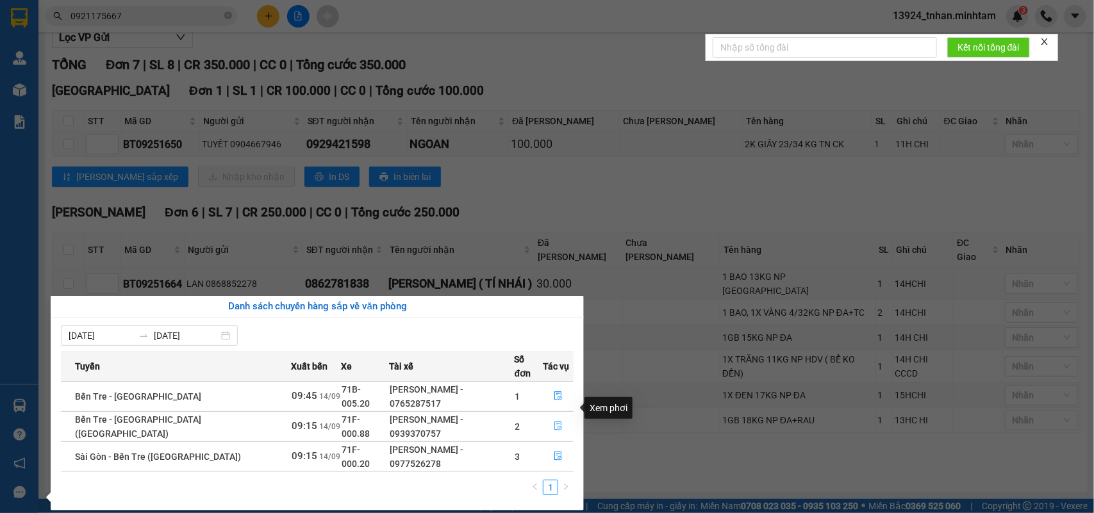
click at [556, 422] on icon "file-done" at bounding box center [558, 426] width 9 height 9
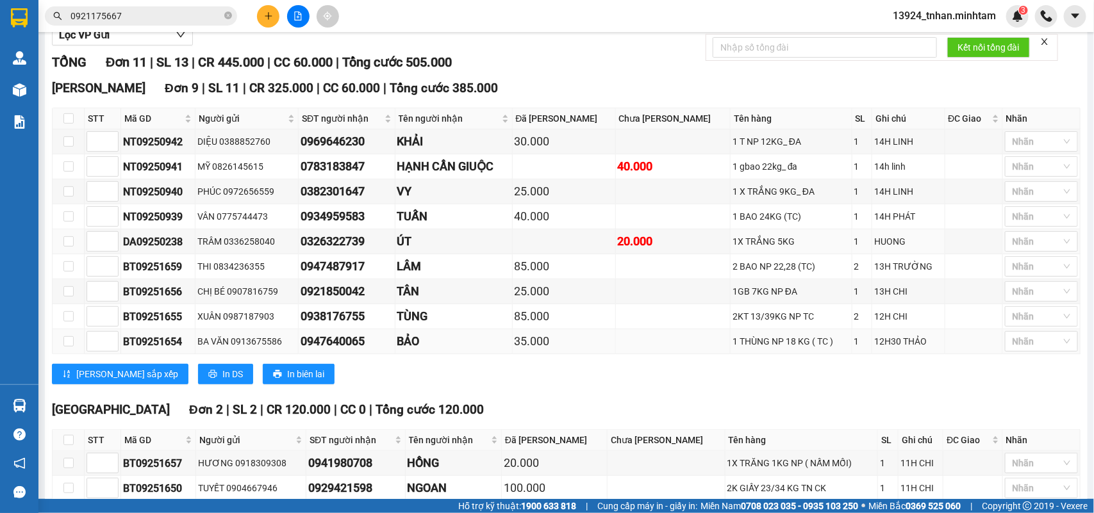
scroll to position [263, 0]
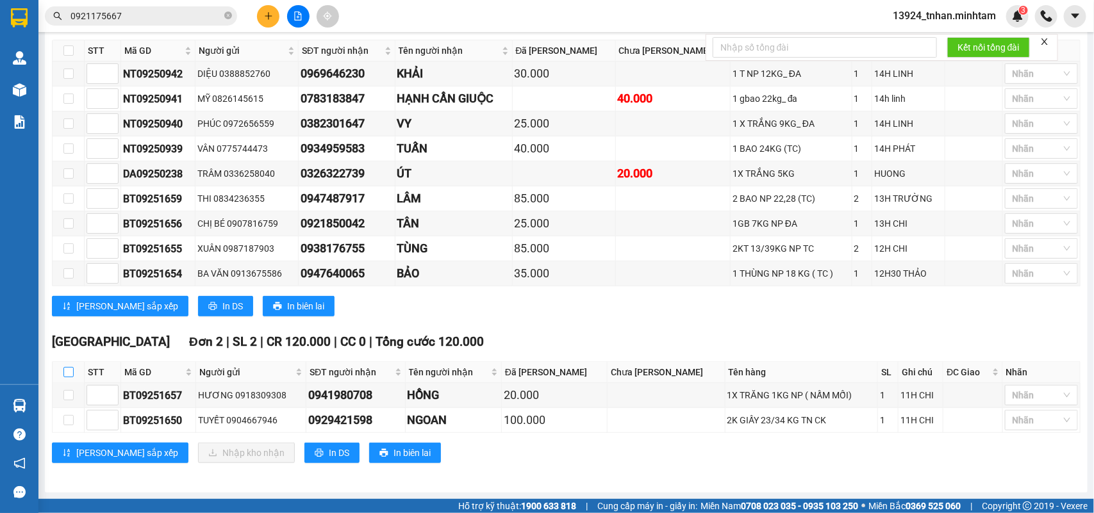
click at [67, 374] on input "checkbox" at bounding box center [68, 372] width 10 height 10
checkbox input "true"
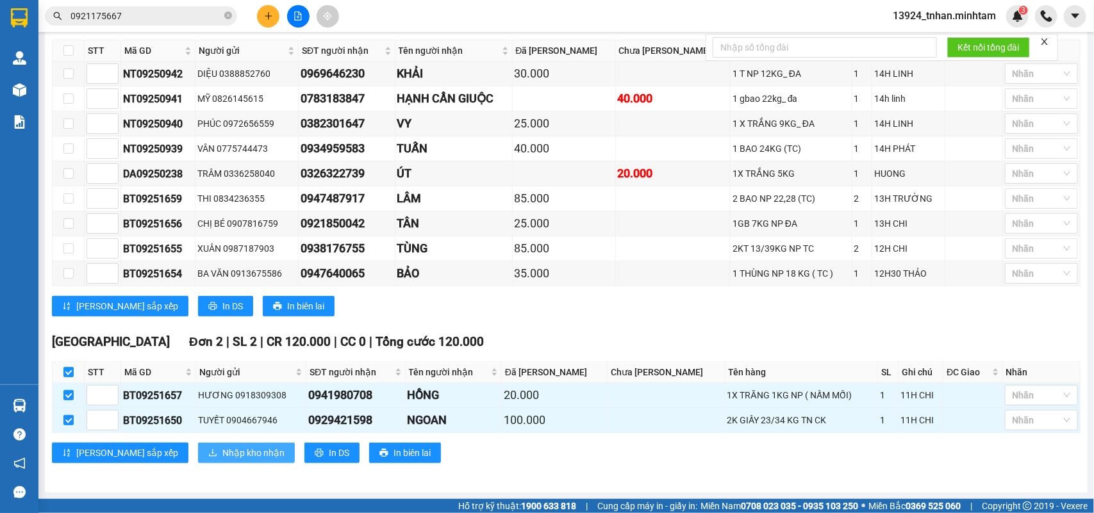
click at [198, 447] on button "Nhập kho nhận" at bounding box center [246, 453] width 97 height 21
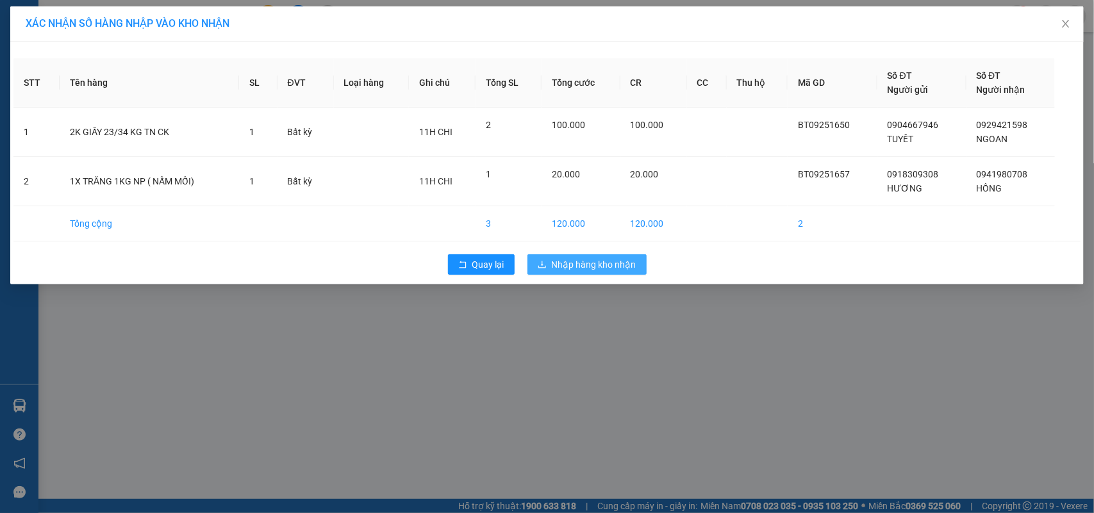
click at [556, 261] on span "Nhập hàng kho nhận" at bounding box center [594, 265] width 85 height 14
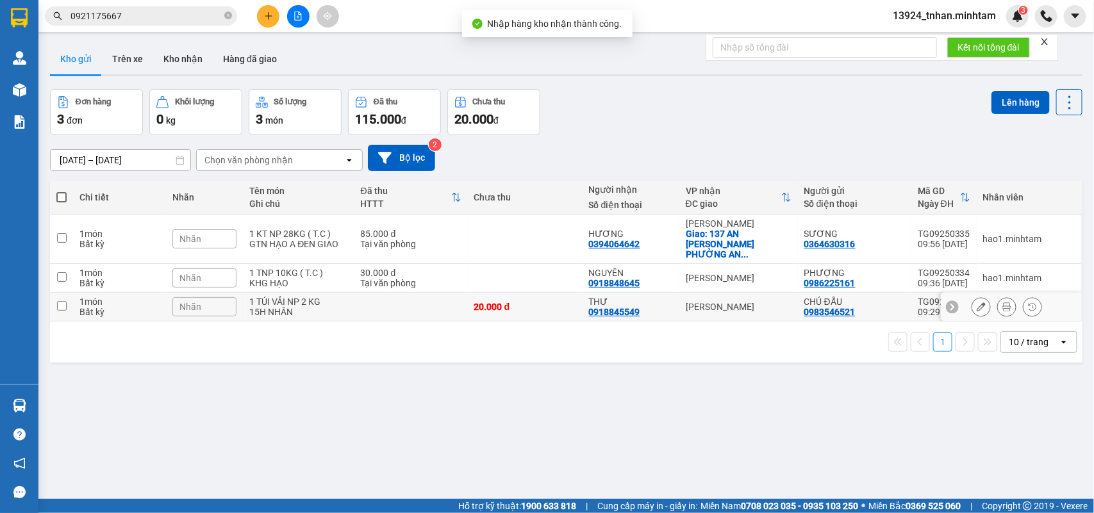
click at [431, 302] on td at bounding box center [410, 307] width 113 height 29
checkbox input "true"
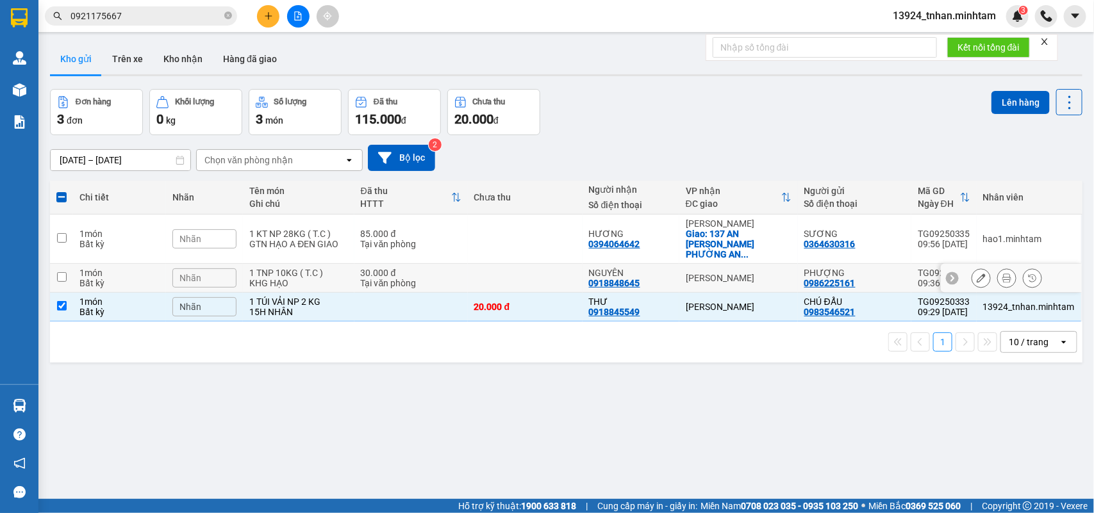
click at [437, 268] on div "30.000 đ" at bounding box center [411, 273] width 101 height 10
checkbox input "true"
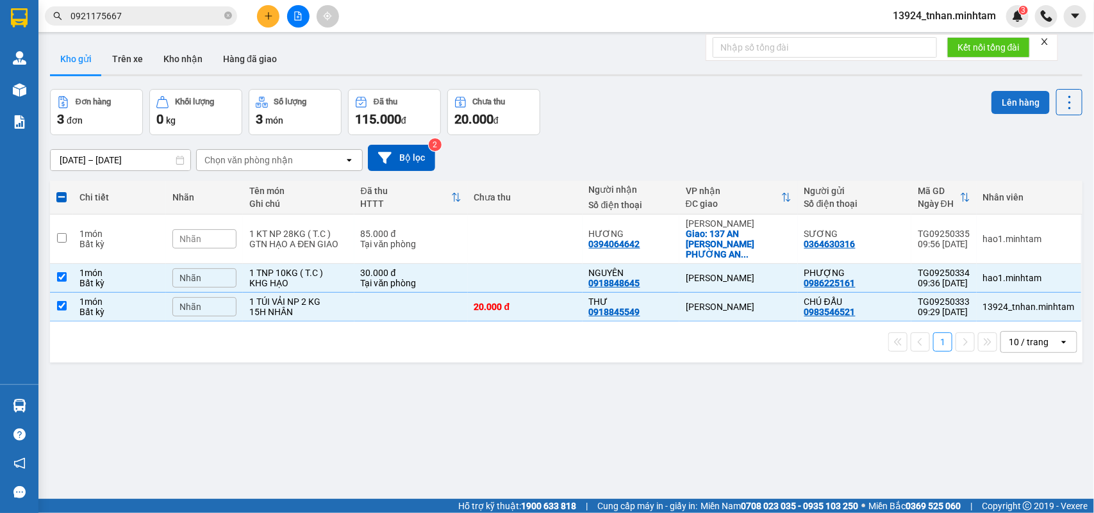
click at [997, 98] on button "Lên hàng" at bounding box center [1021, 102] width 58 height 23
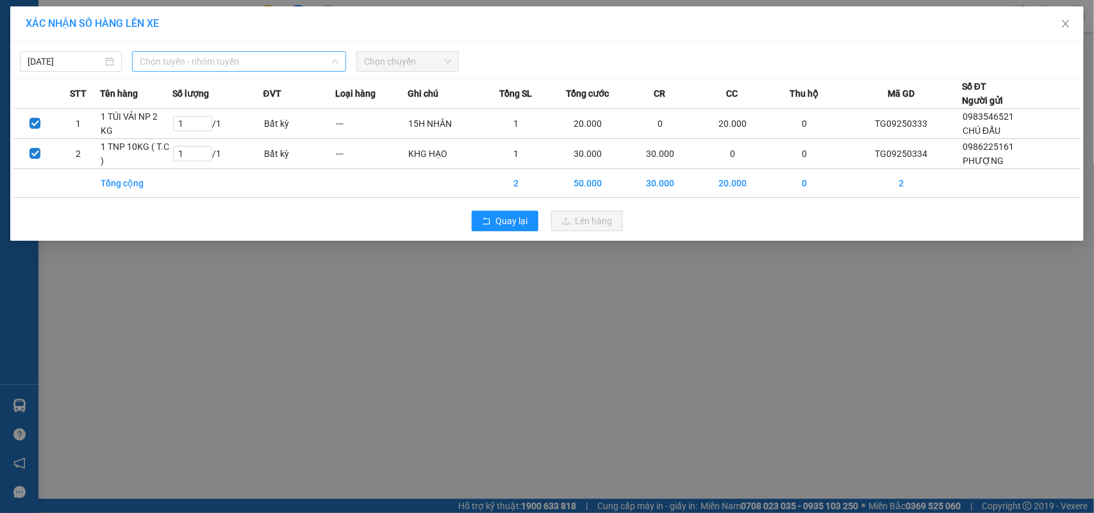
click at [213, 58] on span "Chọn tuyến - nhóm tuyến" at bounding box center [239, 61] width 199 height 19
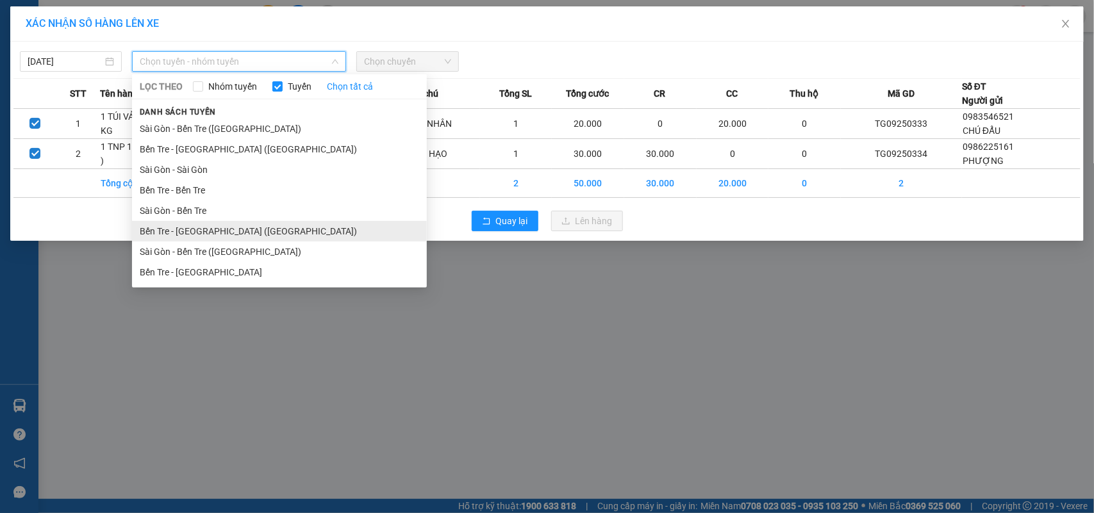
click at [210, 226] on li "Bến Tre - [GEOGRAPHIC_DATA] ([GEOGRAPHIC_DATA])" at bounding box center [279, 231] width 295 height 21
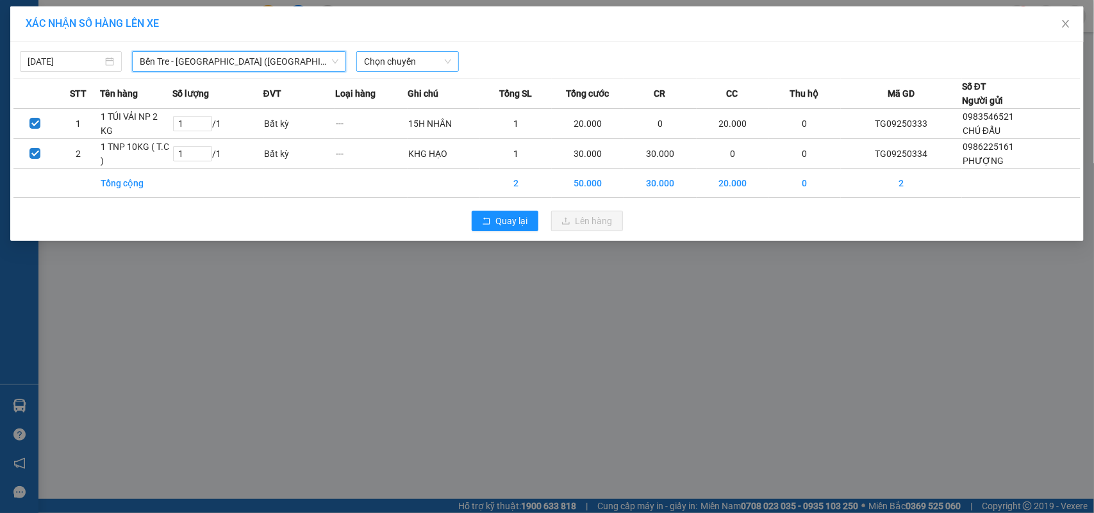
click at [387, 58] on span "Chọn chuyến" at bounding box center [407, 61] width 87 height 19
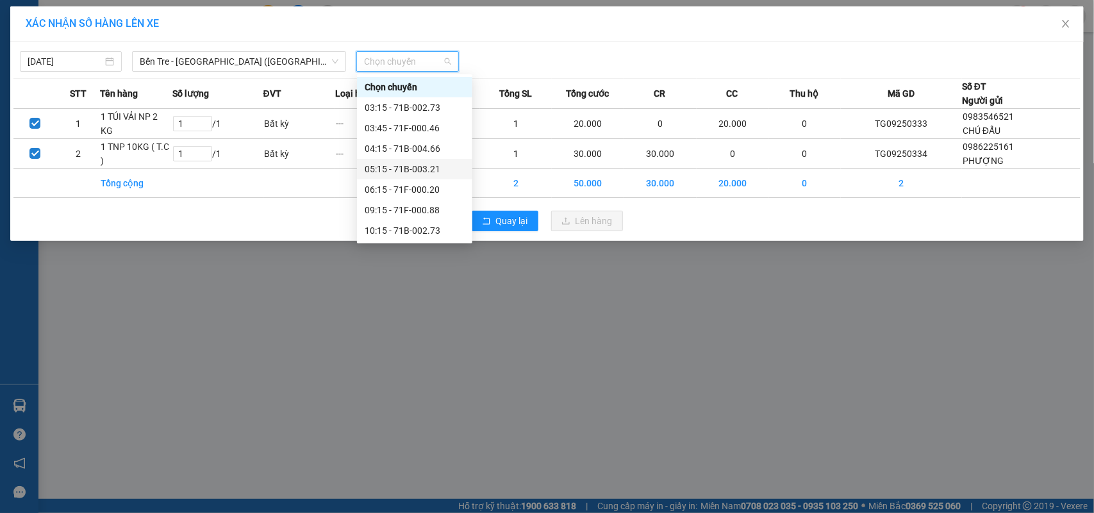
scroll to position [80, 0]
click at [450, 133] on div "09:15 - 71F-000.88" at bounding box center [415, 130] width 100 height 14
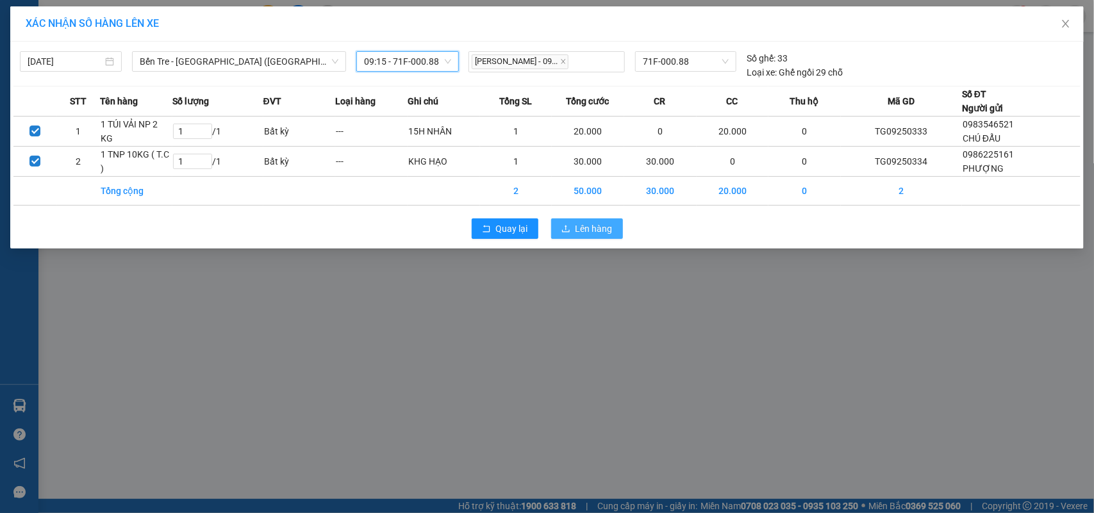
click at [562, 233] on icon "upload" at bounding box center [566, 228] width 9 height 9
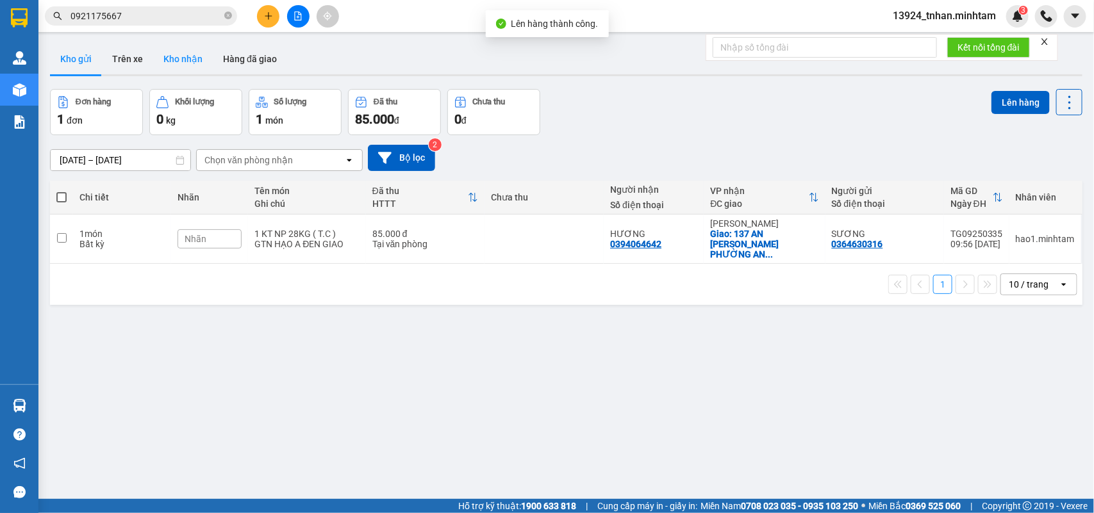
click at [203, 58] on button "Kho nhận" at bounding box center [183, 59] width 60 height 31
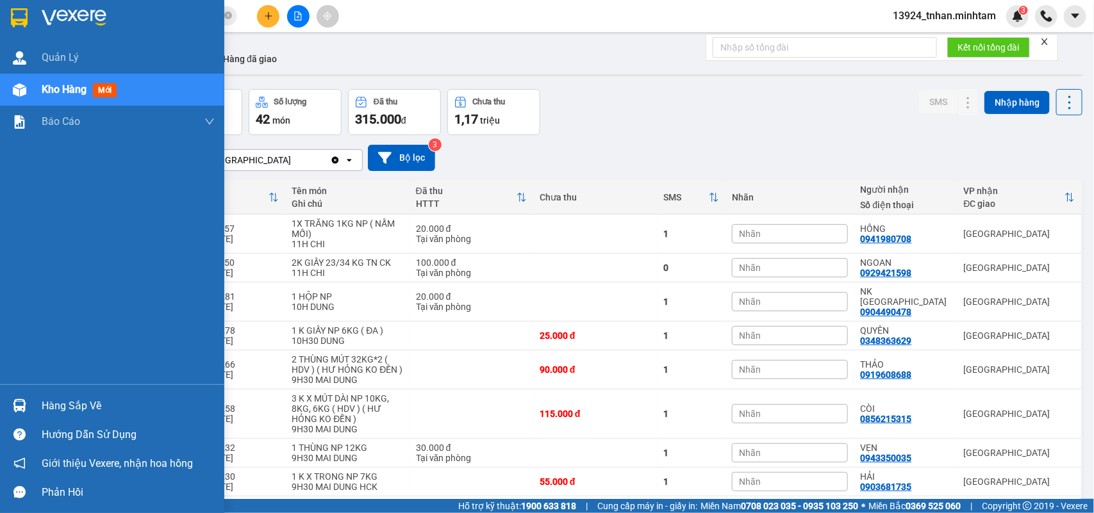
click at [74, 402] on div "Hàng sắp về" at bounding box center [128, 406] width 173 height 19
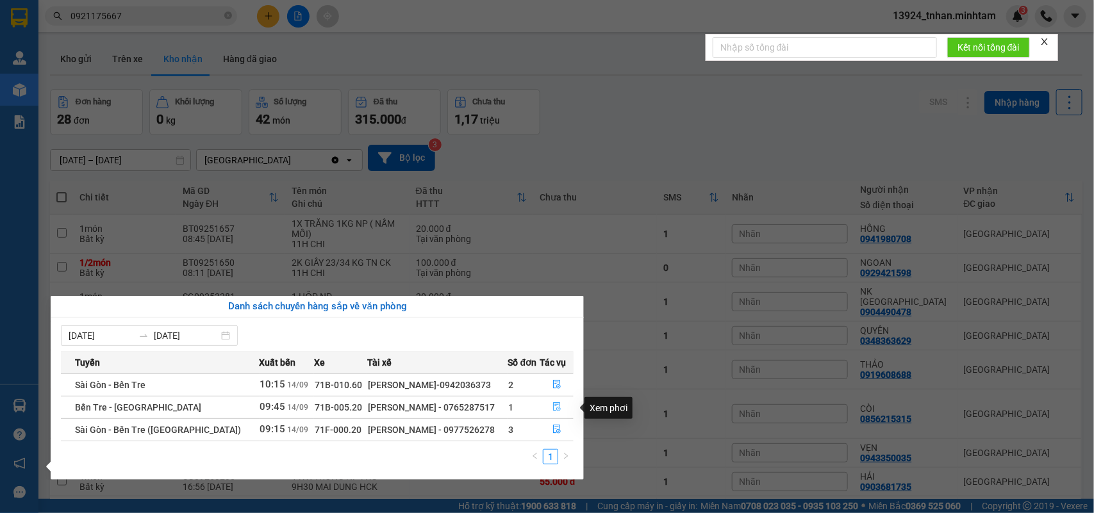
click at [559, 401] on button "button" at bounding box center [557, 407] width 33 height 21
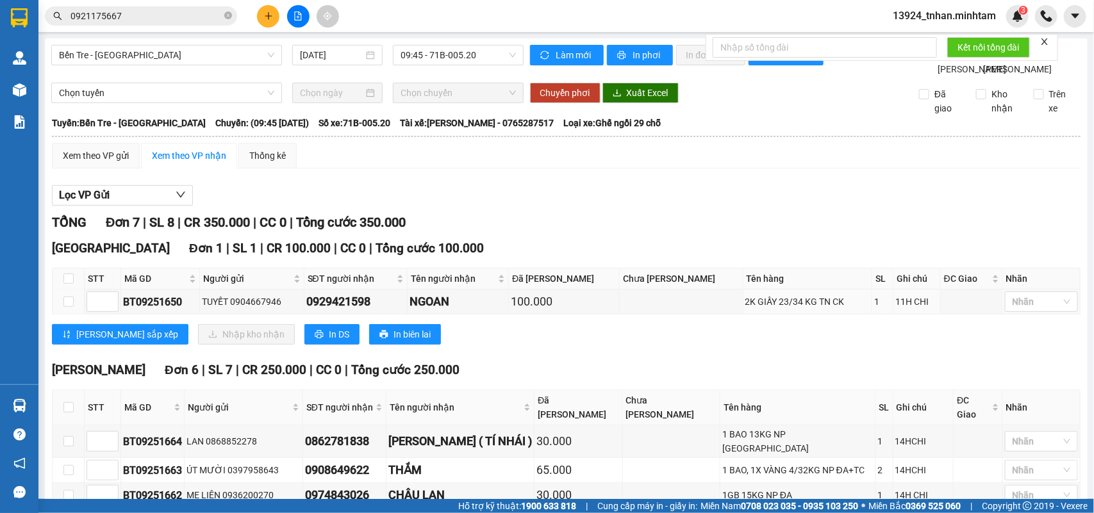
scroll to position [161, 0]
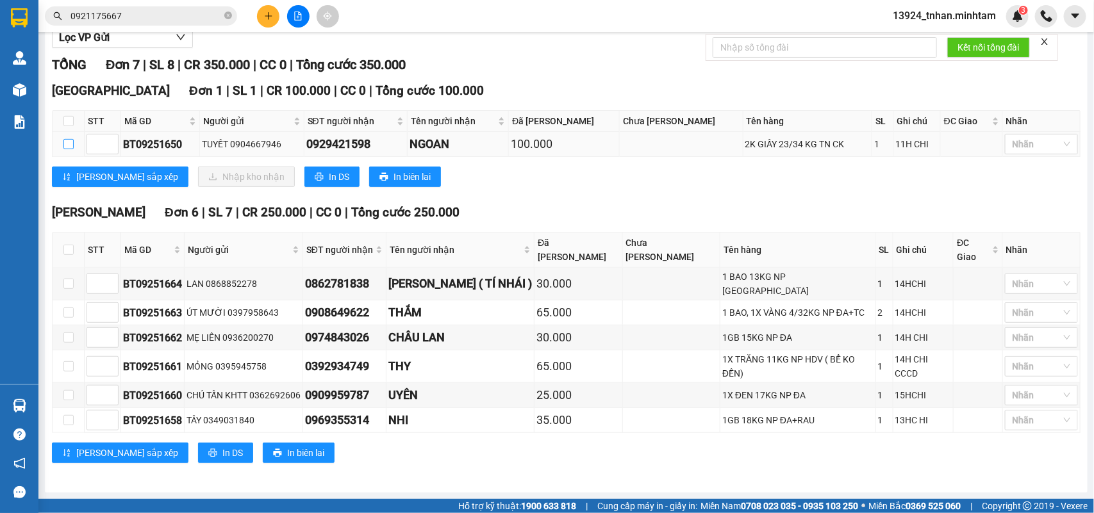
click at [72, 149] on input "checkbox" at bounding box center [68, 144] width 10 height 10
checkbox input "true"
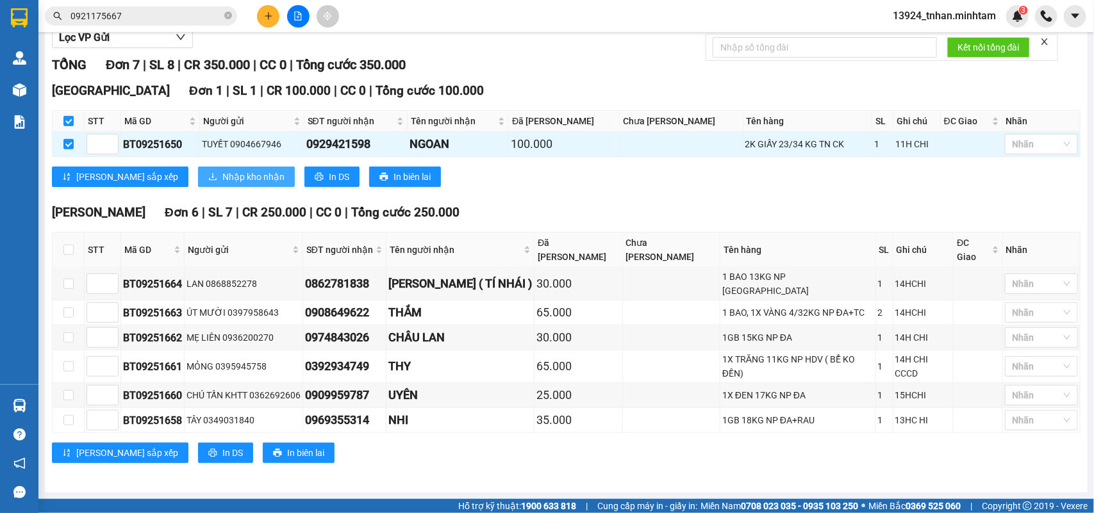
click at [222, 184] on span "Nhập kho nhận" at bounding box center [253, 177] width 62 height 14
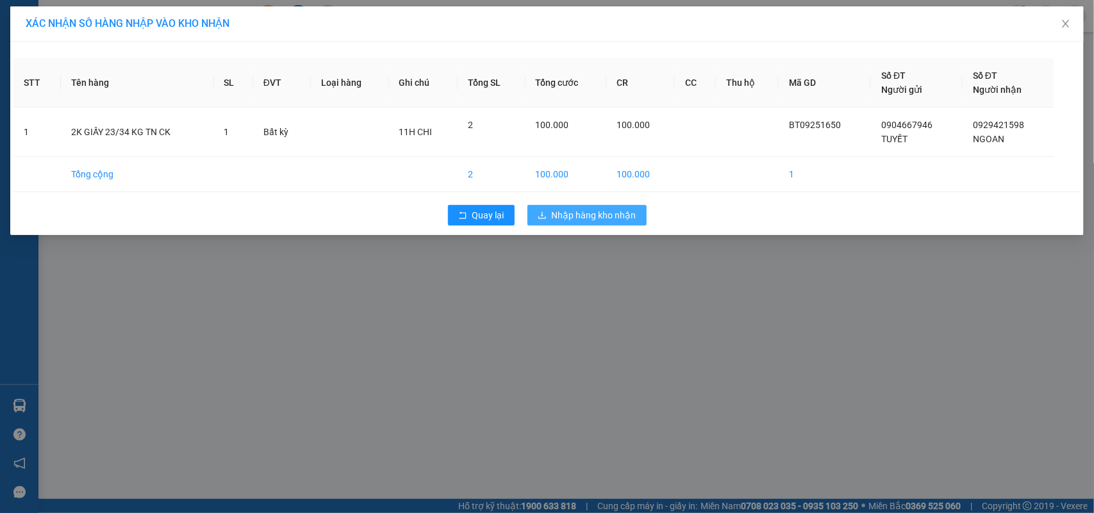
click at [572, 207] on button "Nhập hàng kho nhận" at bounding box center [587, 215] width 119 height 21
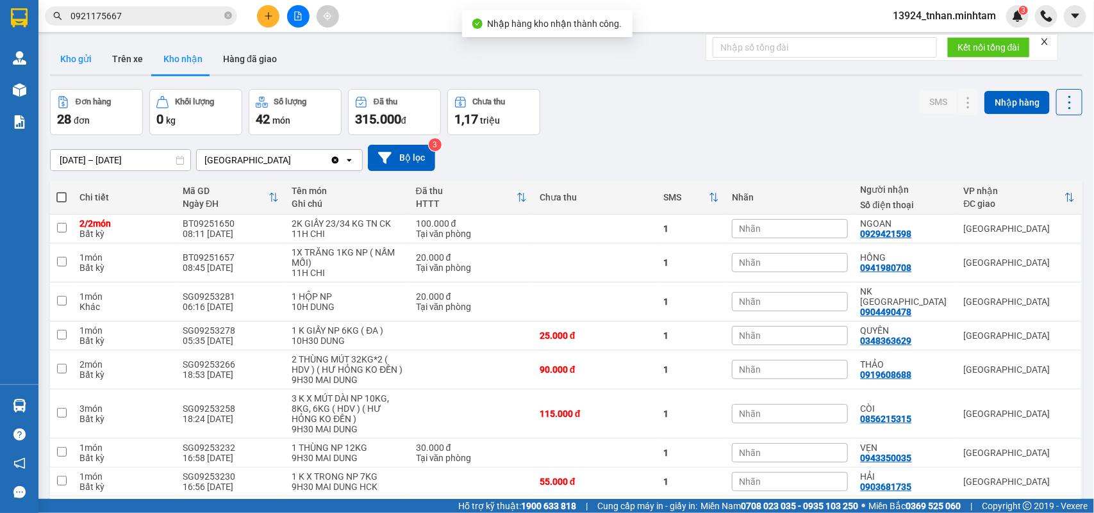
click at [63, 71] on button "Kho gửi" at bounding box center [76, 59] width 52 height 31
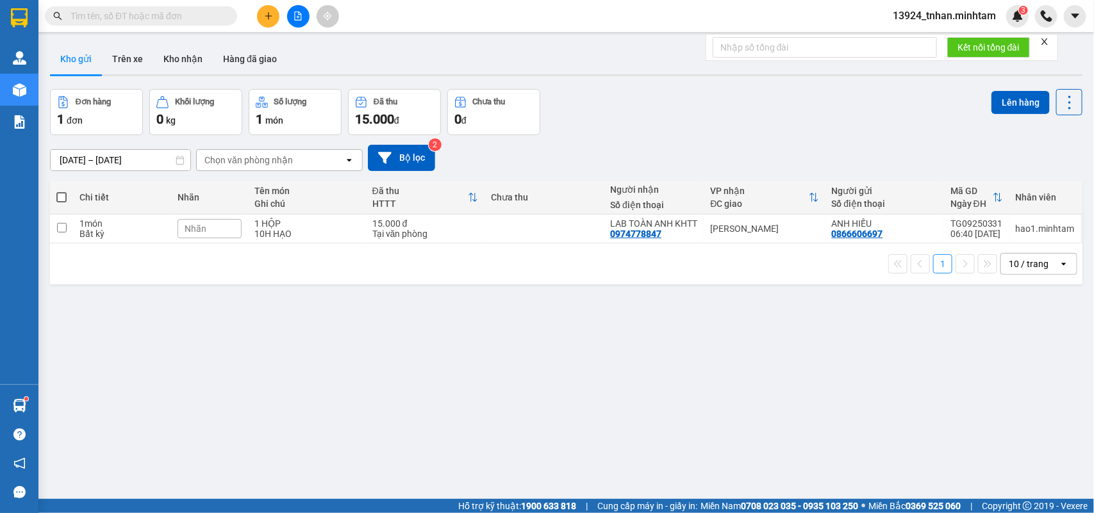
click at [210, 17] on input "text" at bounding box center [146, 16] width 151 height 14
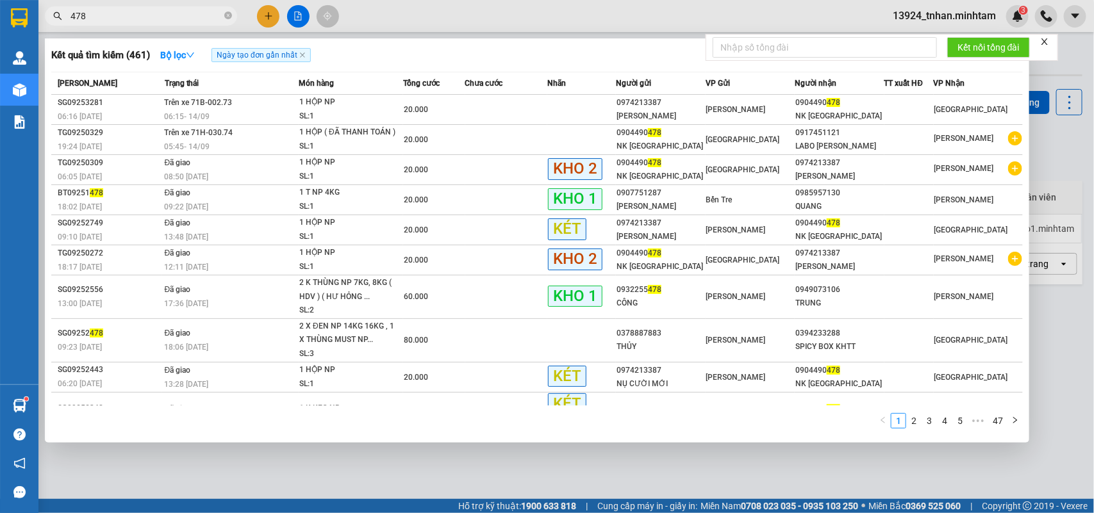
type input "478"
click at [262, 16] on div at bounding box center [547, 256] width 1094 height 513
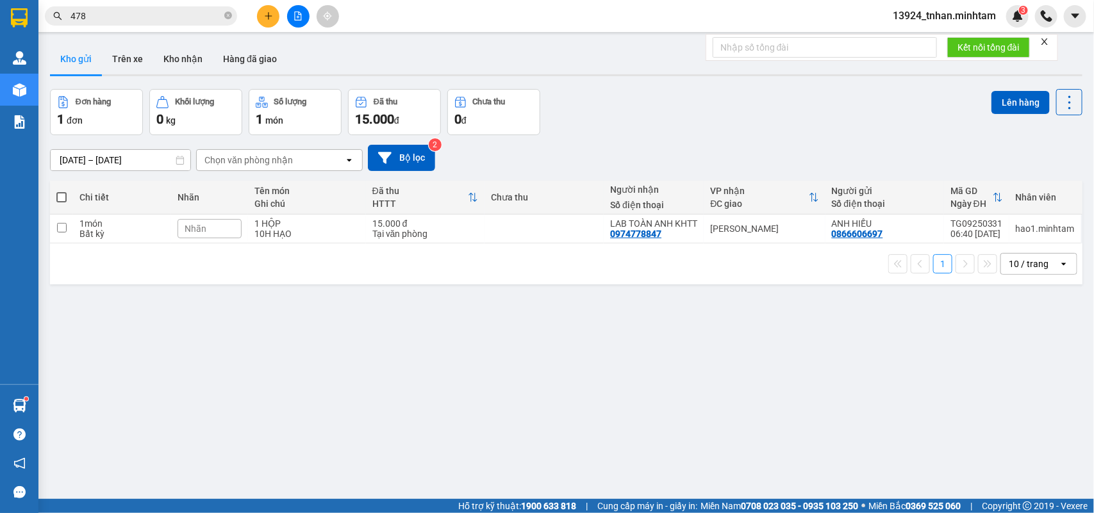
click at [262, 17] on button at bounding box center [268, 16] width 22 height 22
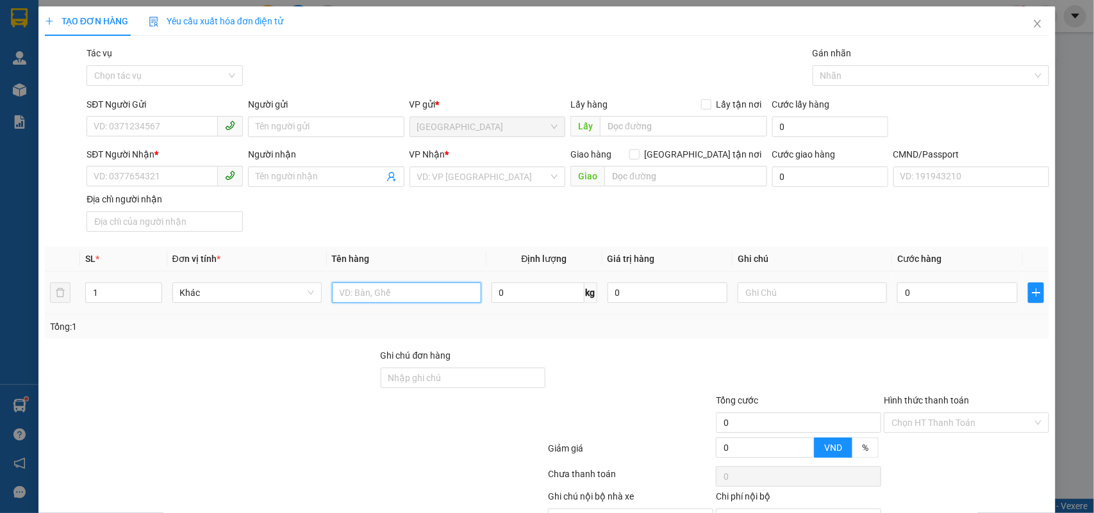
click at [440, 298] on input "text" at bounding box center [406, 293] width 149 height 21
type input "1 x hồng 7 kg"
click at [192, 129] on input "SĐT Người Gửi" at bounding box center [152, 126] width 131 height 21
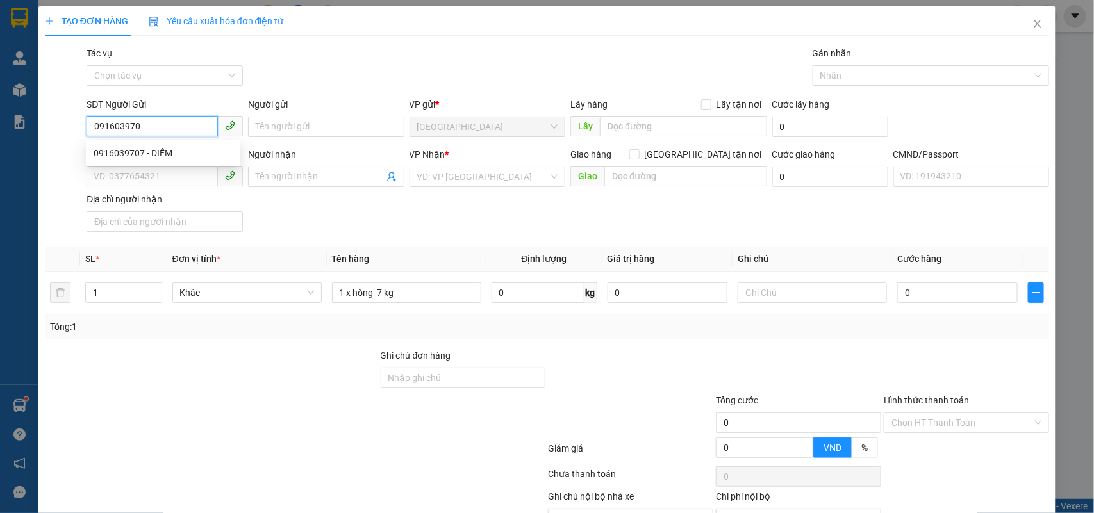
type input "0916039707"
click at [156, 154] on div "0916039707 - DIỄM" at bounding box center [163, 153] width 139 height 14
type input "DIỄM"
type input "0933793233"
type input "THẮM"
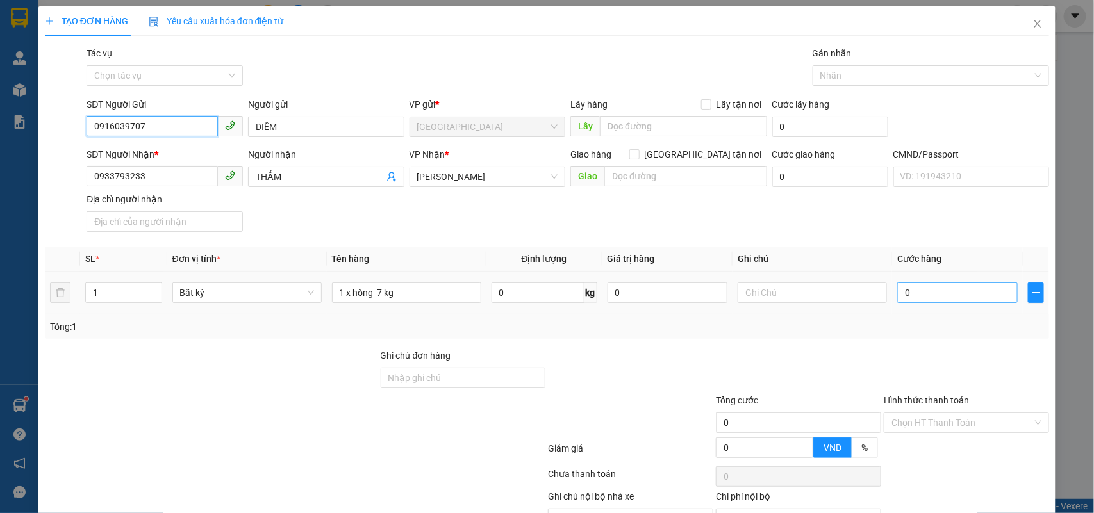
type input "0916039707"
click at [911, 289] on input "0" at bounding box center [957, 293] width 121 height 21
type input "2"
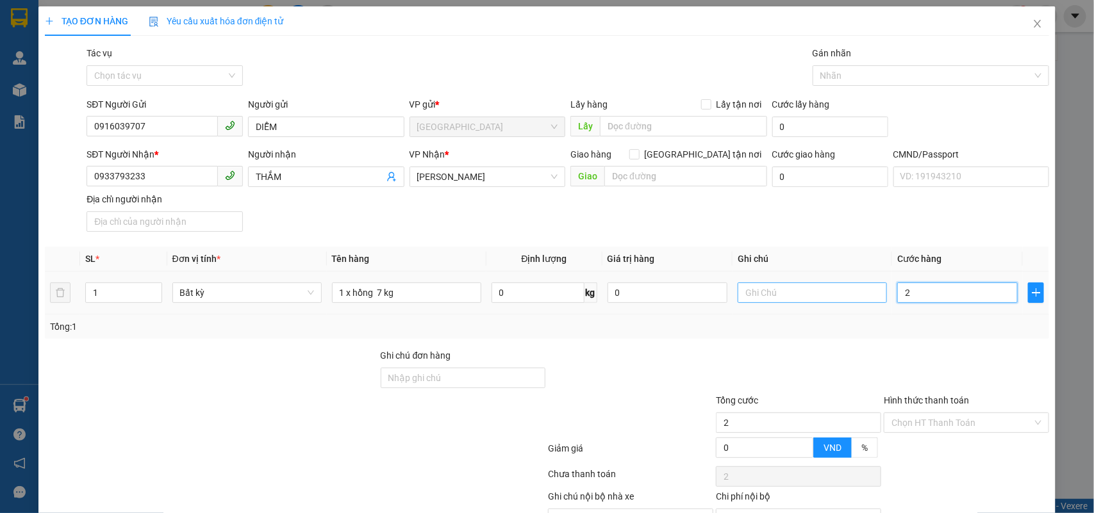
type input "25"
type input "25.000"
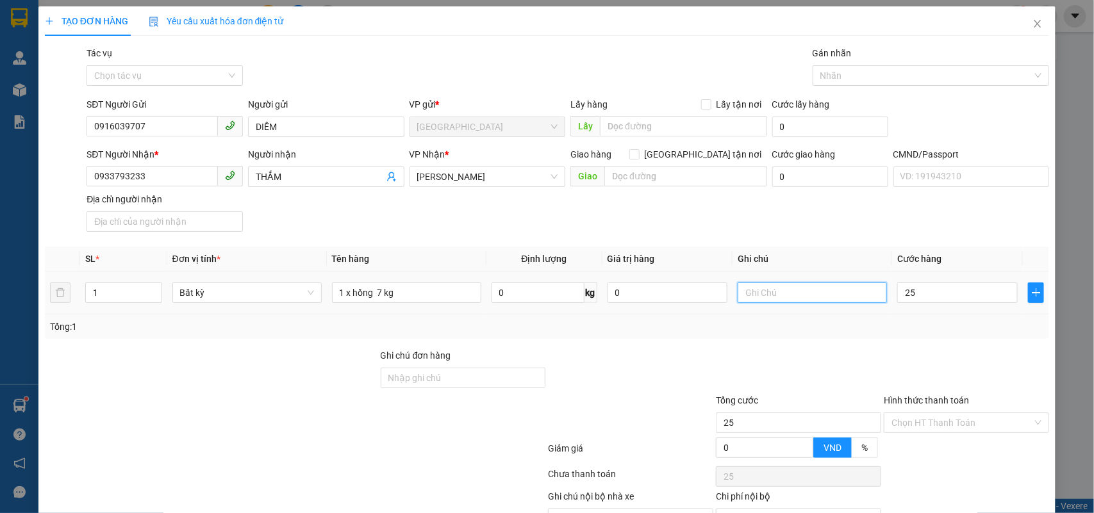
type input "25.000"
click at [856, 295] on input "text" at bounding box center [812, 293] width 149 height 21
type input "13H NHÂN"
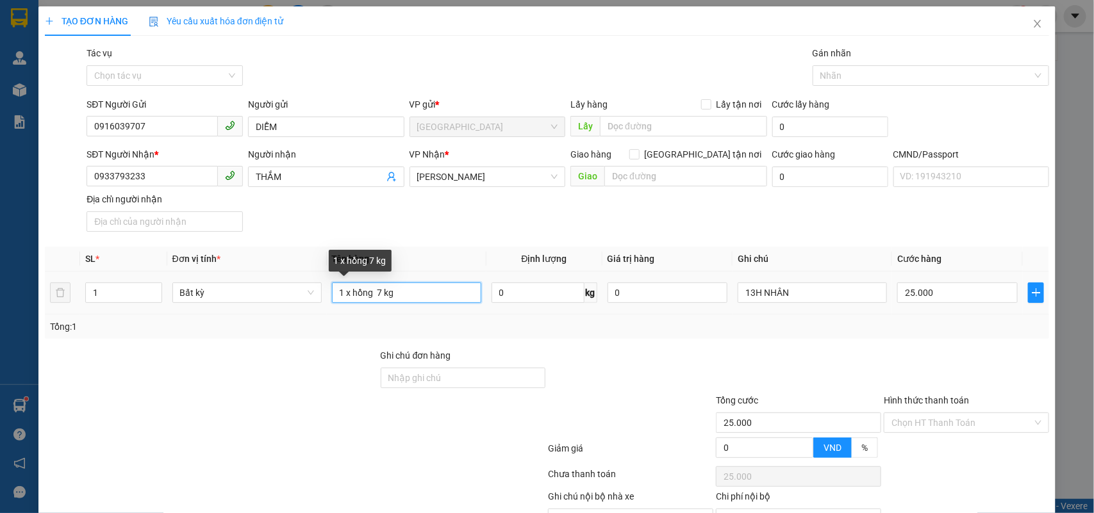
click at [435, 287] on input "1 x hồng 7 kg" at bounding box center [406, 293] width 149 height 21
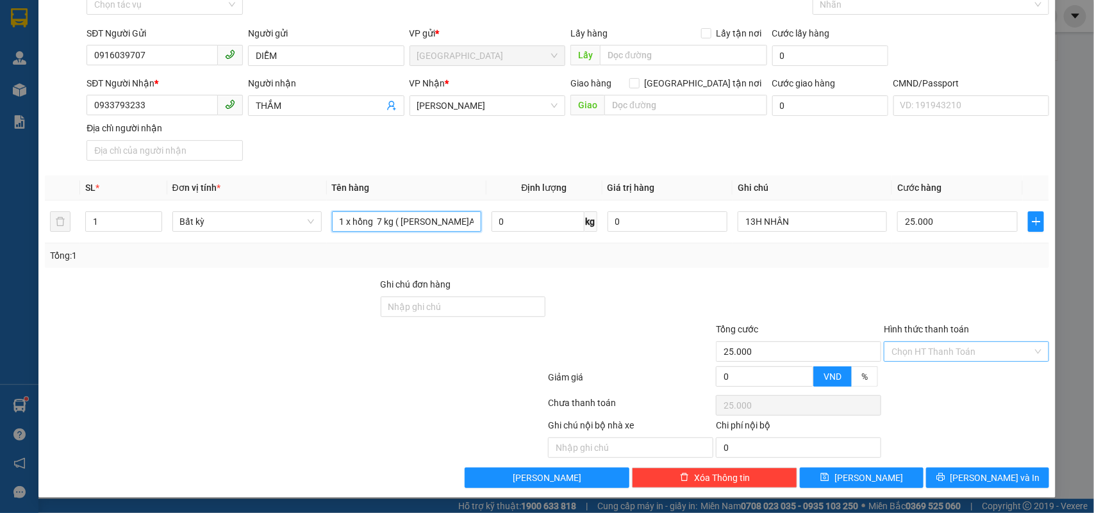
type input "1 x hồng 7 kg ( Đ.A)"
click at [985, 353] on input "Hình thức thanh toán" at bounding box center [962, 351] width 141 height 19
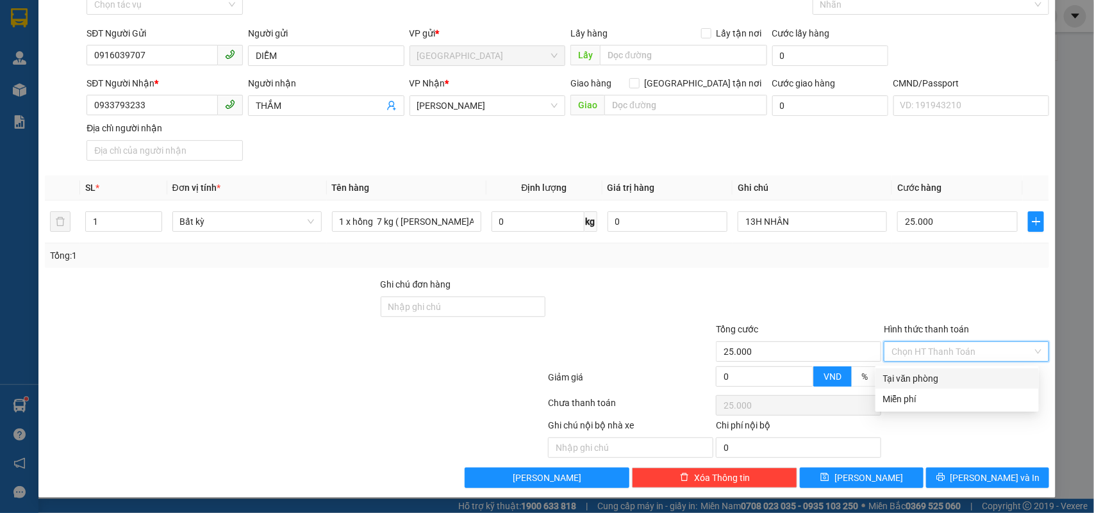
click at [941, 372] on div "Tại văn phòng" at bounding box center [957, 379] width 148 height 14
type input "0"
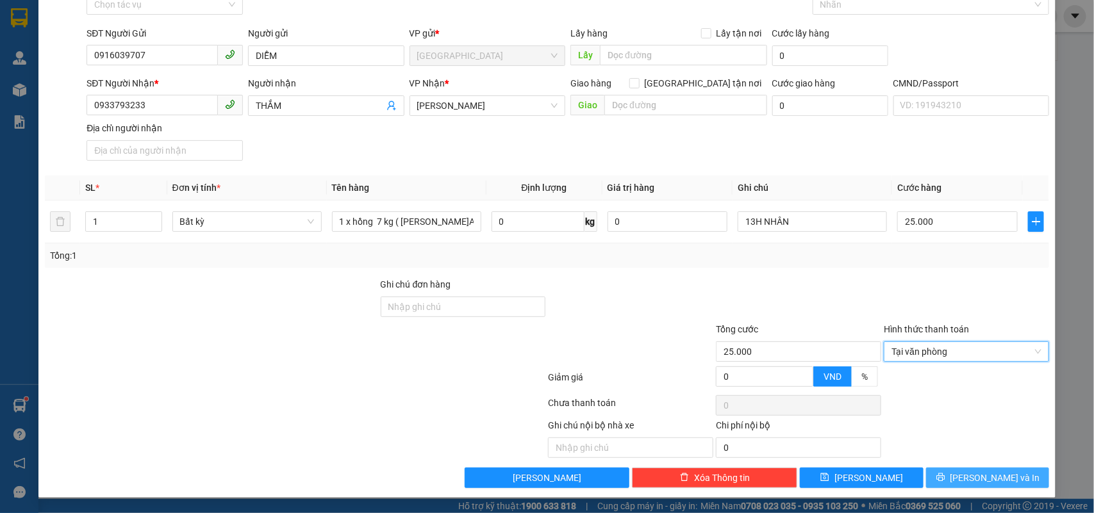
click at [976, 476] on span "[PERSON_NAME] và In" at bounding box center [996, 478] width 90 height 14
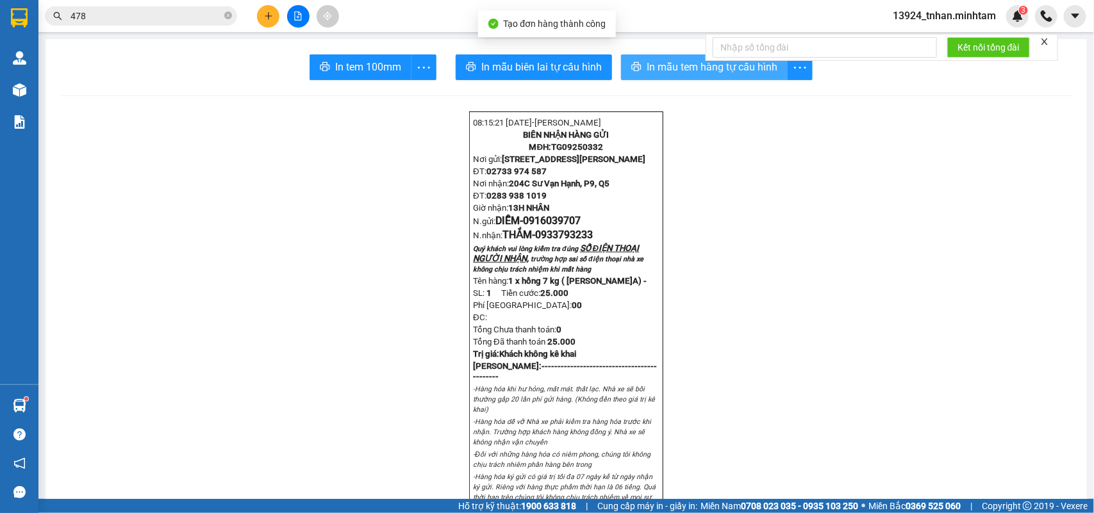
click at [710, 65] on span "In mẫu tem hàng tự cấu hình" at bounding box center [712, 67] width 131 height 16
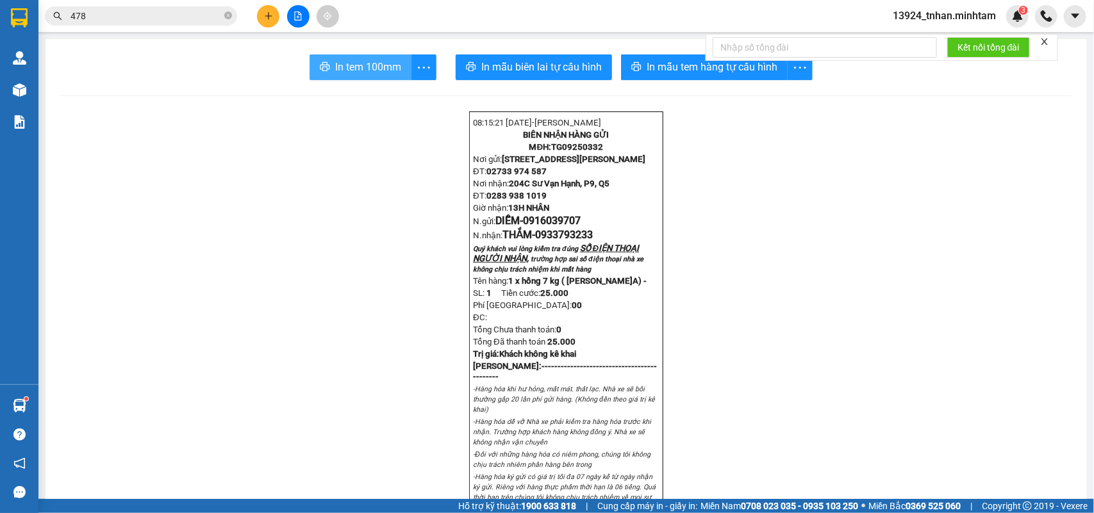
click at [366, 71] on span "In tem 100mm" at bounding box center [368, 67] width 66 height 16
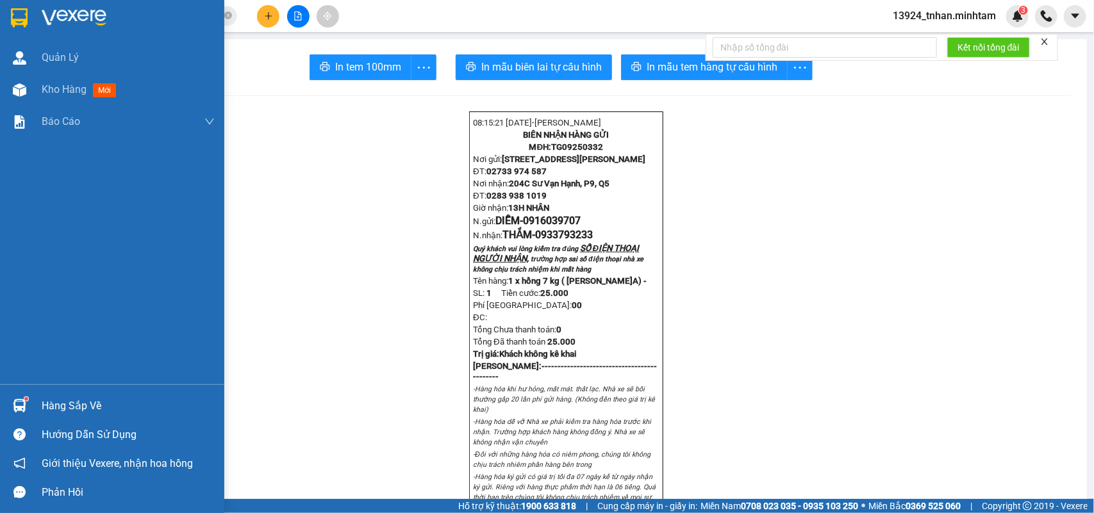
click at [20, 21] on img at bounding box center [19, 17] width 17 height 19
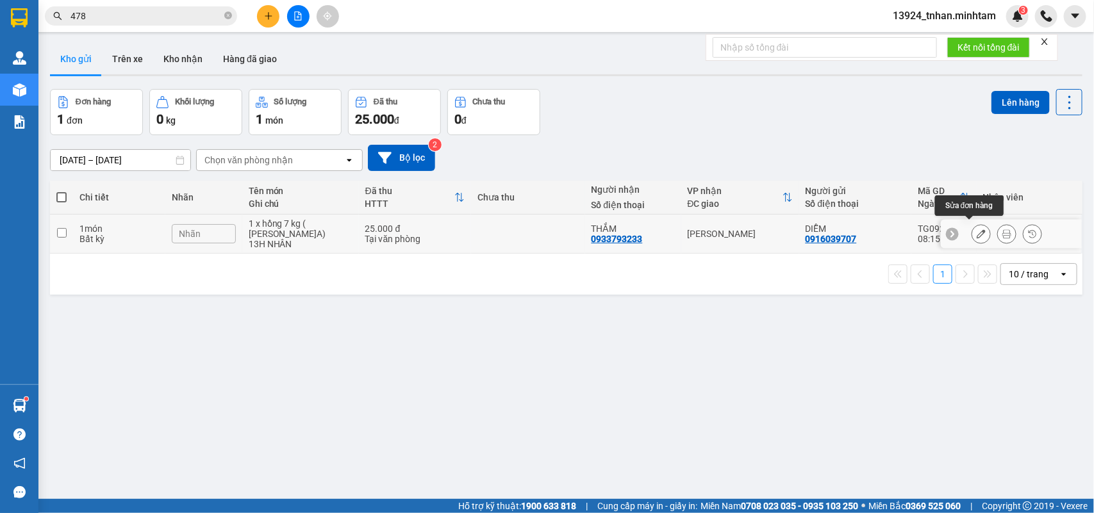
click at [972, 231] on button at bounding box center [981, 234] width 18 height 22
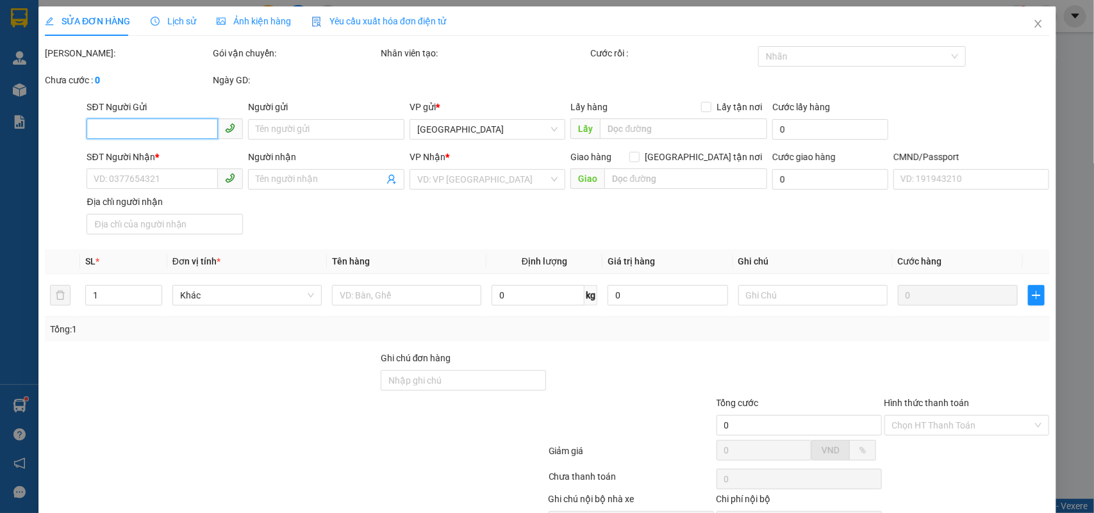
type input "0916039707"
type input "DIỄM"
type input "0933793233"
type input "THẮM"
type input "25.000"
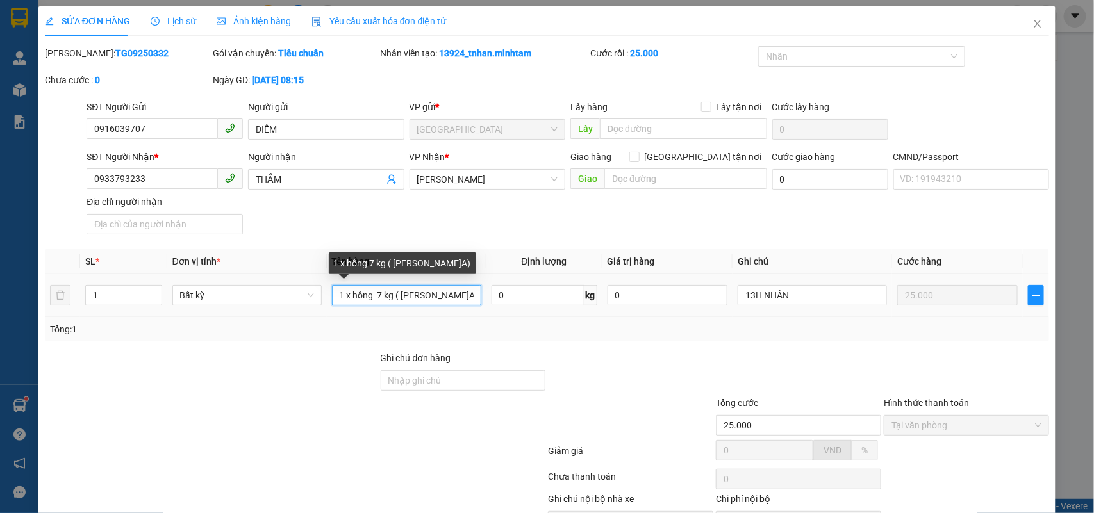
drag, startPoint x: 366, startPoint y: 295, endPoint x: 342, endPoint y: 299, distance: 24.6
click at [342, 299] on input "1 x hồng 7 kg ( Đ.A)" at bounding box center [406, 295] width 149 height 21
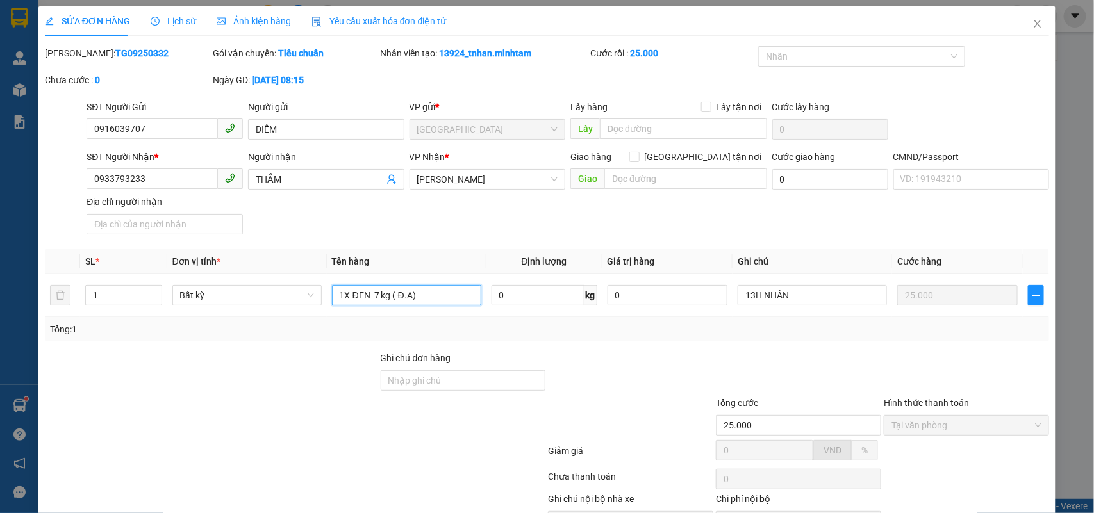
scroll to position [75, 0]
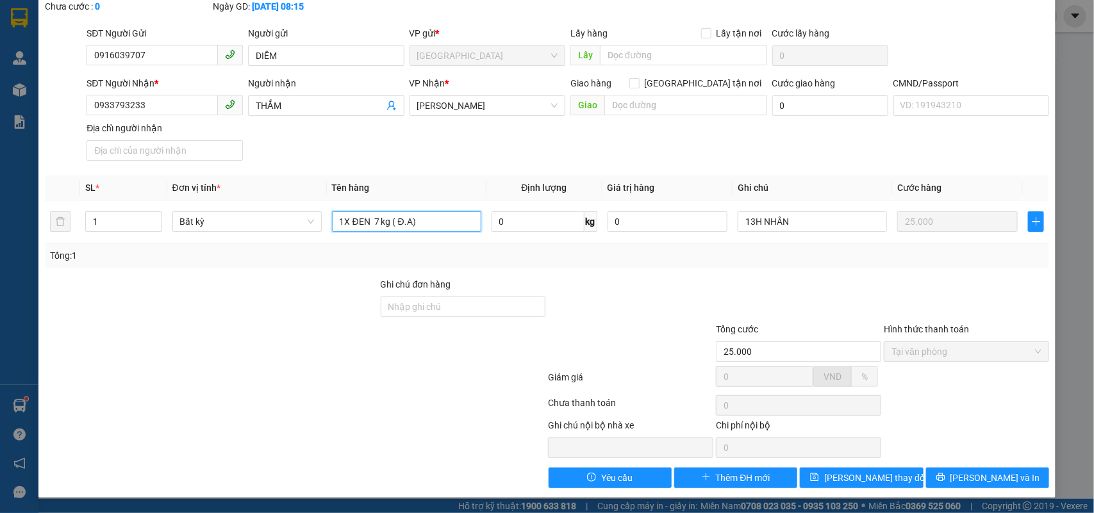
type input "1X ĐEN 7 kg ( Đ.A)"
click at [985, 472] on span "[PERSON_NAME] và In" at bounding box center [996, 478] width 90 height 14
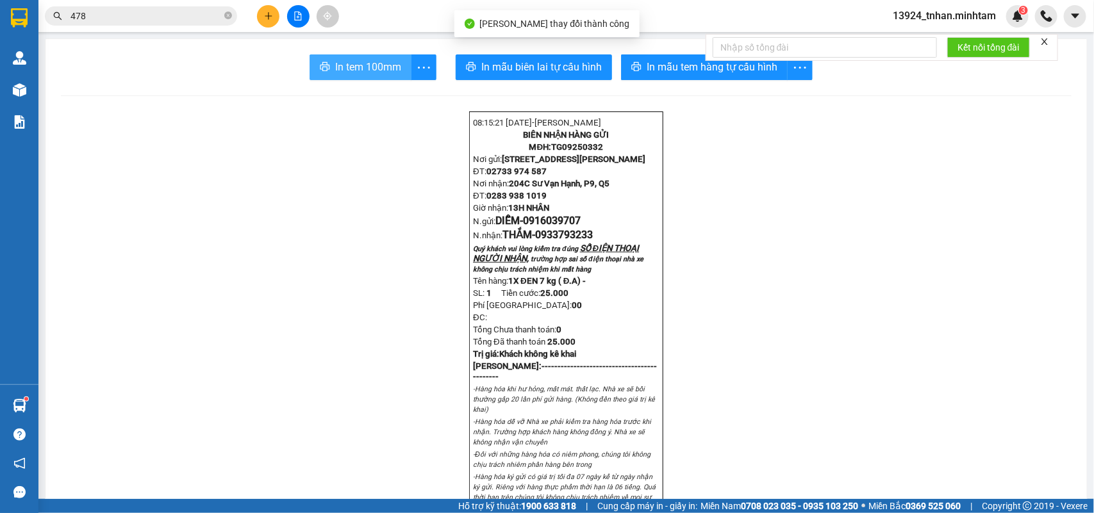
click at [363, 71] on span "In tem 100mm" at bounding box center [368, 67] width 66 height 16
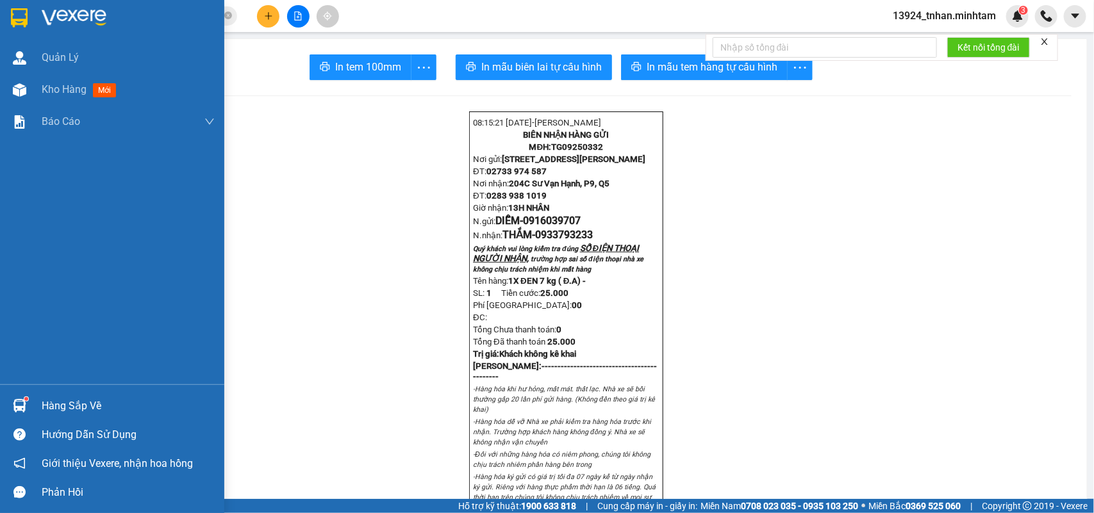
click at [74, 405] on div "Hàng sắp về" at bounding box center [128, 406] width 173 height 19
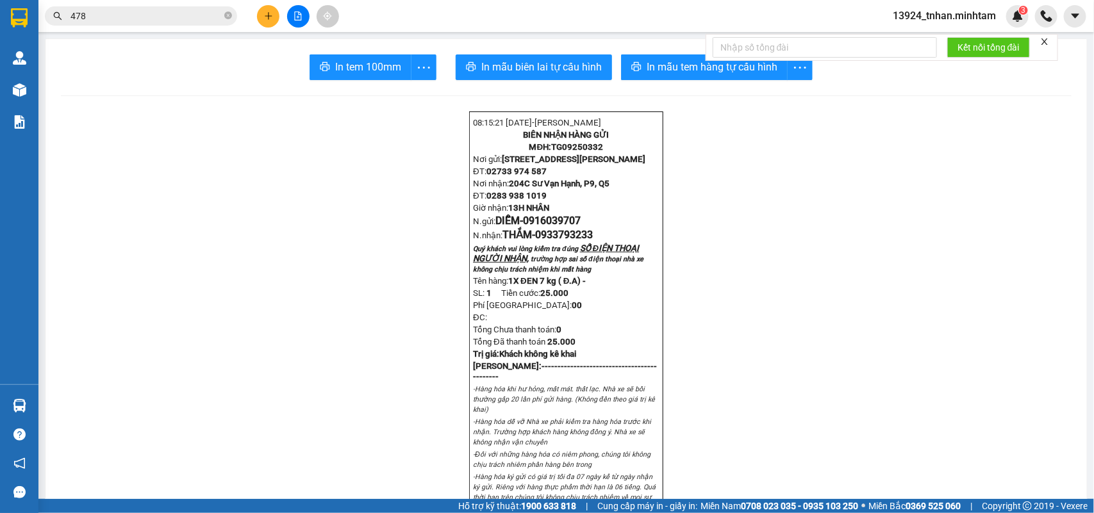
click at [250, 271] on section "Kết quả tìm kiếm ( 461 ) Bộ lọc Ngày tạo đơn gần nhất Mã ĐH Trạng thái Món hàng…" at bounding box center [547, 256] width 1094 height 513
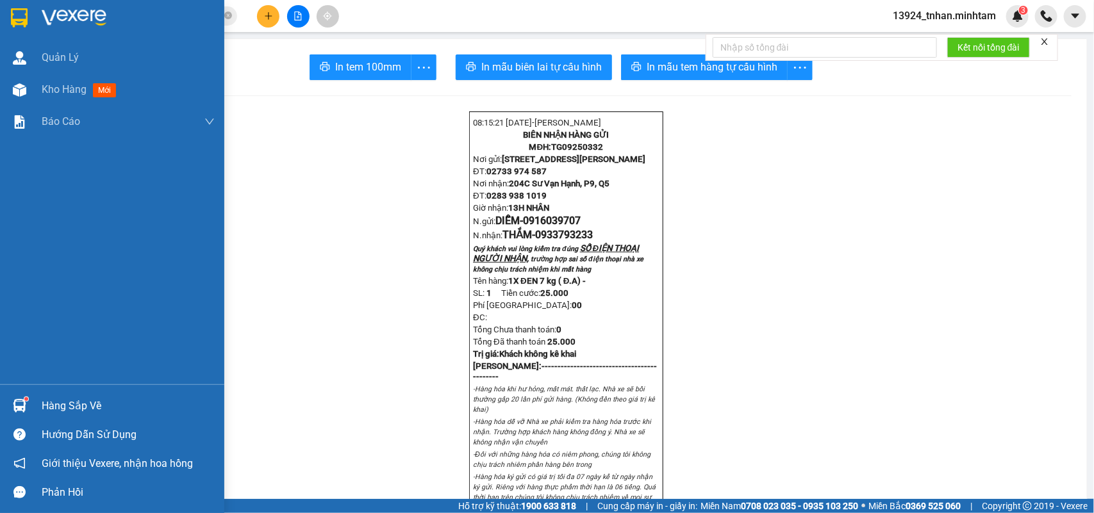
click at [23, 405] on img at bounding box center [19, 405] width 13 height 13
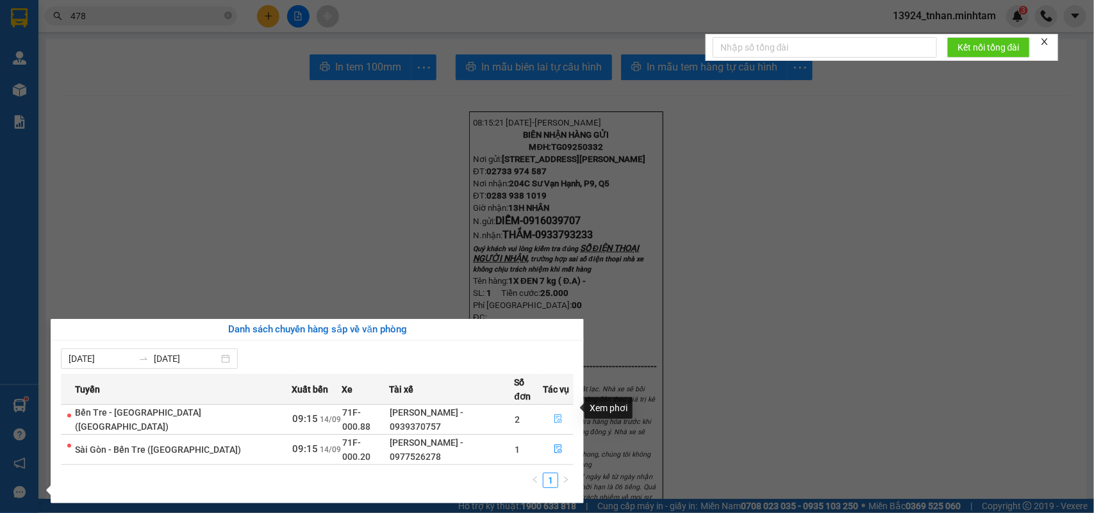
click at [567, 410] on button "button" at bounding box center [558, 420] width 29 height 21
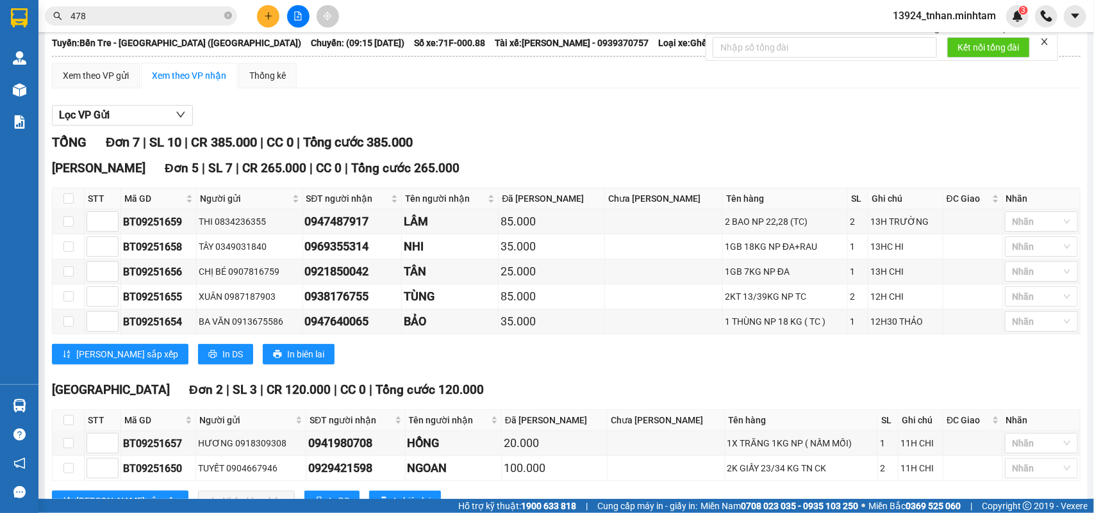
scroll to position [161, 0]
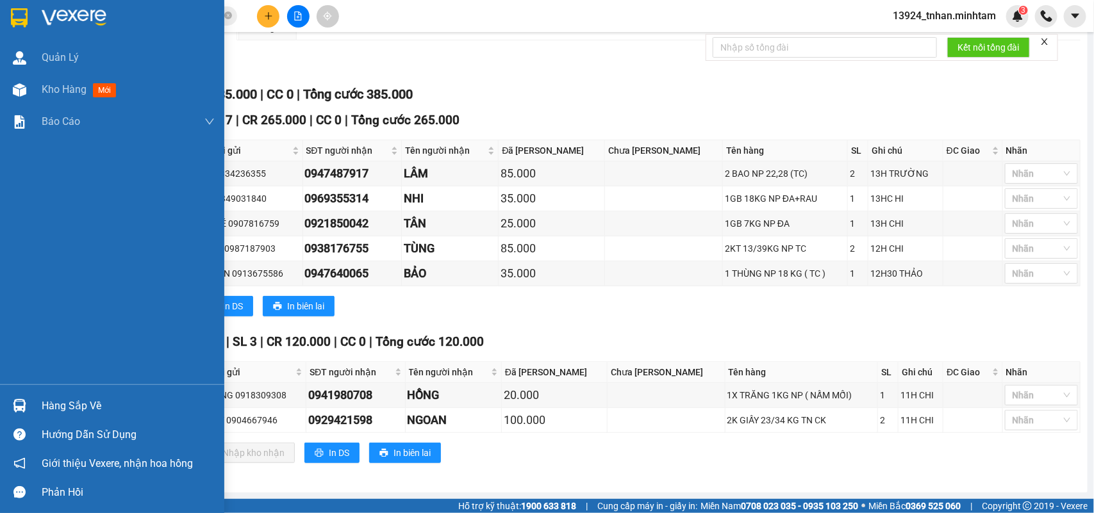
click at [33, 396] on div "Hàng sắp về" at bounding box center [112, 406] width 224 height 29
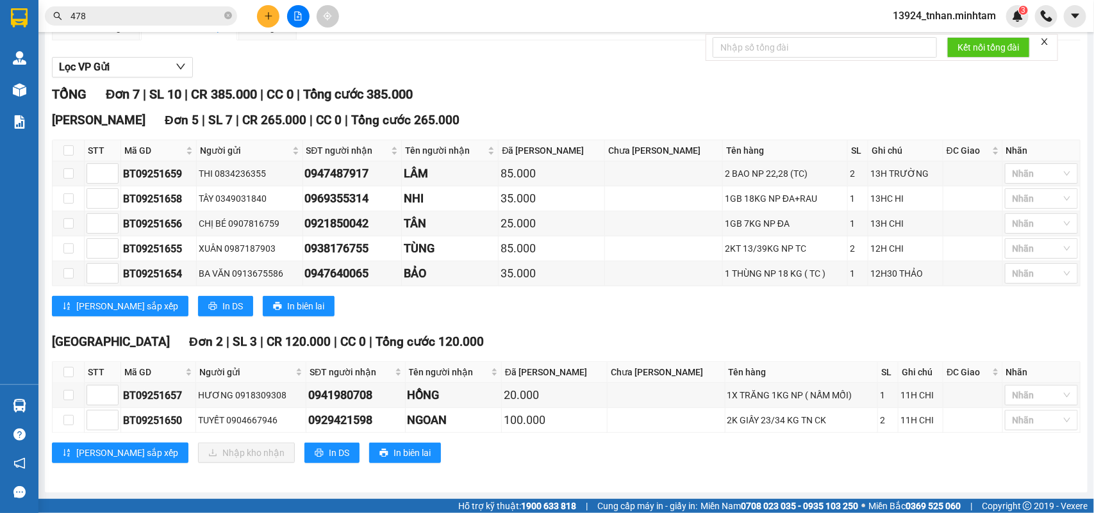
click at [757, 308] on section "Kết quả tìm kiếm ( 461 ) Bộ lọc Ngày tạo đơn gần nhất Mã ĐH Trạng thái Món hàng…" at bounding box center [547, 256] width 1094 height 513
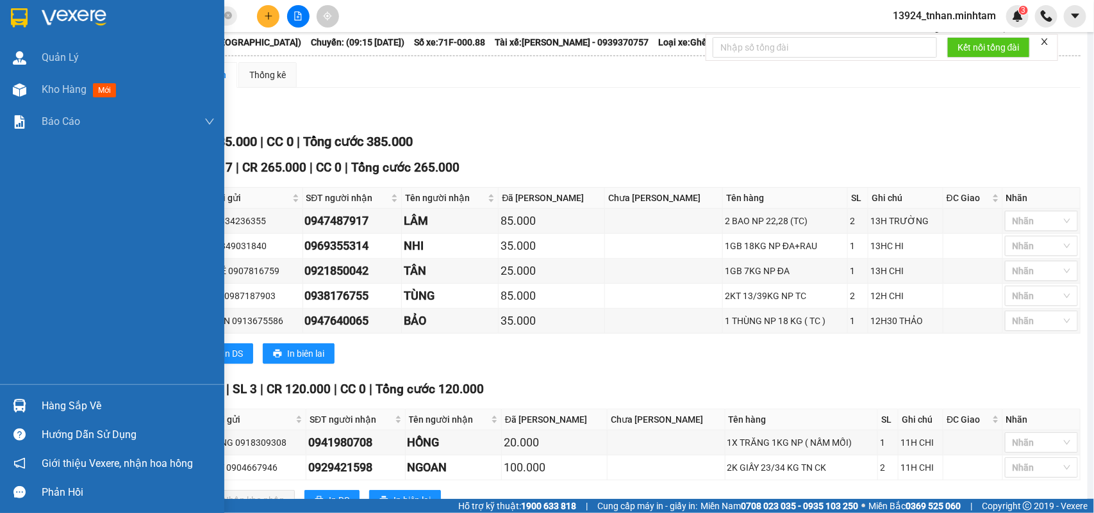
click at [46, 394] on div "Hàng sắp về" at bounding box center [112, 406] width 224 height 29
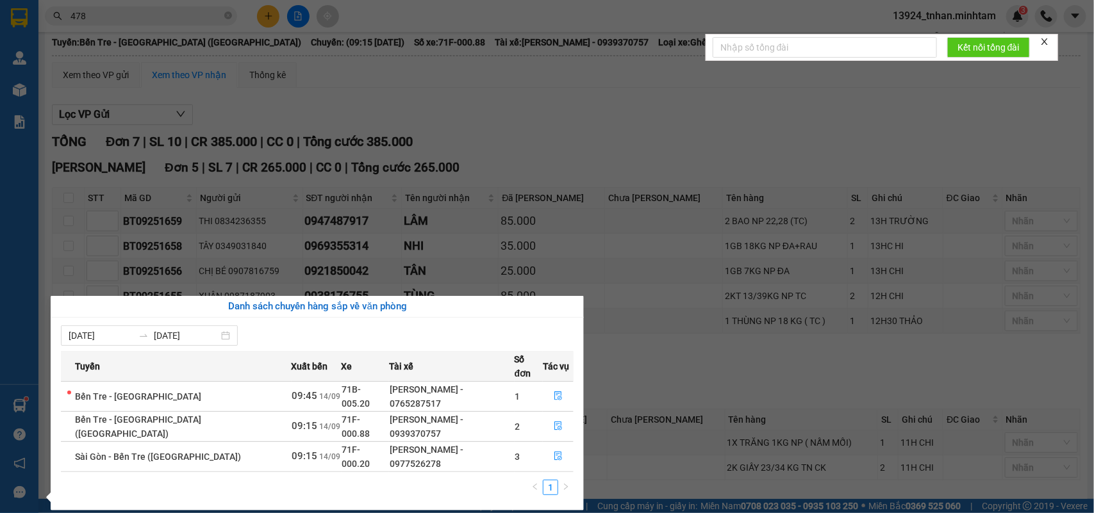
click at [258, 12] on section "Kết quả tìm kiếm ( 461 ) Bộ lọc Ngày tạo đơn gần nhất Mã ĐH Trạng thái Món hàng…" at bounding box center [547, 256] width 1094 height 513
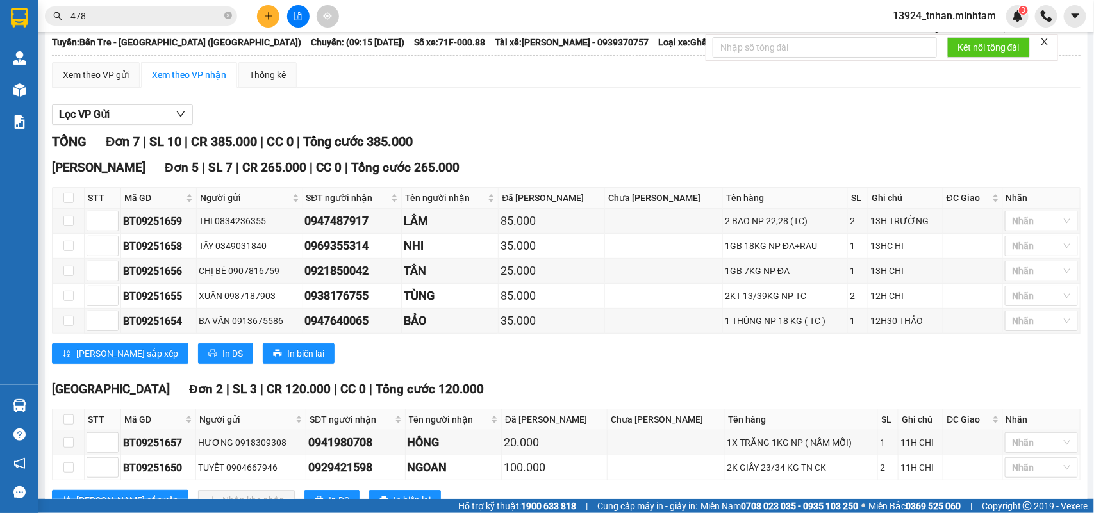
click at [258, 12] on button at bounding box center [268, 16] width 22 height 22
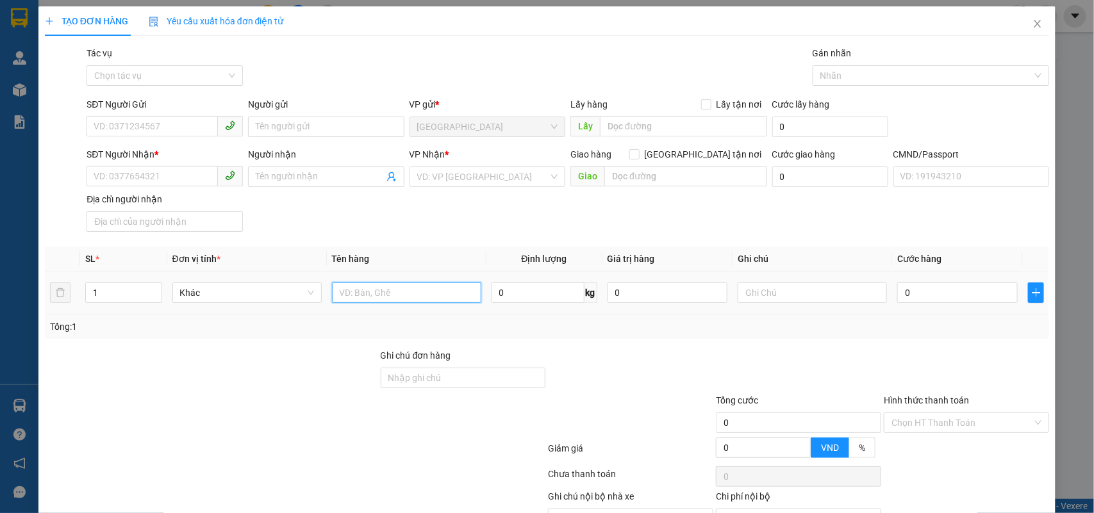
click at [350, 293] on input "text" at bounding box center [406, 293] width 149 height 21
type input "1 TÚI VẢI NP 2 KG"
click at [898, 299] on input "0" at bounding box center [957, 293] width 121 height 21
type input "2"
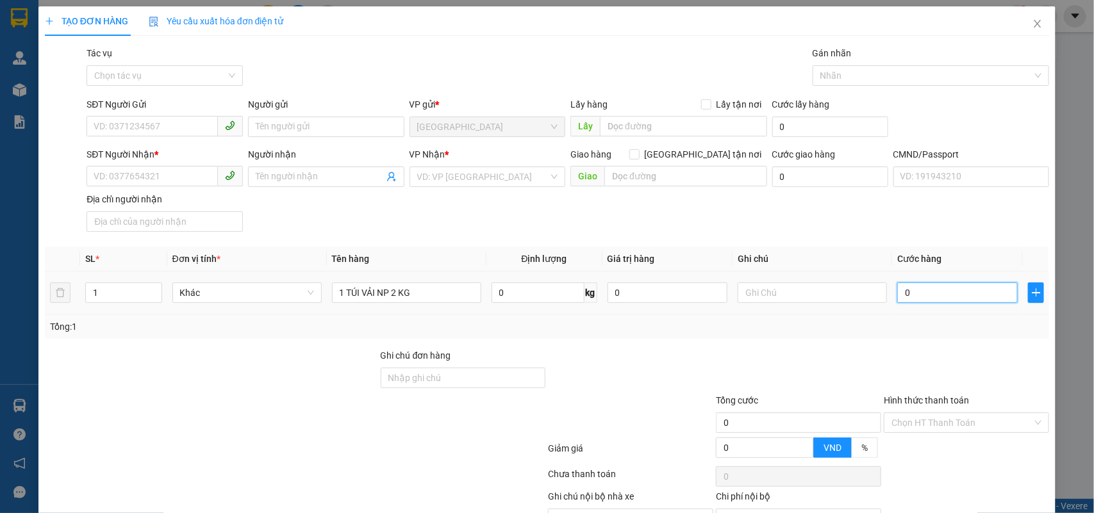
type input "2"
type input "20"
type input "20.000"
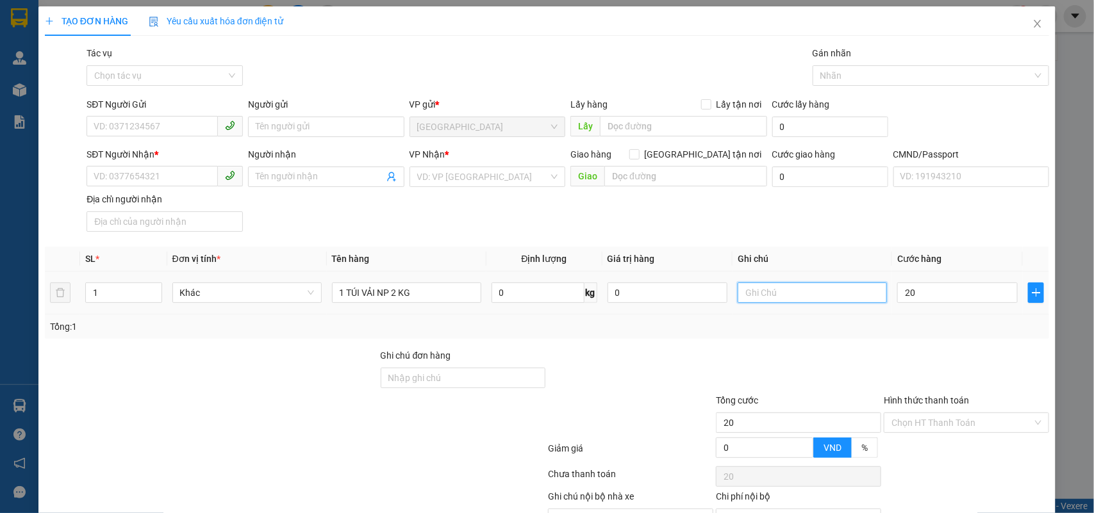
type input "20.000"
click at [786, 287] on input "text" at bounding box center [812, 293] width 149 height 21
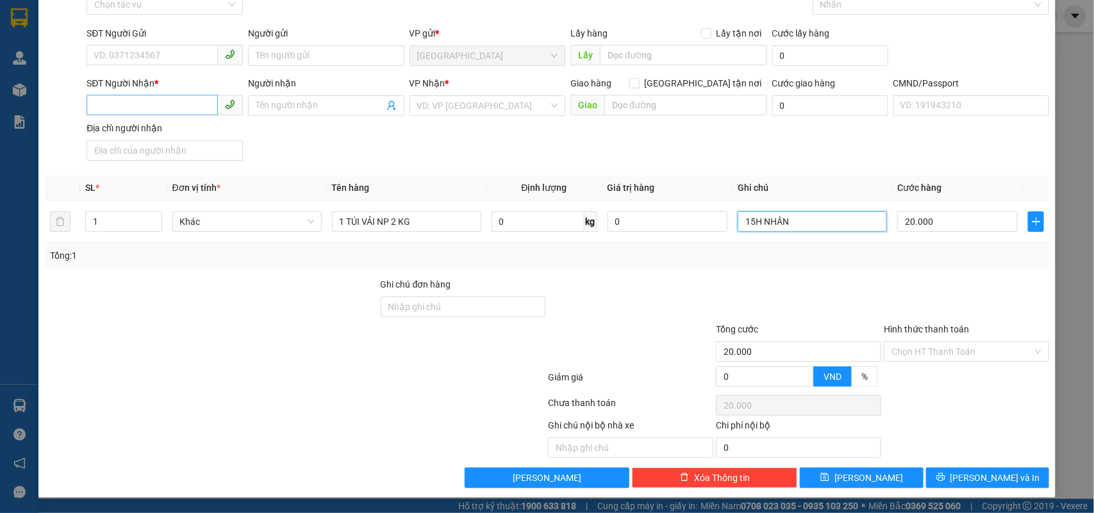
type input "15H NHÂN"
click at [147, 100] on input "SĐT Người Nhận *" at bounding box center [152, 105] width 131 height 21
type input "0918845549"
click at [357, 111] on input "Người nhận" at bounding box center [320, 106] width 128 height 14
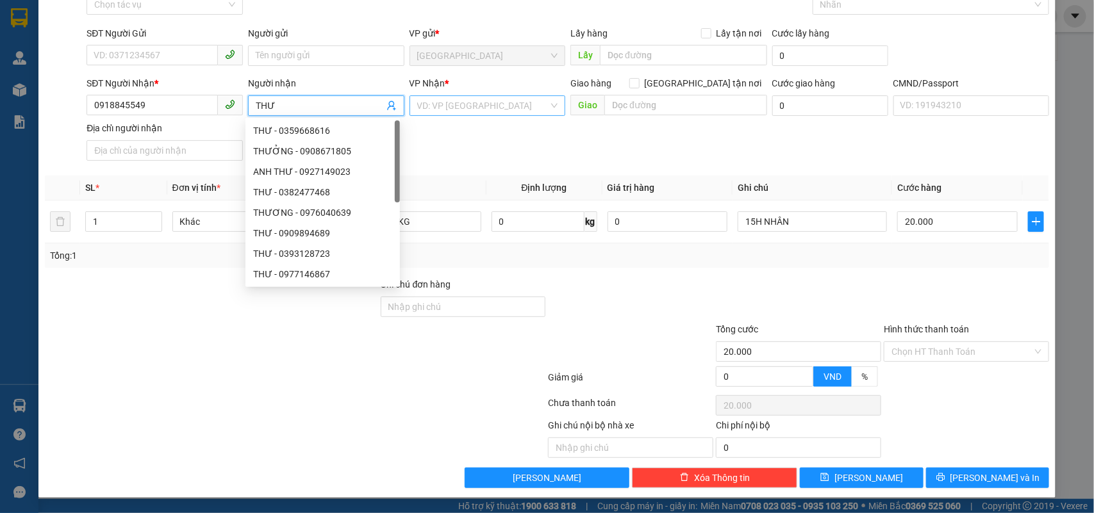
type input "THƯ"
click at [515, 103] on input "search" at bounding box center [483, 105] width 132 height 19
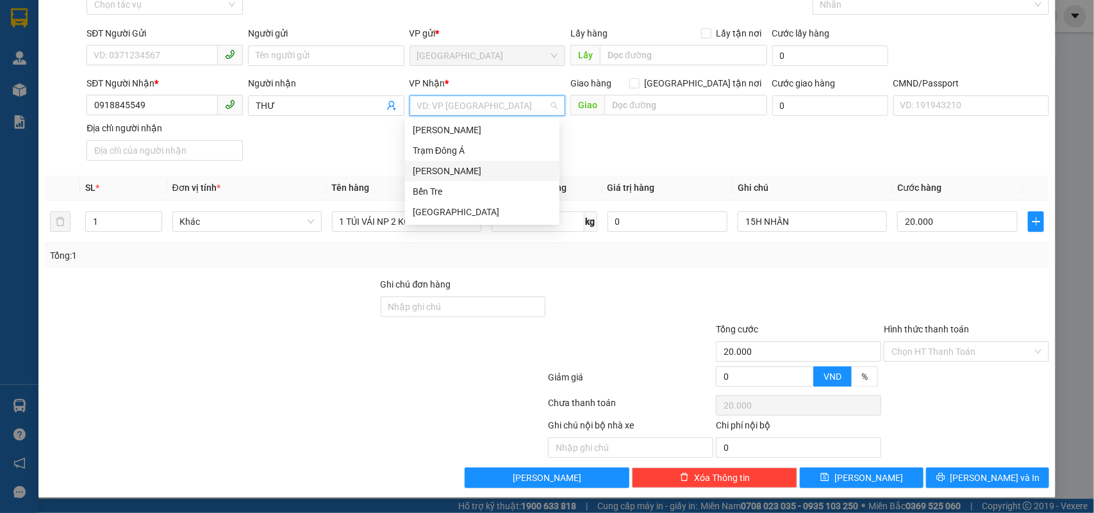
click at [468, 170] on div "[PERSON_NAME]" at bounding box center [482, 171] width 139 height 14
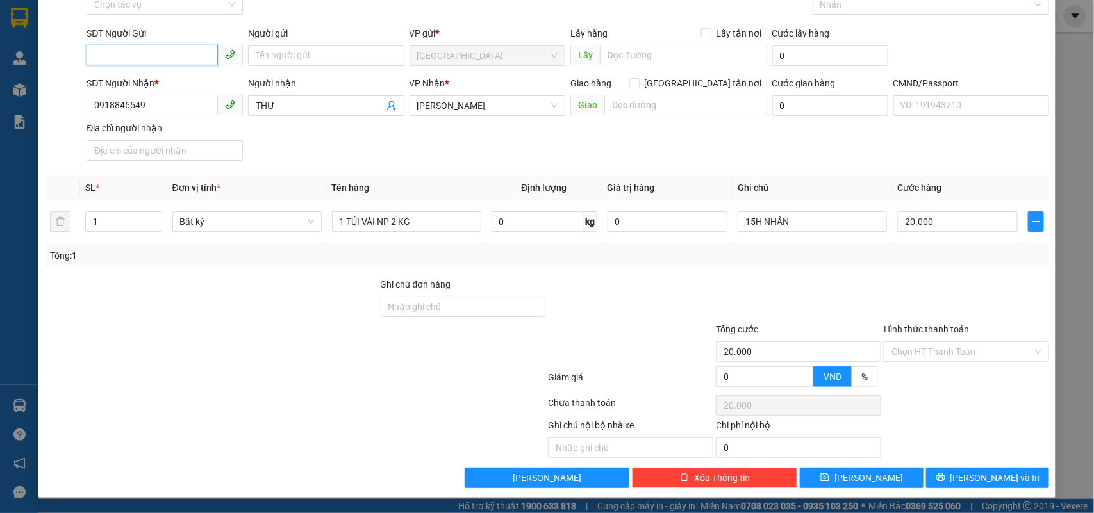
click at [169, 61] on input "SĐT Người Gửi" at bounding box center [152, 55] width 131 height 21
type input "0983546521"
click at [312, 53] on input "Người gửi" at bounding box center [326, 56] width 156 height 21
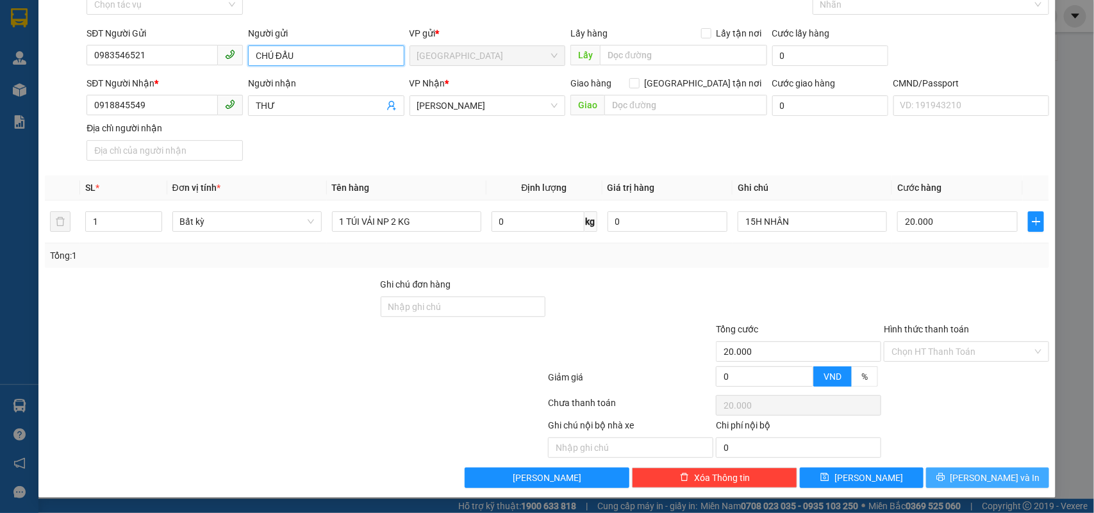
type input "CHÚ ĐẨU"
click at [1026, 483] on button "[PERSON_NAME] và In" at bounding box center [987, 478] width 123 height 21
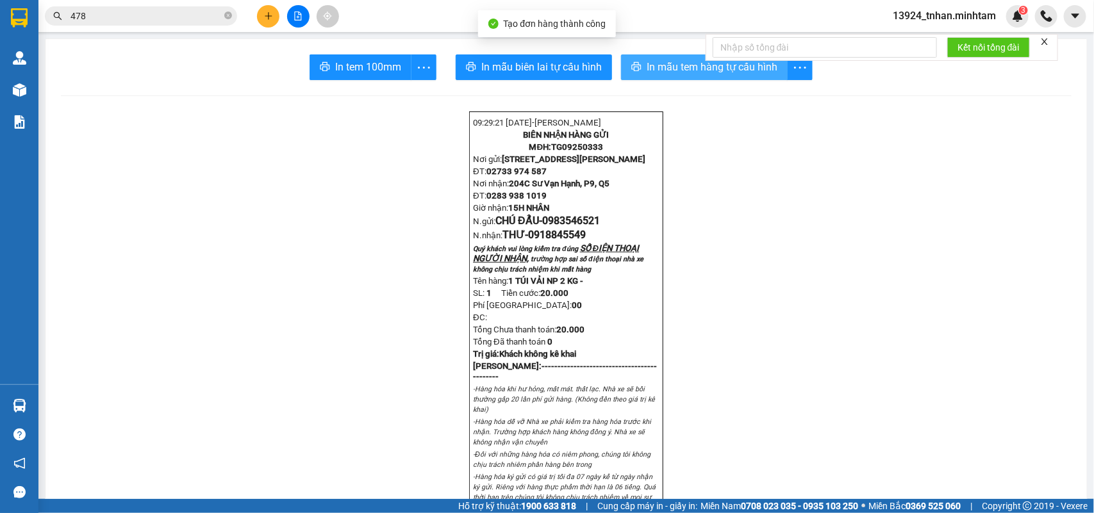
click at [647, 67] on span "In mẫu tem hàng tự cấu hình" at bounding box center [712, 67] width 131 height 16
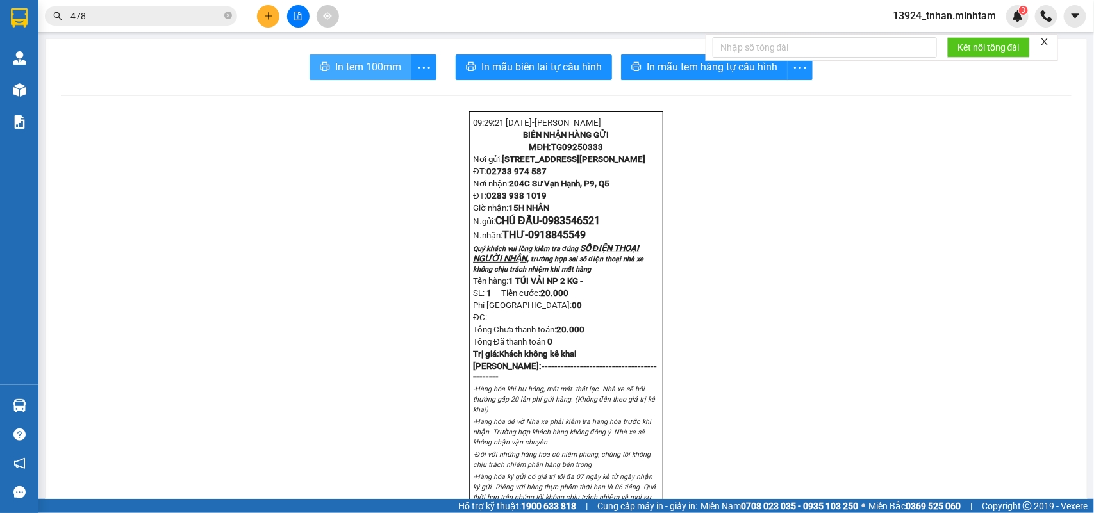
click at [338, 64] on span "In tem 100mm" at bounding box center [368, 67] width 66 height 16
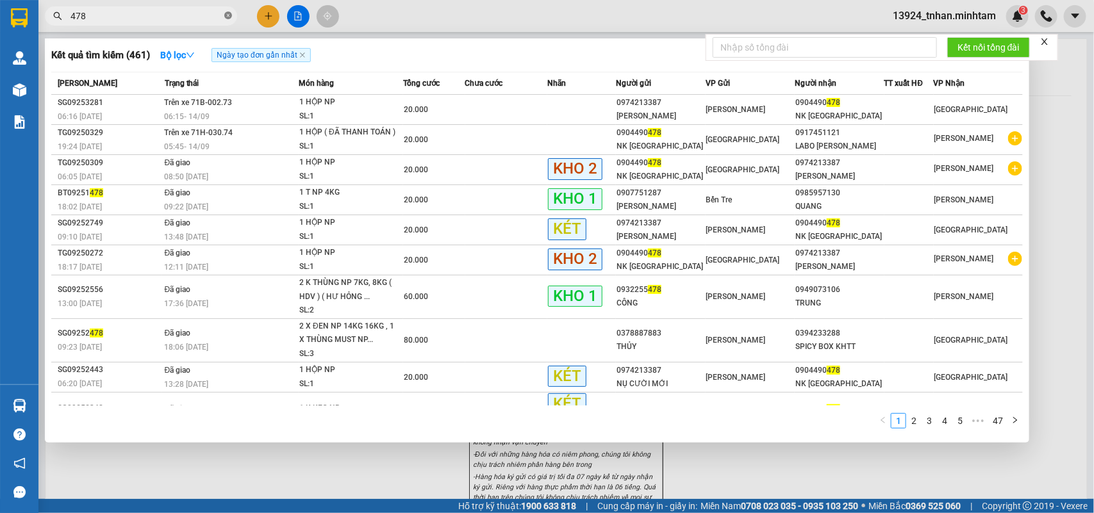
click at [228, 14] on icon "close-circle" at bounding box center [228, 16] width 8 height 8
type input "633"
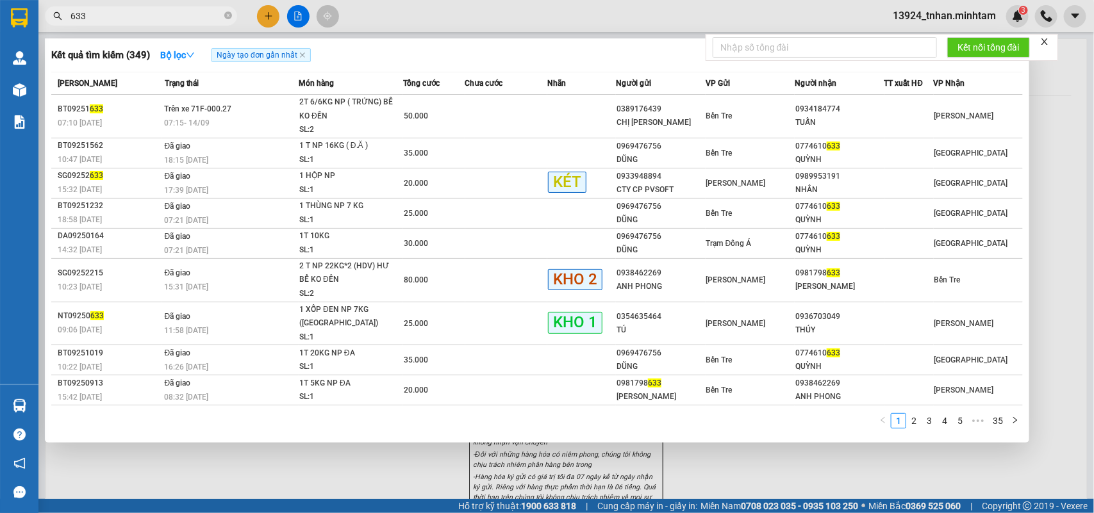
click at [231, 14] on icon "close-circle" at bounding box center [228, 16] width 8 height 8
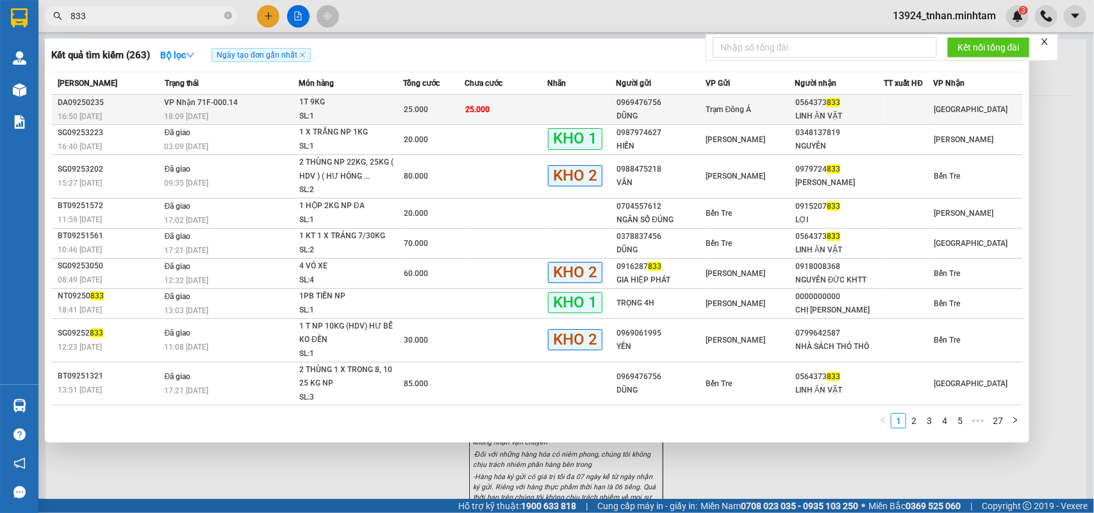
type input "833"
click at [343, 101] on div "1T 9KG" at bounding box center [347, 103] width 96 height 14
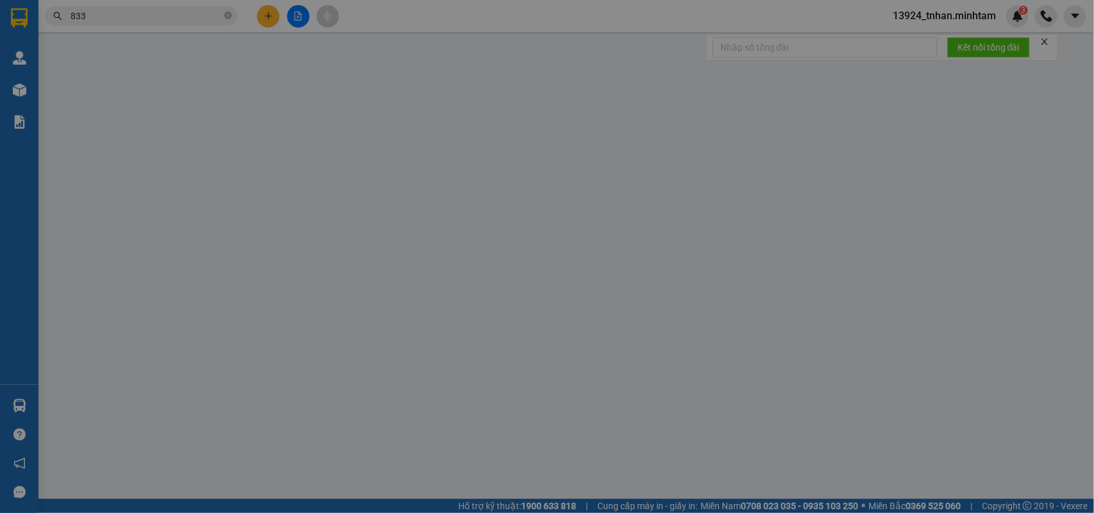
type input "0969476756"
type input "DŨNG"
type input "0564373833"
type input "LINH ĂN VẶT"
type input "25.000"
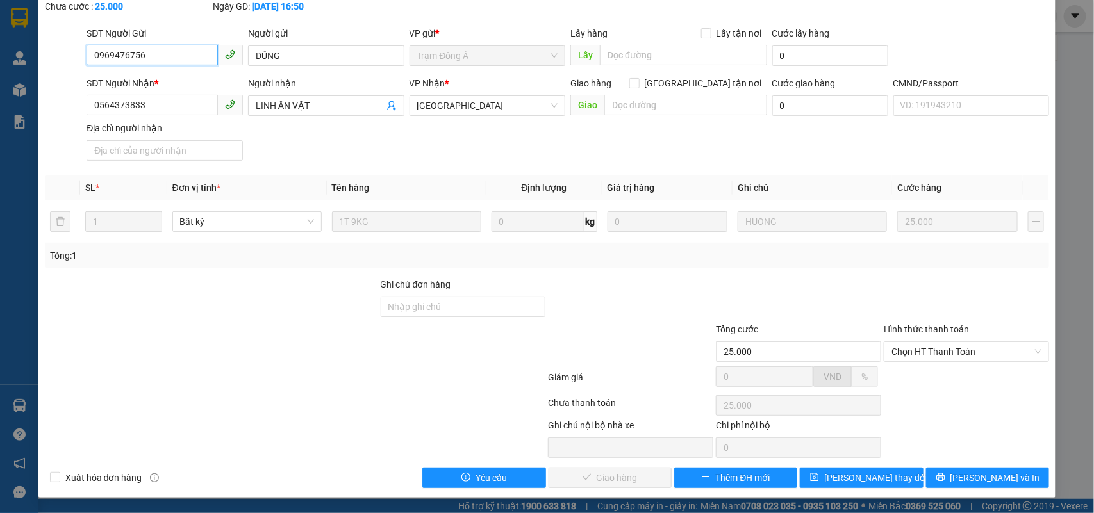
scroll to position [75, 0]
click at [928, 359] on span "Chọn HT Thanh Toán" at bounding box center [967, 351] width 150 height 19
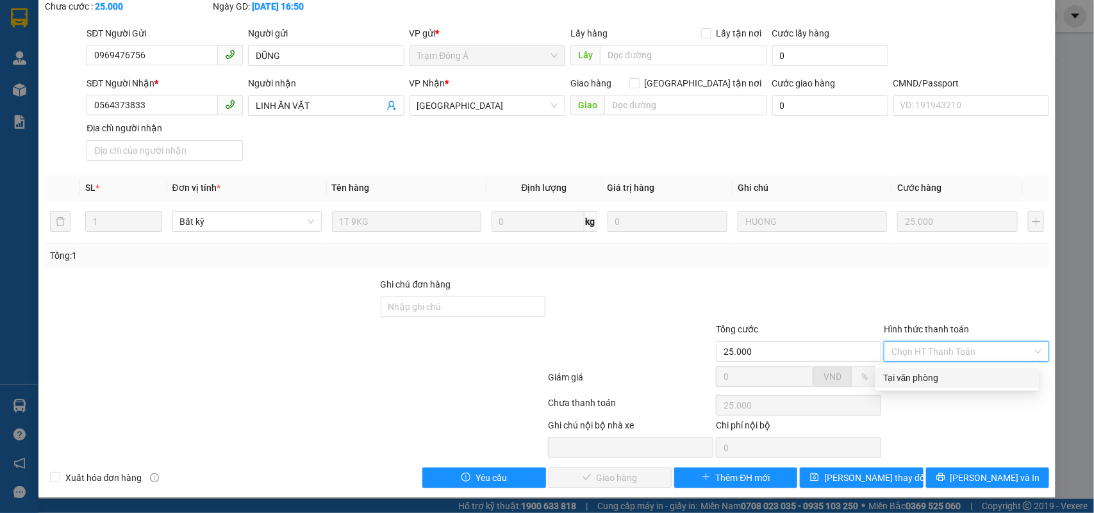
click at [915, 378] on div "Tại văn phòng" at bounding box center [957, 378] width 148 height 14
type input "0"
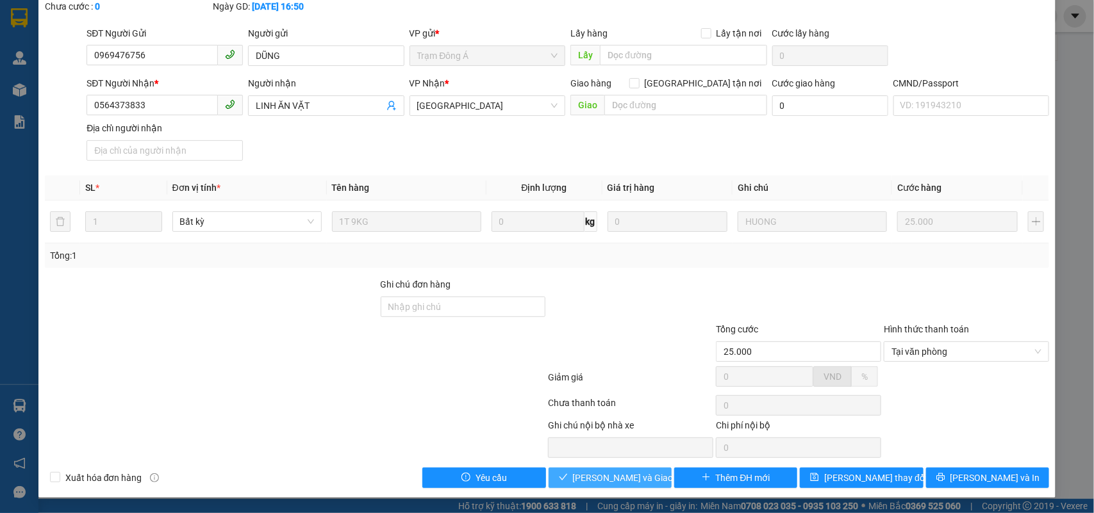
drag, startPoint x: 625, startPoint y: 472, endPoint x: 824, endPoint y: 465, distance: 198.9
click at [631, 473] on span "[PERSON_NAME] và Giao hàng" at bounding box center [634, 478] width 123 height 14
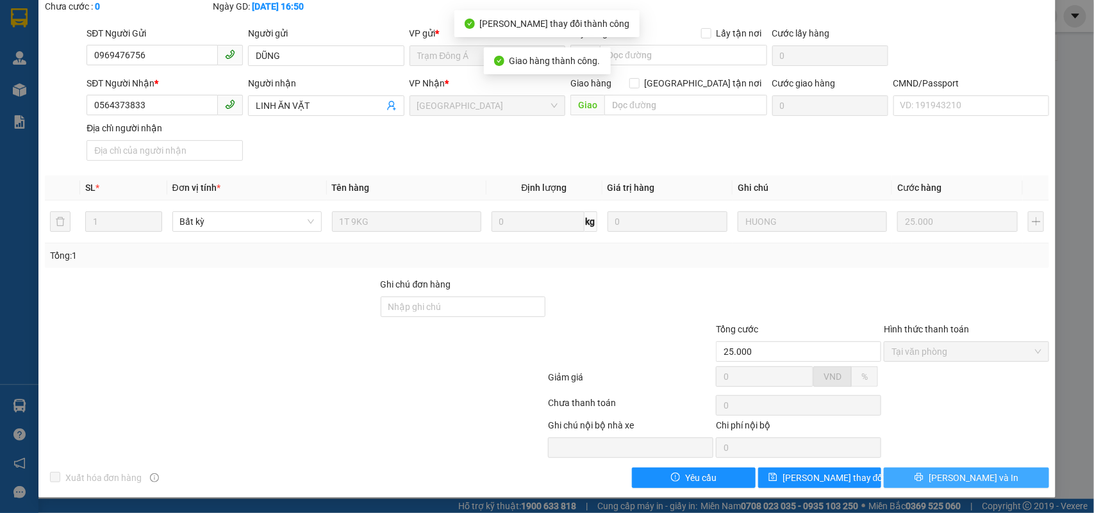
drag, startPoint x: 1000, startPoint y: 469, endPoint x: 723, endPoint y: 363, distance: 296.6
click at [986, 476] on button "[PERSON_NAME] và In" at bounding box center [966, 478] width 165 height 21
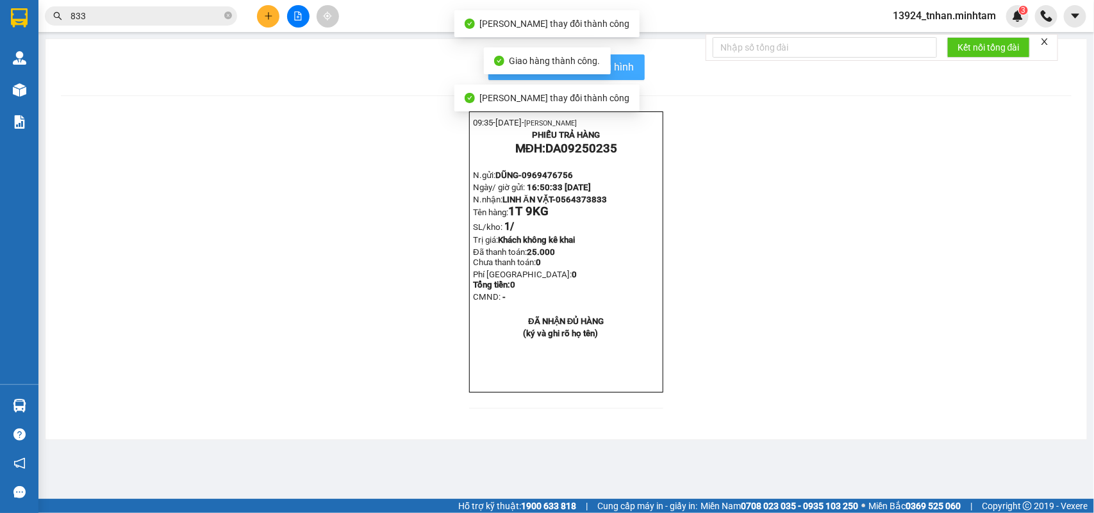
click at [626, 69] on span "In mẫu biên lai tự cấu hình" at bounding box center [574, 67] width 121 height 16
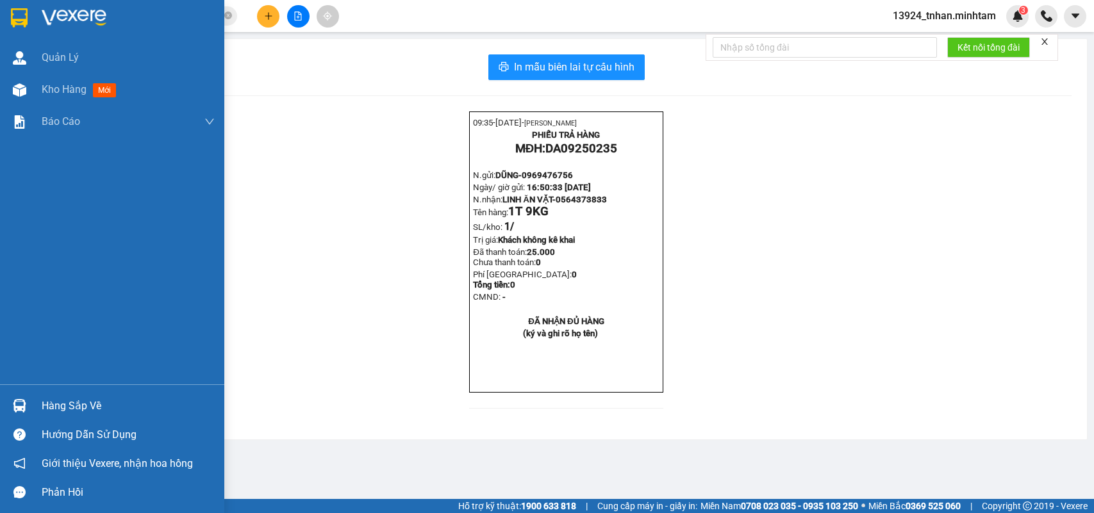
click at [35, 408] on div "Hàng sắp về" at bounding box center [112, 406] width 224 height 29
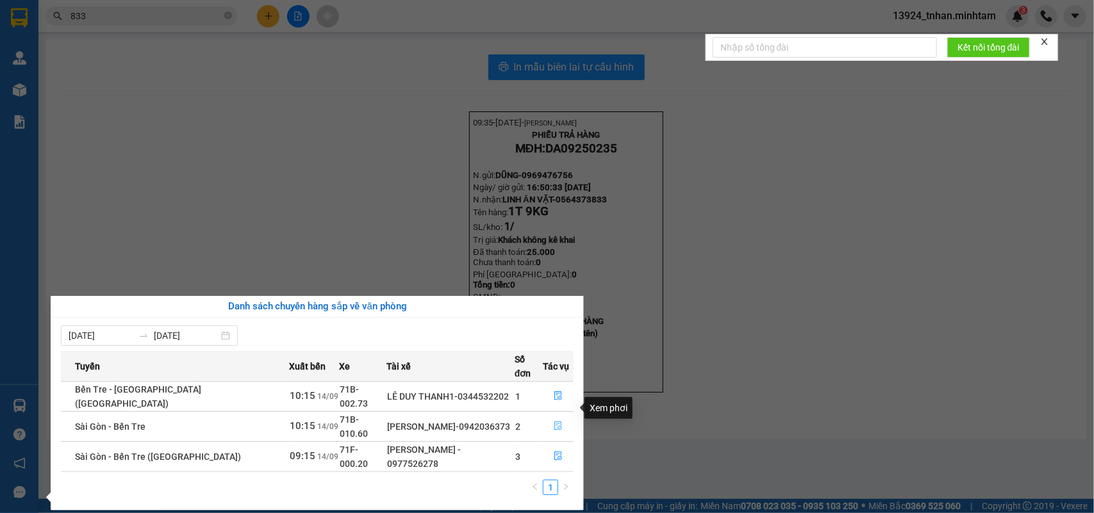
click at [554, 422] on icon "file-done" at bounding box center [558, 426] width 9 height 9
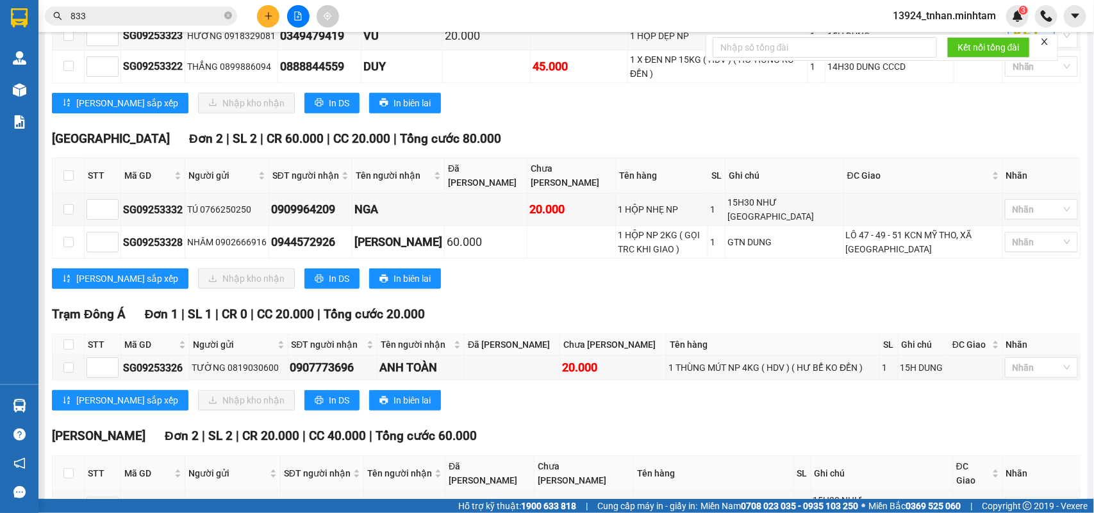
scroll to position [472, 0]
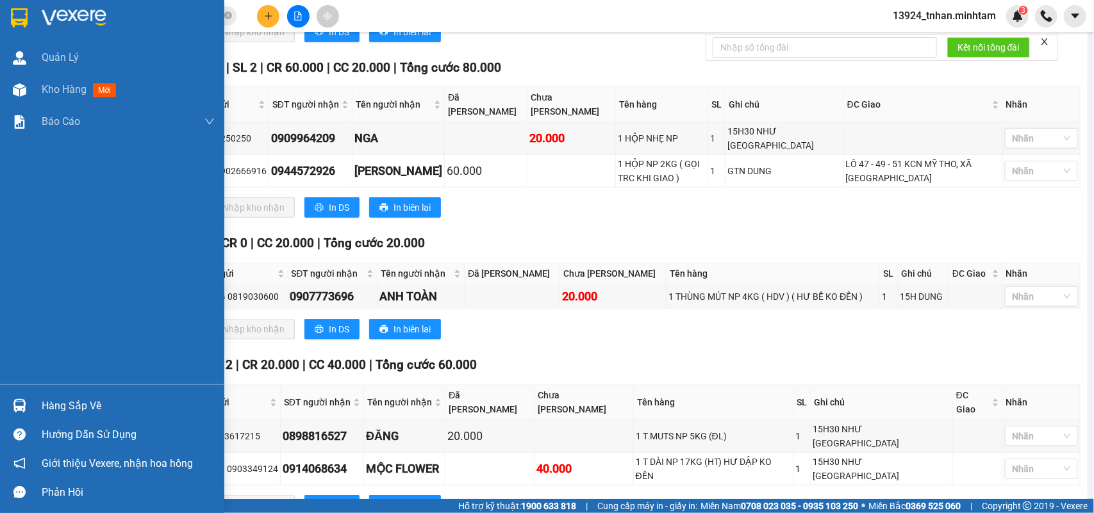
click at [4, 19] on div at bounding box center [112, 21] width 224 height 42
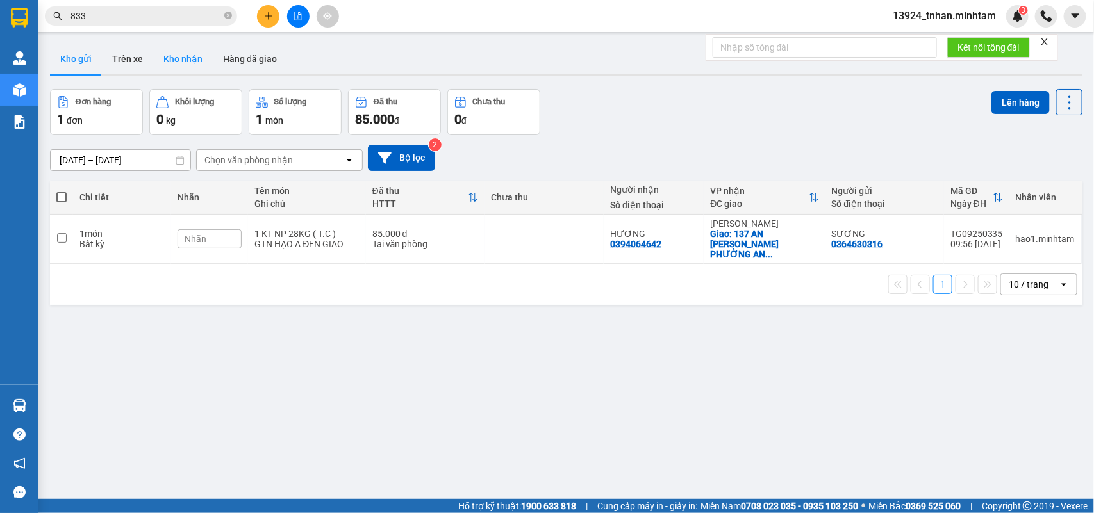
click at [191, 64] on button "Kho nhận" at bounding box center [183, 59] width 60 height 31
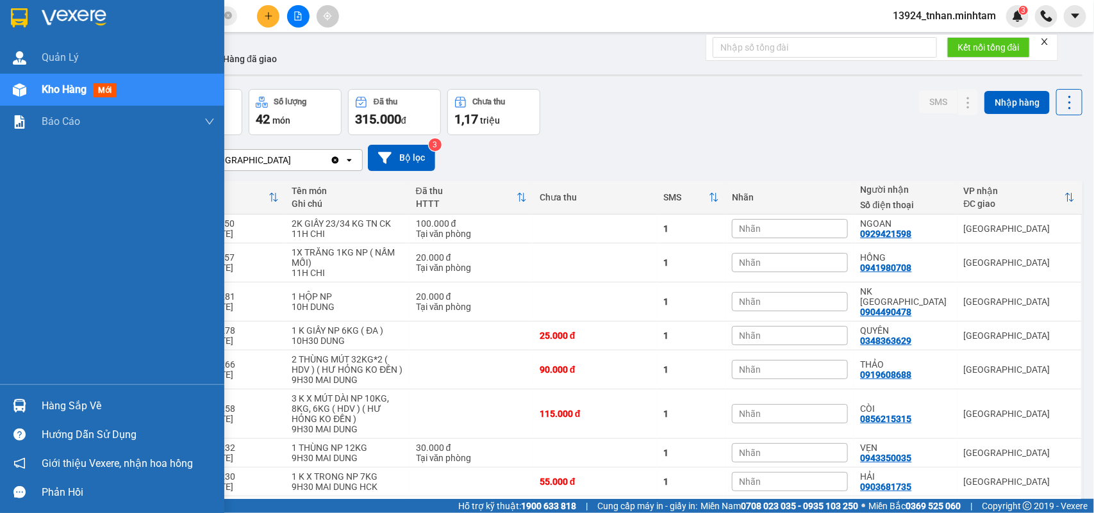
click at [21, 401] on img at bounding box center [19, 405] width 13 height 13
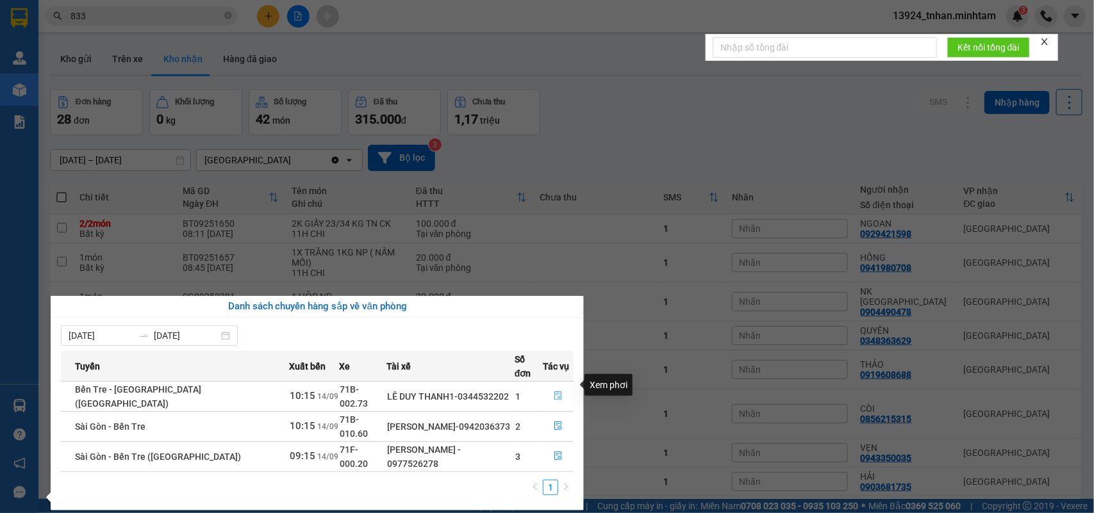
click at [554, 392] on icon "file-done" at bounding box center [558, 396] width 8 height 9
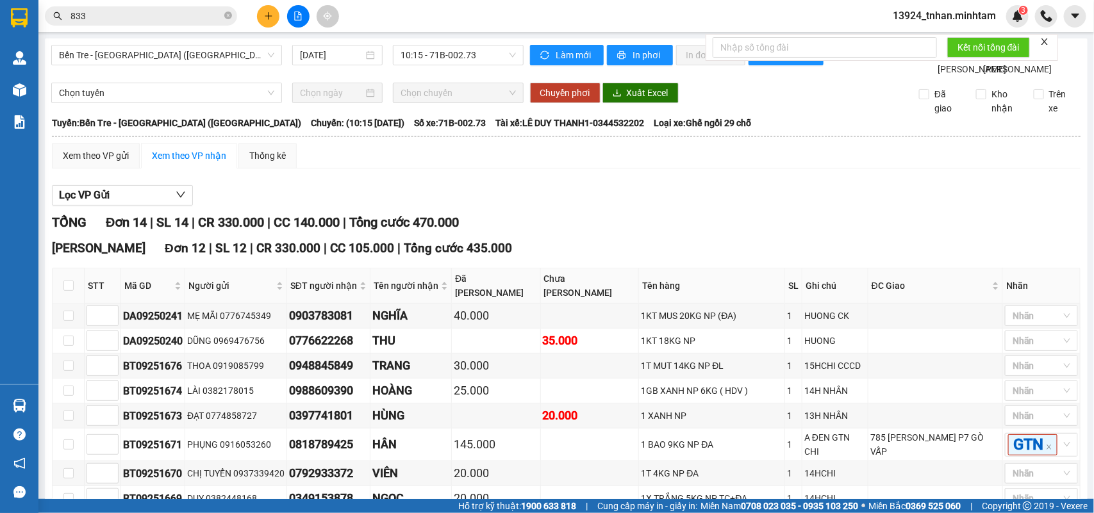
click at [276, 18] on button at bounding box center [268, 16] width 22 height 22
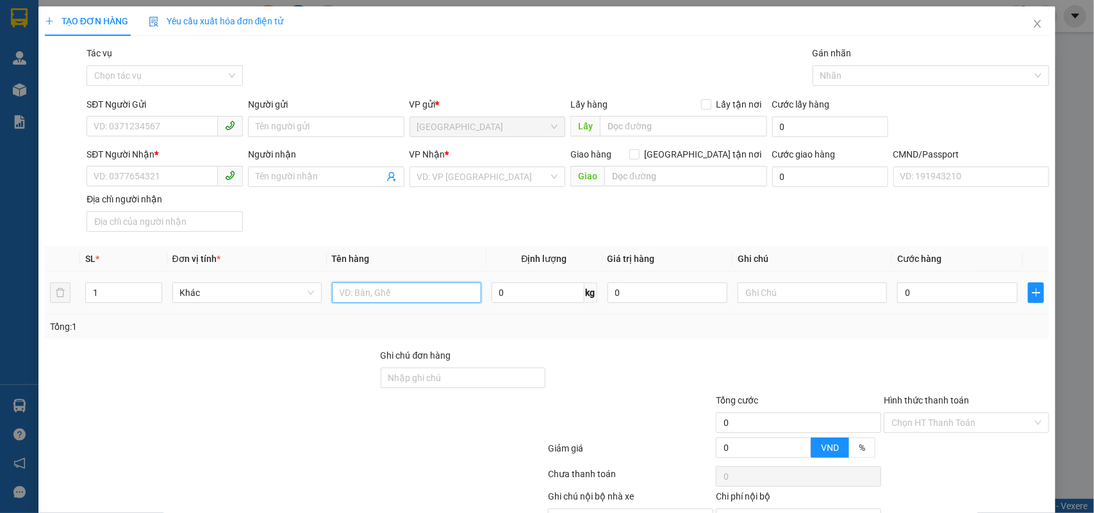
click at [385, 298] on input "text" at bounding box center [406, 293] width 149 height 21
type input "1 T NP 21 KG ( Đ.L)"
click at [194, 125] on input "SĐT Người Gửi" at bounding box center [152, 126] width 131 height 21
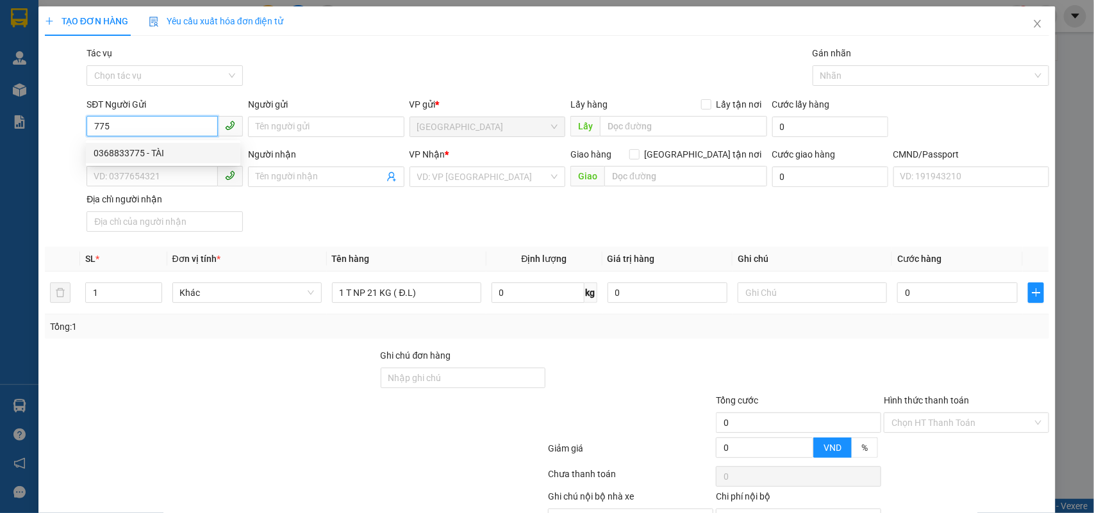
click at [193, 149] on div "0368833775 - TÀI" at bounding box center [163, 153] width 139 height 14
type input "0368833775"
type input "TÀI"
type input "0977906464"
type input "HƯƠNG"
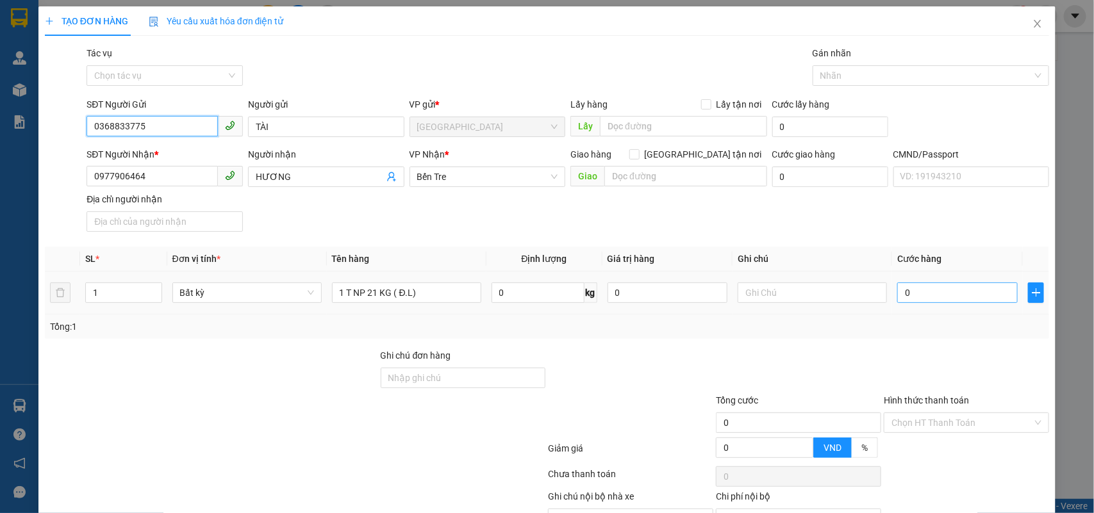
type input "0368833775"
click at [937, 295] on input "0" at bounding box center [957, 293] width 121 height 21
type input "4"
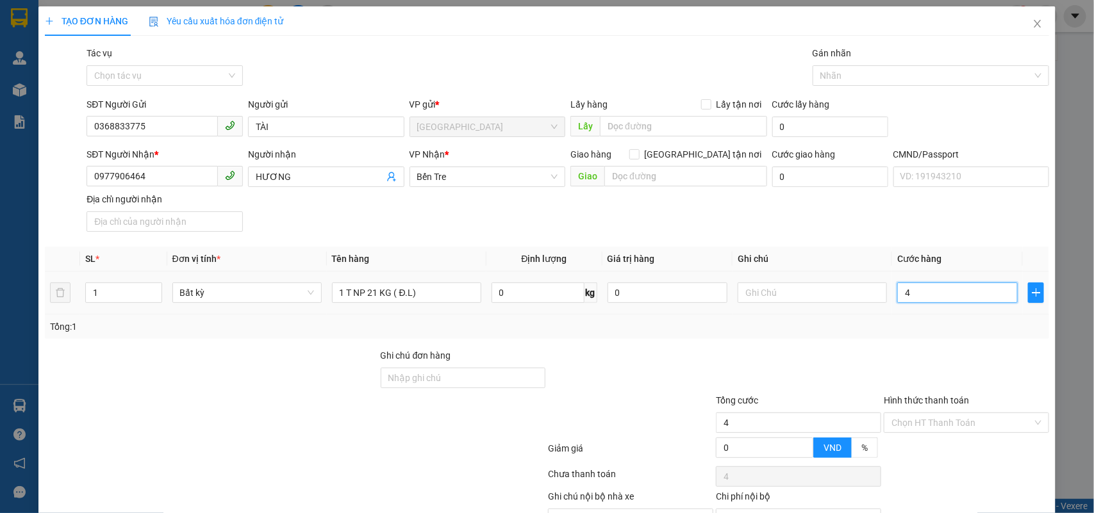
type input "40"
type input "40.000"
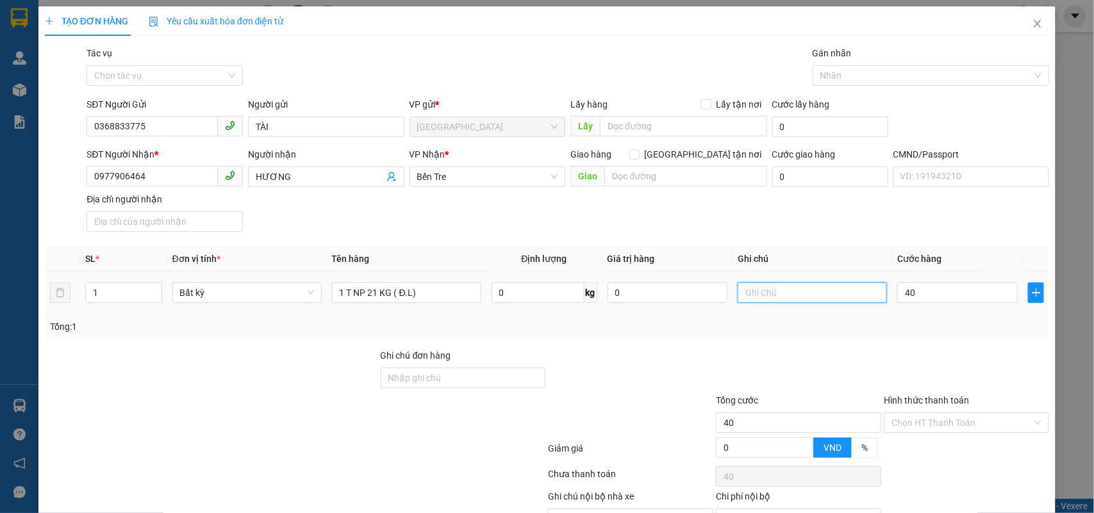
type input "40.000"
click at [822, 303] on input "text" at bounding box center [812, 293] width 149 height 21
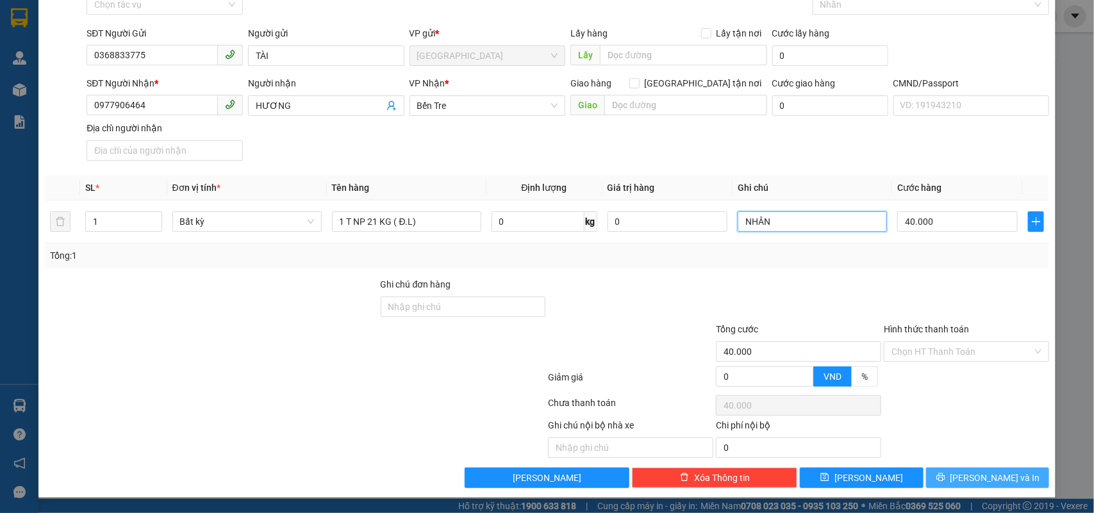
type input "NHÂN"
click at [959, 488] on button "[PERSON_NAME] và In" at bounding box center [987, 478] width 123 height 21
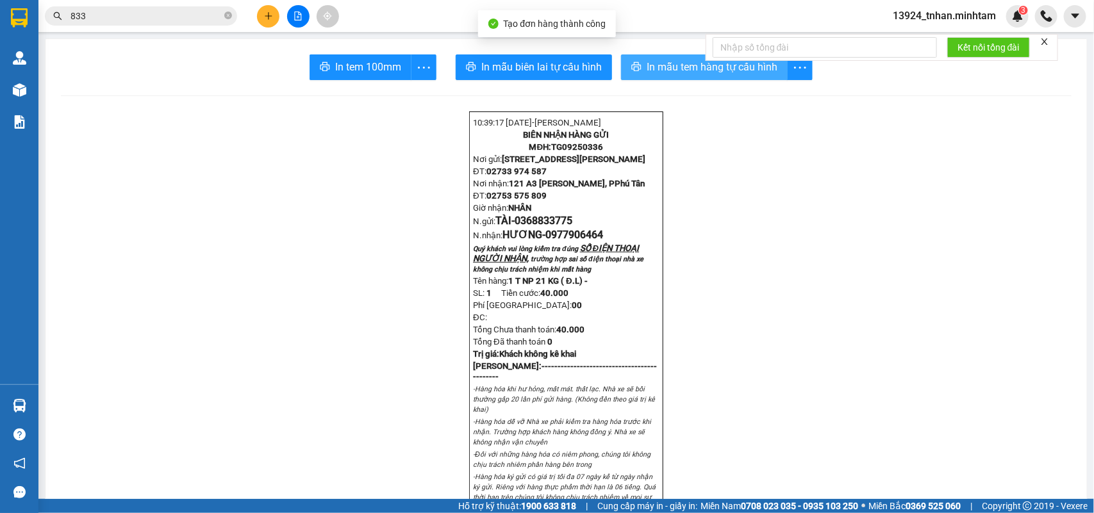
click at [654, 71] on span "In mẫu tem hàng tự cấu hình" at bounding box center [712, 67] width 131 height 16
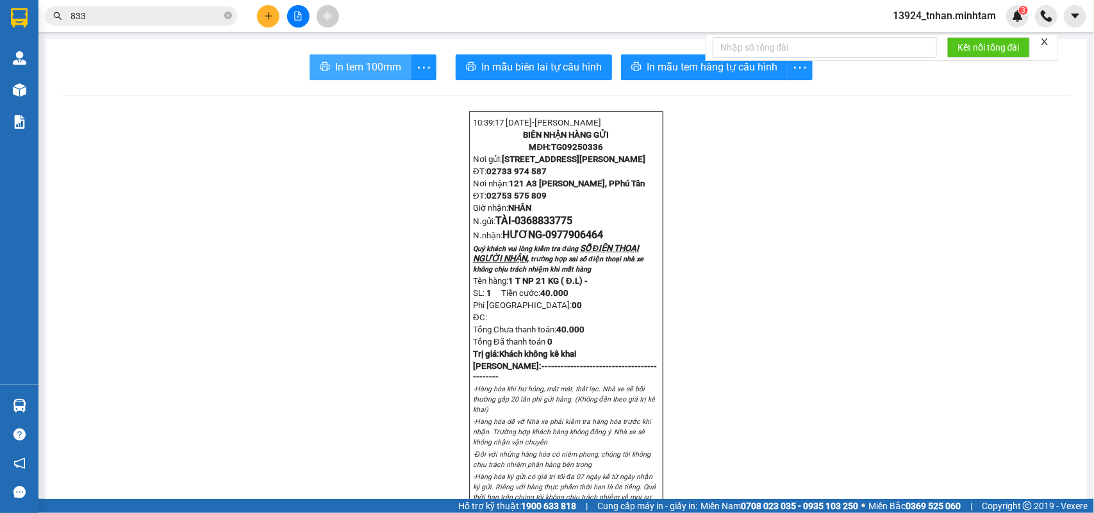
click at [380, 64] on span "In tem 100mm" at bounding box center [368, 67] width 66 height 16
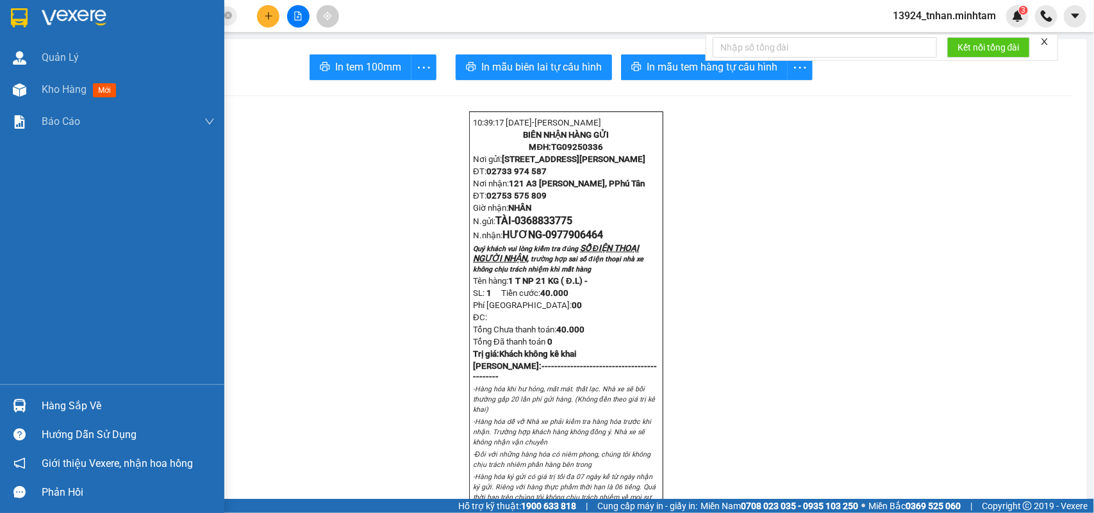
click at [90, 399] on div "Hàng sắp về" at bounding box center [128, 406] width 173 height 19
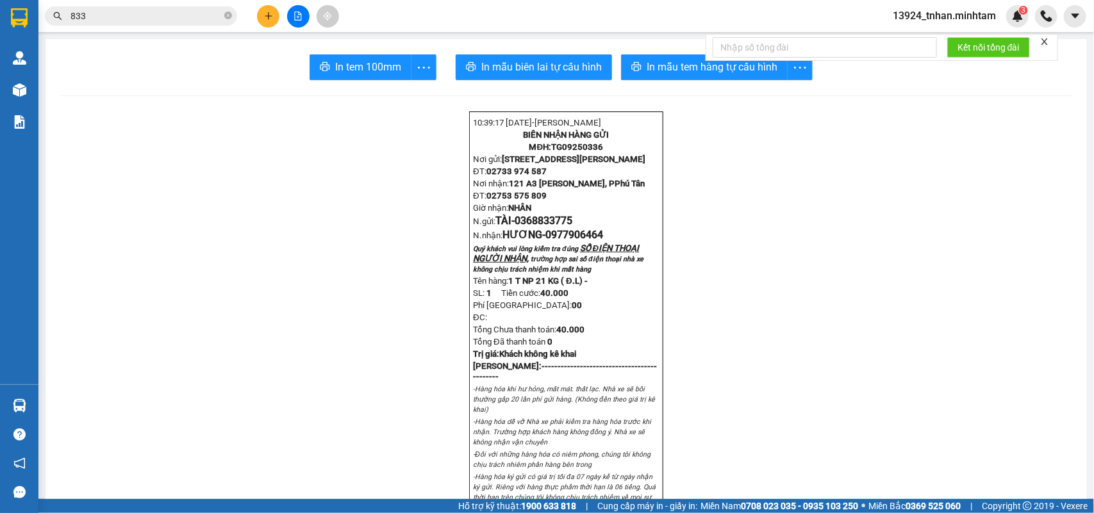
click at [228, 13] on section "Kết quả tìm kiếm ( 263 ) Bộ lọc Ngày tạo đơn gần nhất Mã ĐH Trạng thái Món hàng…" at bounding box center [547, 256] width 1094 height 513
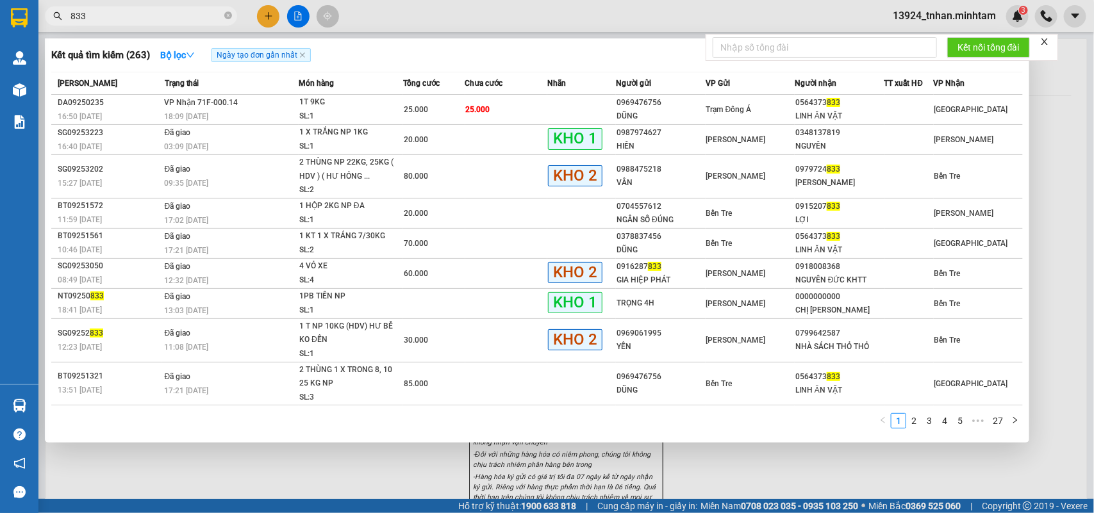
click at [228, 13] on icon "close-circle" at bounding box center [228, 16] width 8 height 8
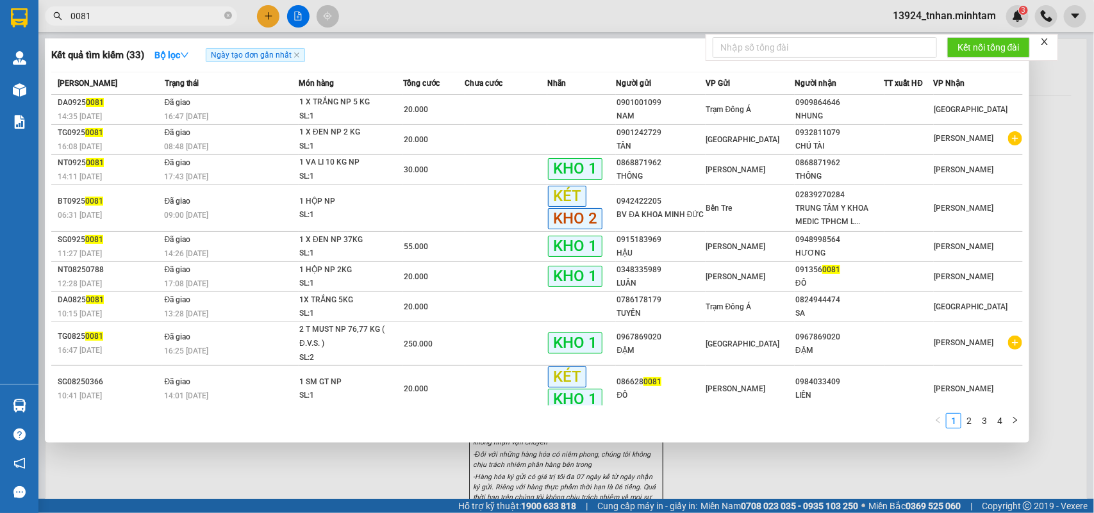
drag, startPoint x: 74, startPoint y: 15, endPoint x: 12, endPoint y: -59, distance: 96.8
click at [12, 0] on html "Kết quả tìm kiếm ( 33 ) Bộ lọc Ngày tạo đơn gần nhất Mã ĐH Trạng thái Món hàng …" at bounding box center [547, 256] width 1094 height 513
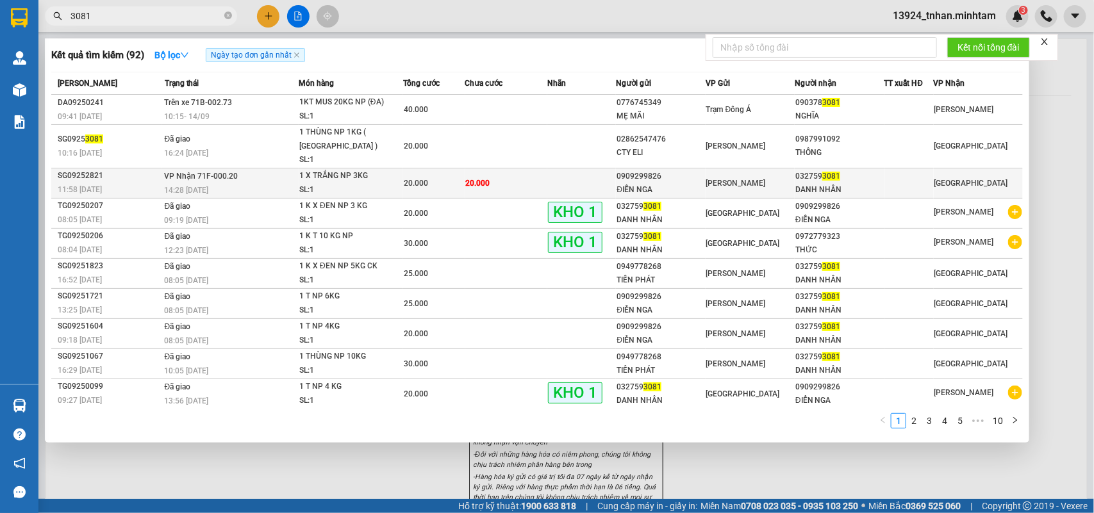
type input "3081"
click at [792, 168] on td "[PERSON_NAME]" at bounding box center [750, 183] width 89 height 30
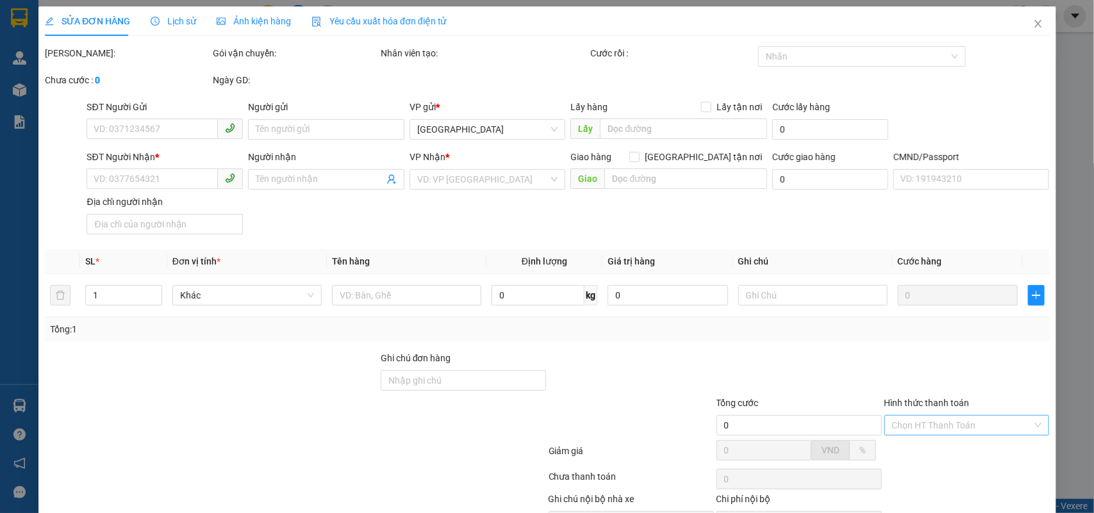
type input "0909299826"
type input "ĐIỂN NGA"
type input "0327593081"
type input "DANH NHÂN"
type input "20.000"
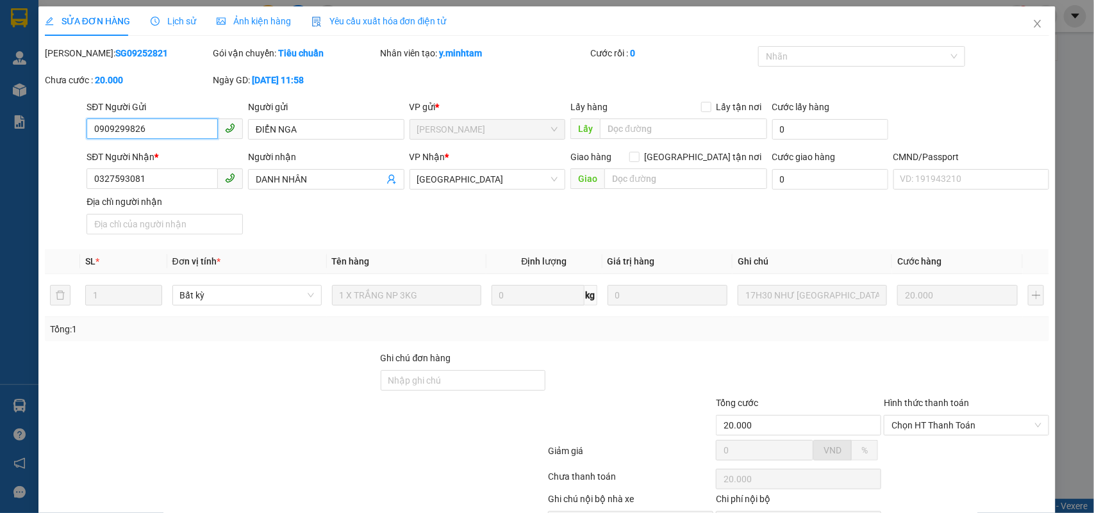
scroll to position [75, 0]
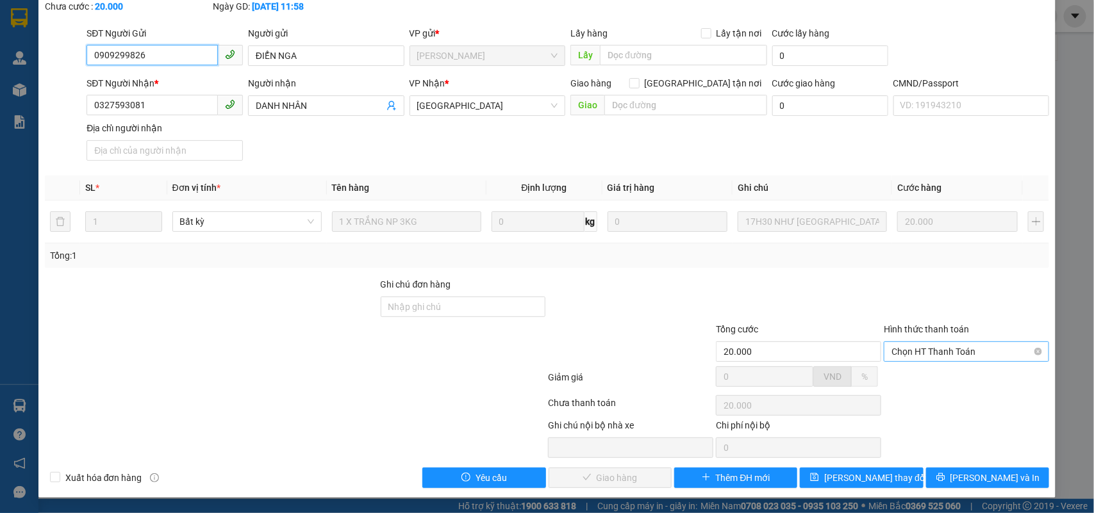
click at [947, 356] on span "Chọn HT Thanh Toán" at bounding box center [967, 351] width 150 height 19
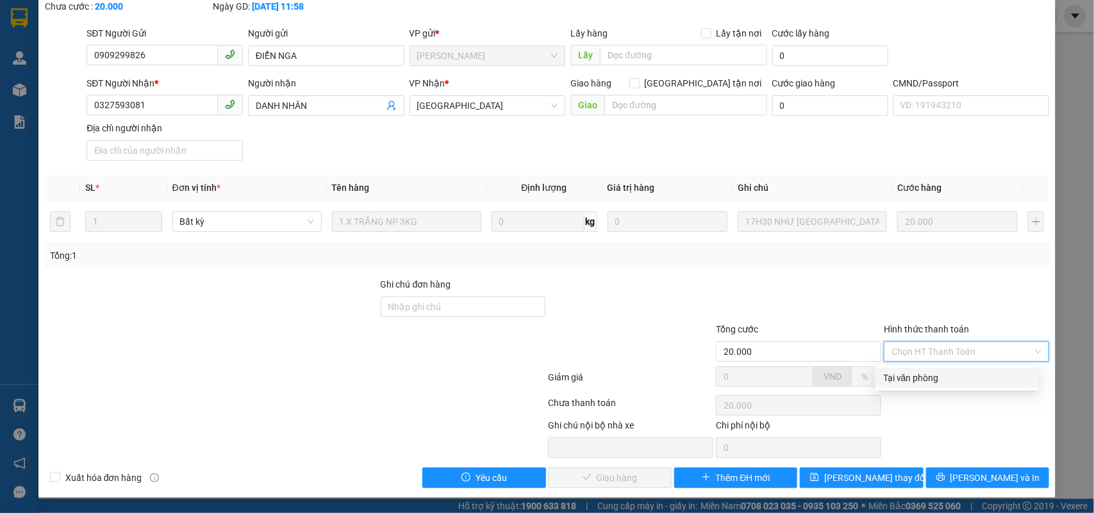
click at [920, 372] on div "Tại văn phòng" at bounding box center [957, 378] width 148 height 14
type input "0"
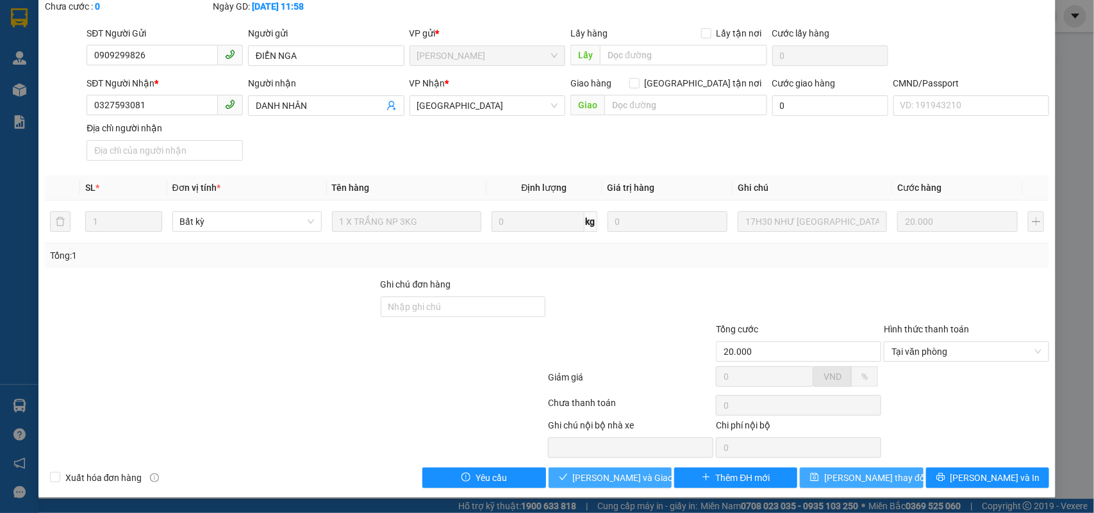
drag, startPoint x: 624, startPoint y: 473, endPoint x: 811, endPoint y: 470, distance: 187.2
click at [626, 473] on span "[PERSON_NAME] và Giao hàng" at bounding box center [634, 478] width 123 height 14
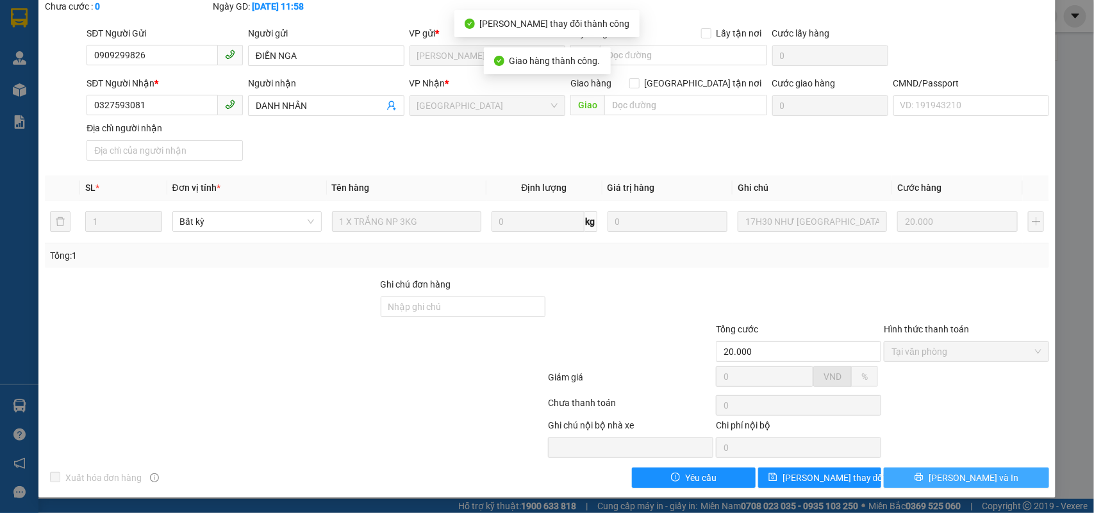
click at [1006, 482] on button "[PERSON_NAME] và In" at bounding box center [966, 478] width 165 height 21
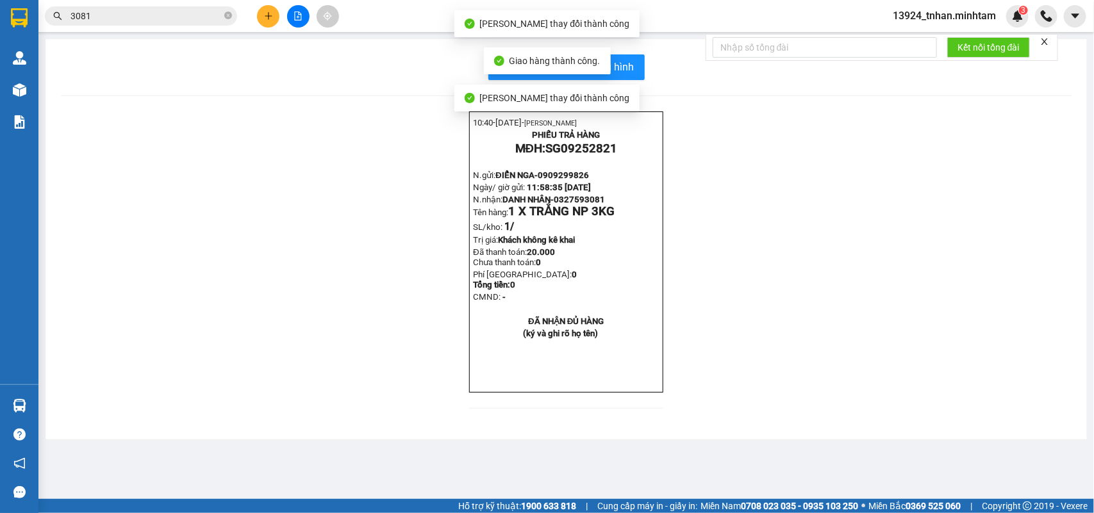
click at [631, 48] on div "In mẫu biên lai tự cấu hình 10:40- 14-09-2025- NGÔ THIỆN NHÂN PHIẾU TRẢ HÀNG MĐ…" at bounding box center [567, 239] width 1042 height 401
click at [632, 55] on button "In mẫu biên lai tự cấu hình" at bounding box center [566, 67] width 156 height 26
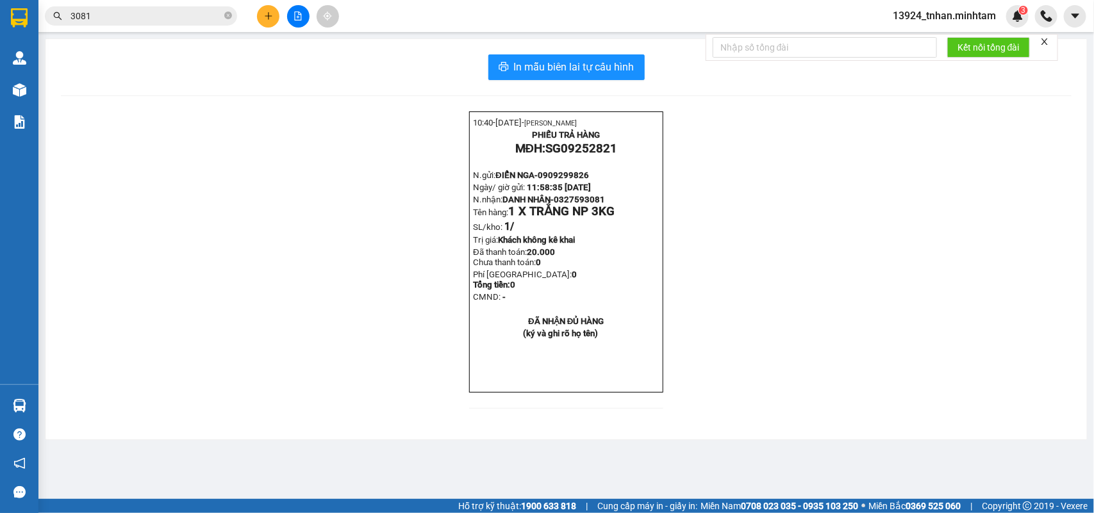
click at [184, 20] on input "3081" at bounding box center [146, 16] width 151 height 14
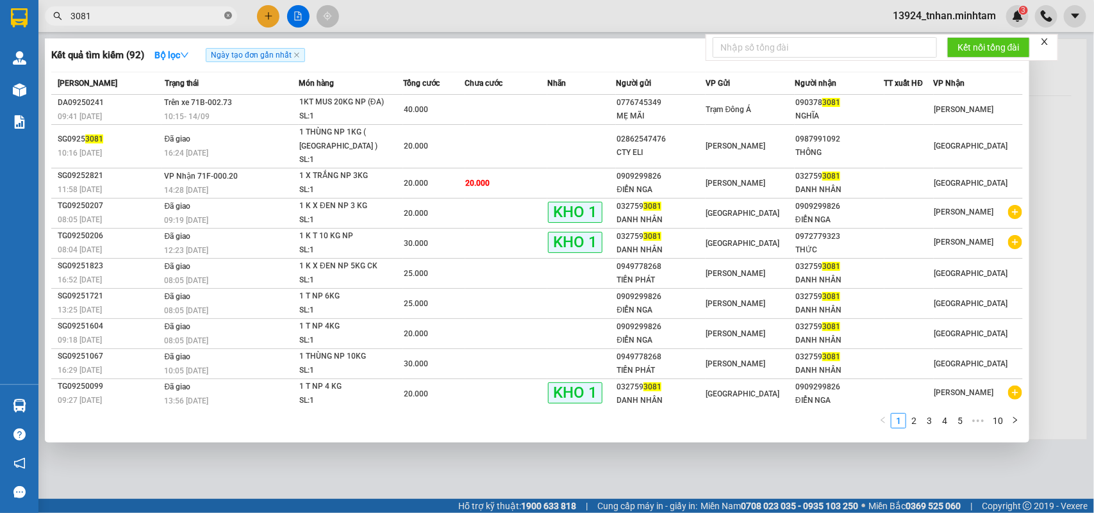
click at [228, 21] on span at bounding box center [228, 16] width 8 height 12
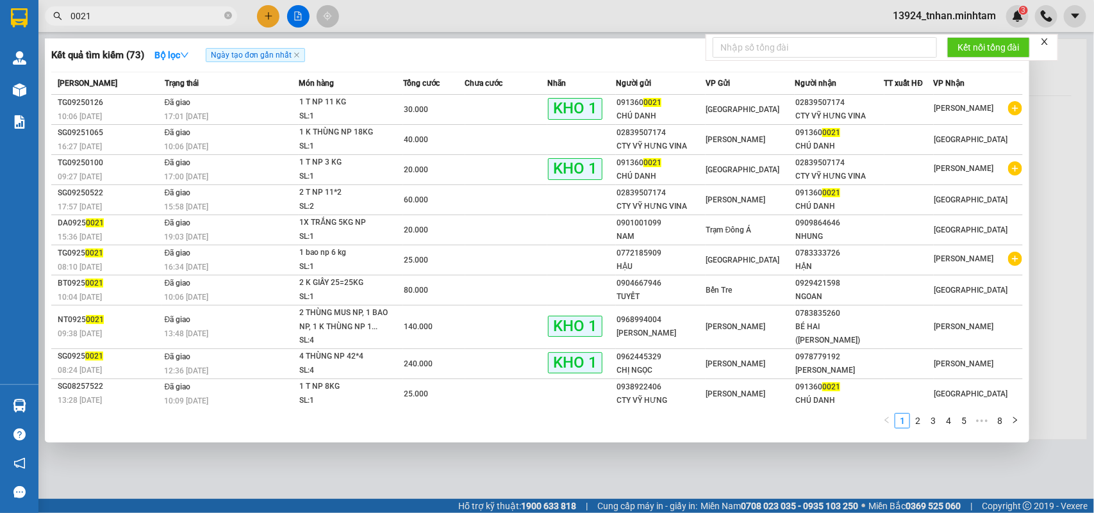
type input "0021"
